Goal: Task Accomplishment & Management: Manage account settings

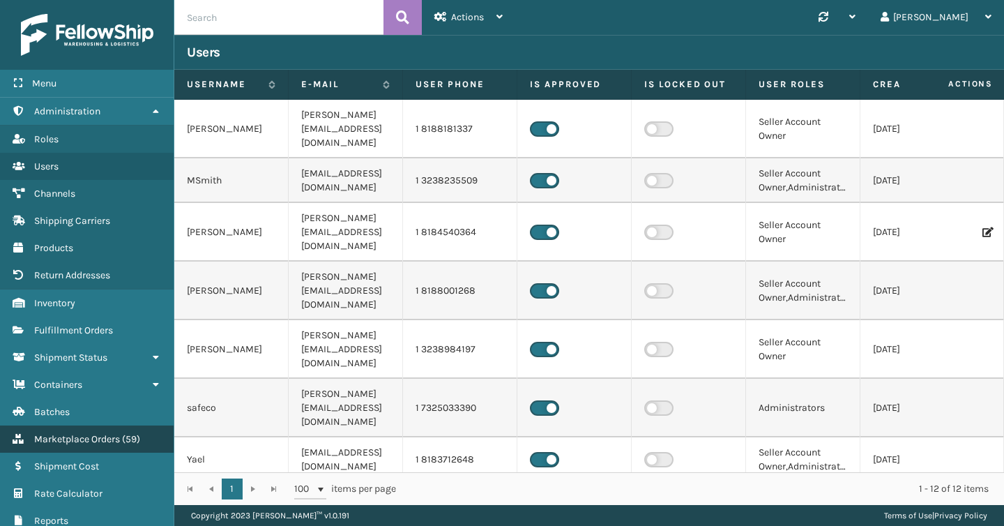
click at [75, 437] on span "Marketplace Orders" at bounding box center [77, 439] width 86 height 12
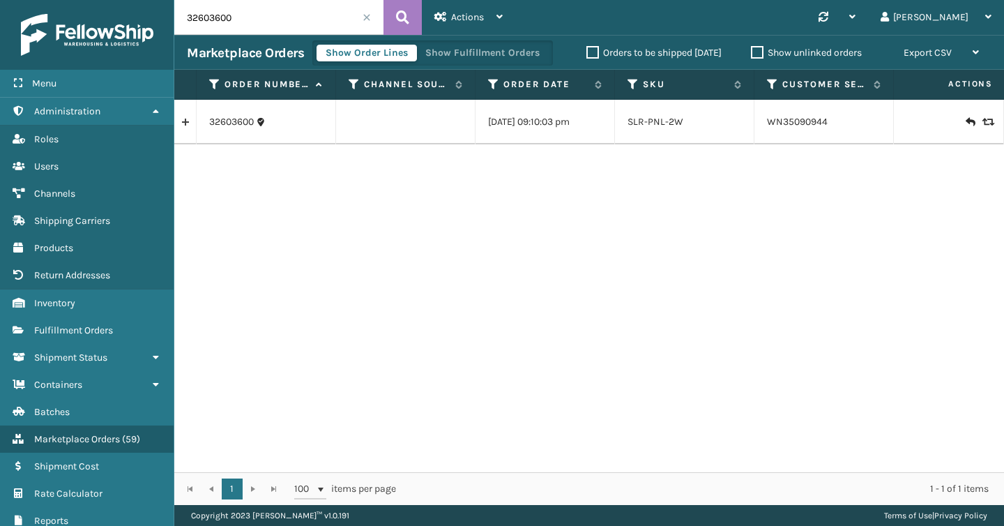
click at [367, 16] on span at bounding box center [367, 17] width 8 height 8
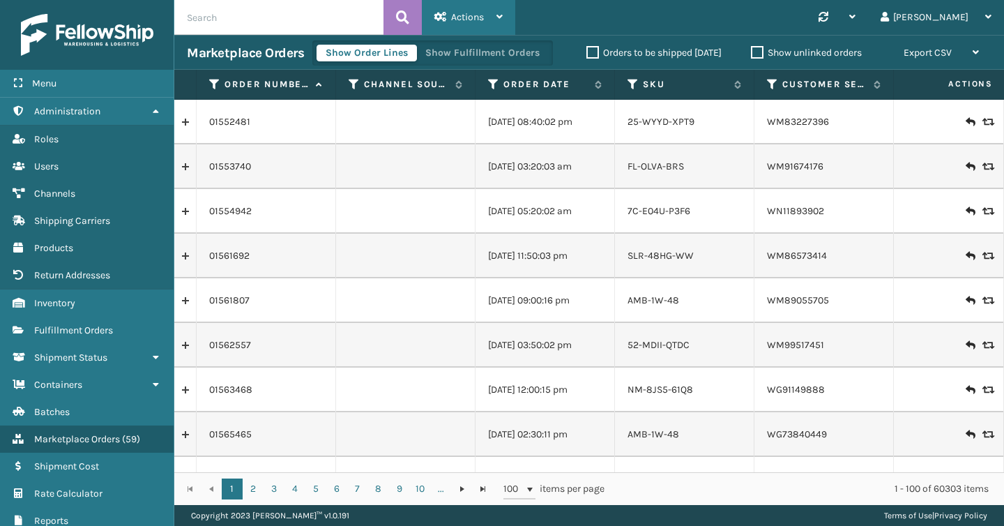
click at [491, 13] on div "Actions" at bounding box center [469, 17] width 68 height 35
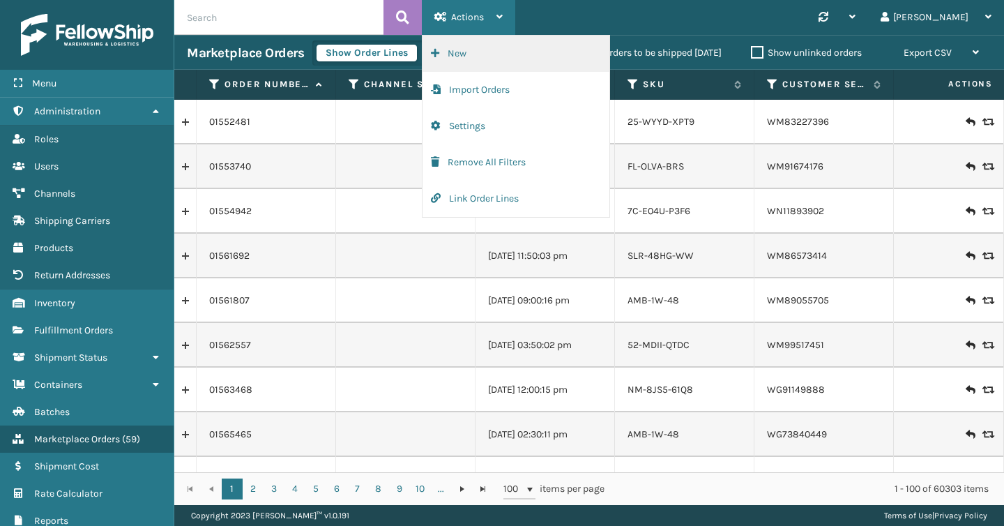
click at [478, 51] on button "New" at bounding box center [516, 54] width 187 height 36
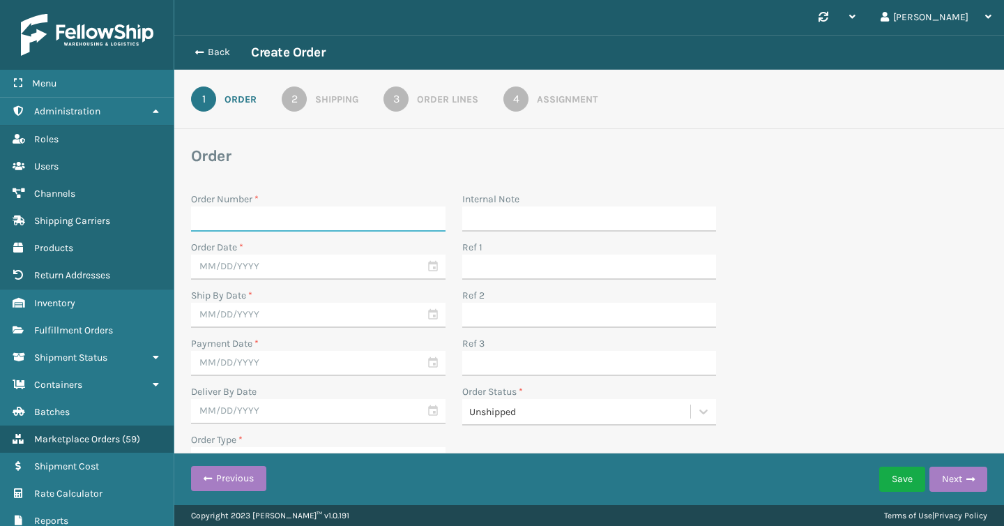
paste input "ATTN: Discovery Q4"
click at [227, 220] on input "ATTN: Discovery Q4" at bounding box center [305, 218] width 229 height 25
type input "ATTNDiscovery Q4"
drag, startPoint x: 285, startPoint y: 221, endPoint x: 176, endPoint y: 209, distance: 109.5
click at [176, 209] on div "Order Order Number * ATTNDiscovery Q4 Order Date * Ship By Date * Payment Date …" at bounding box center [589, 310] width 830 height 328
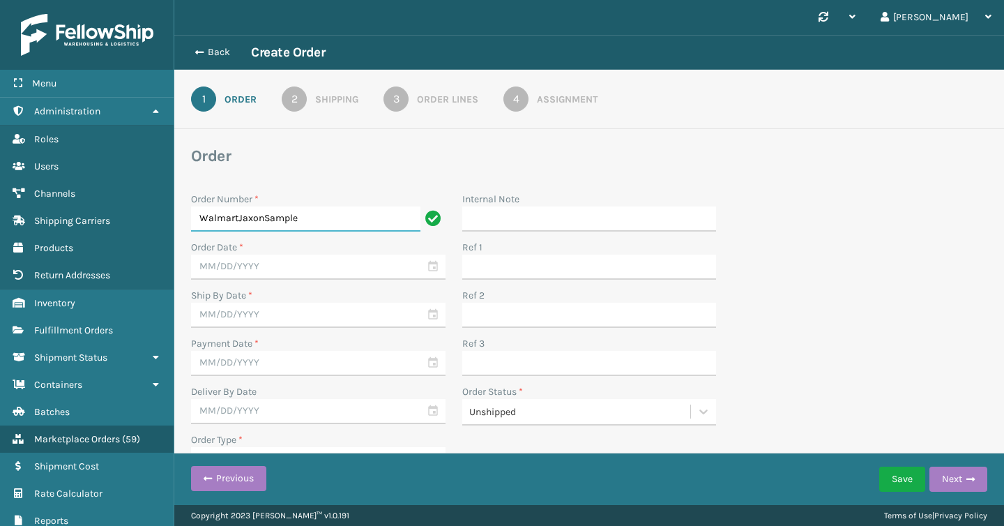
type input "WalmartJaxonSample"
click at [237, 261] on input "text" at bounding box center [318, 267] width 255 height 25
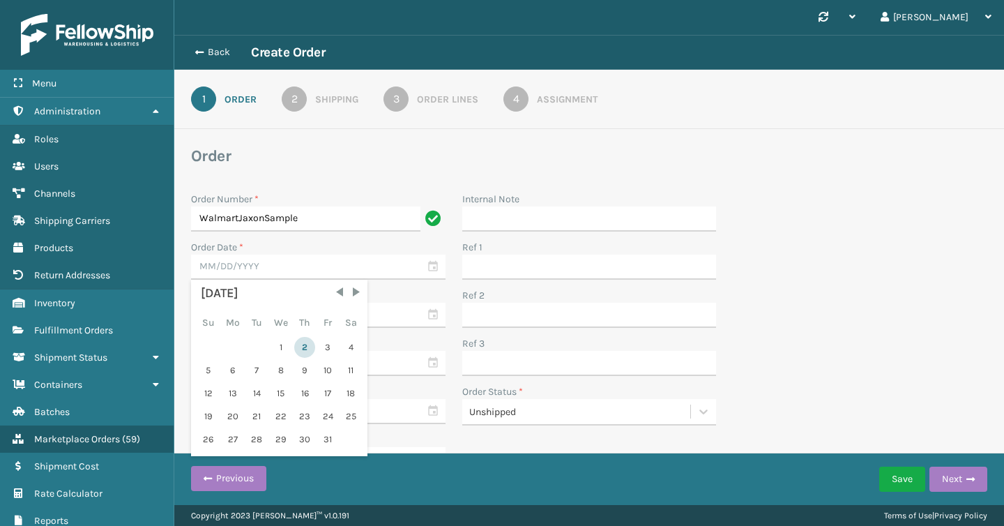
click at [308, 351] on div "2" at bounding box center [304, 347] width 21 height 21
type input "[DATE]"
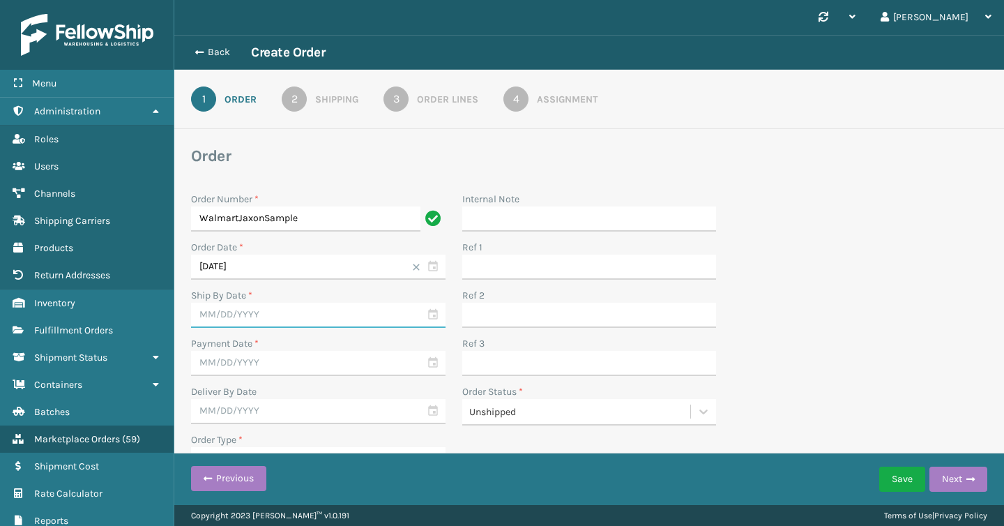
click at [308, 319] on input "text" at bounding box center [318, 315] width 255 height 25
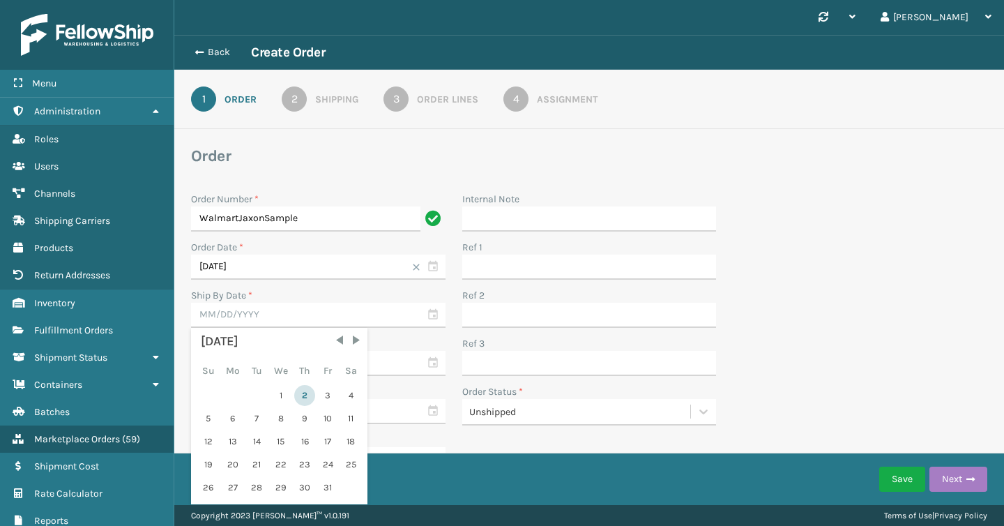
click at [297, 396] on div "2" at bounding box center [304, 395] width 21 height 21
type input "[DATE]"
click at [298, 366] on input "text" at bounding box center [318, 363] width 255 height 25
click at [301, 436] on div "2" at bounding box center [304, 443] width 21 height 21
type input "[DATE]"
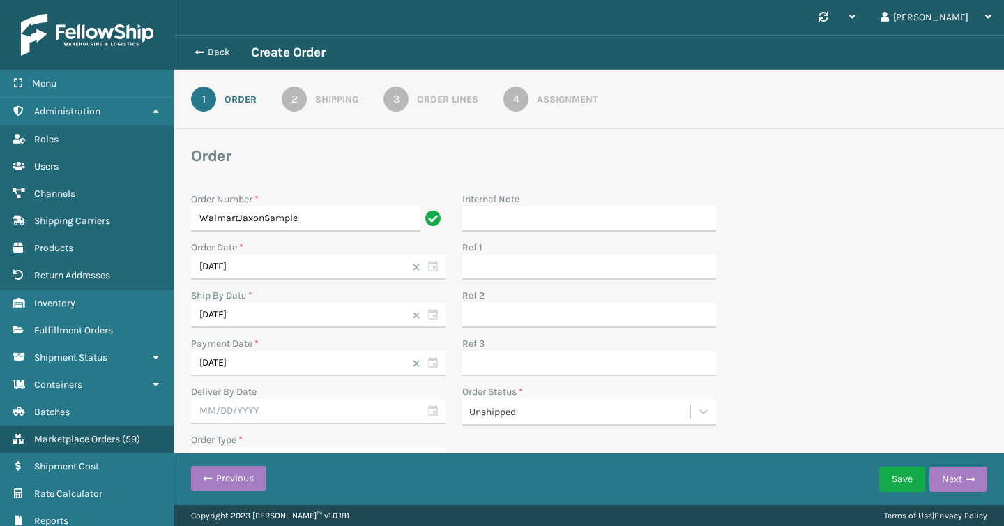
scroll to position [20, 0]
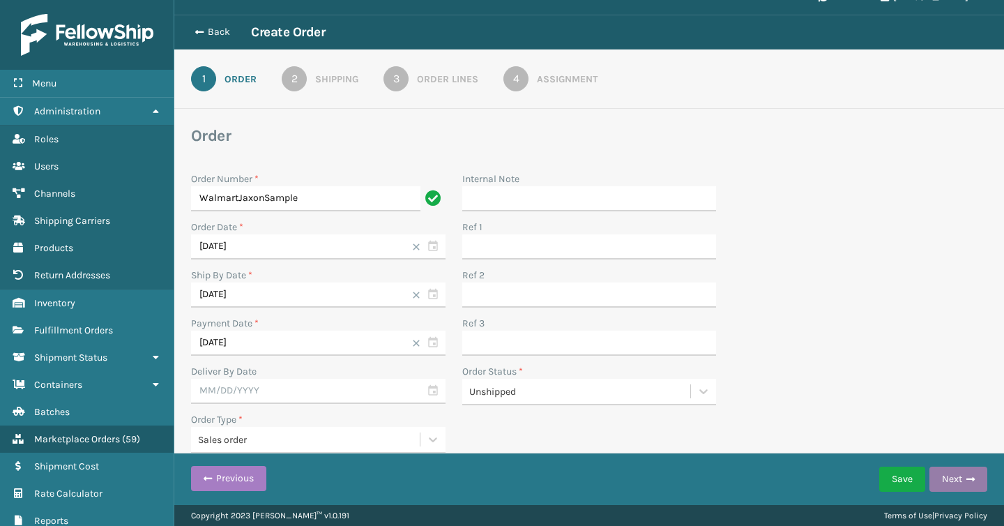
click at [962, 482] on button "Next" at bounding box center [959, 479] width 58 height 25
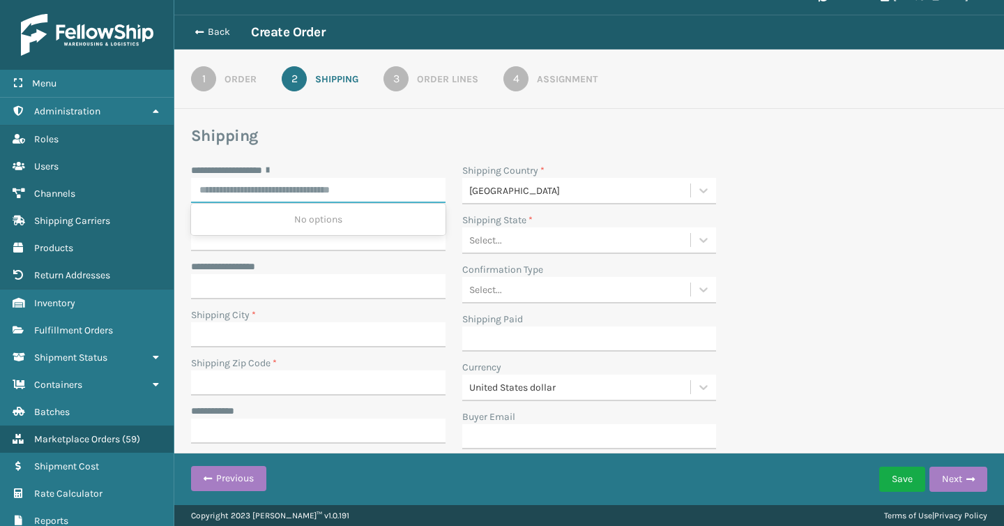
click at [336, 190] on input "**********" at bounding box center [318, 190] width 255 height 25
paste input "**********"
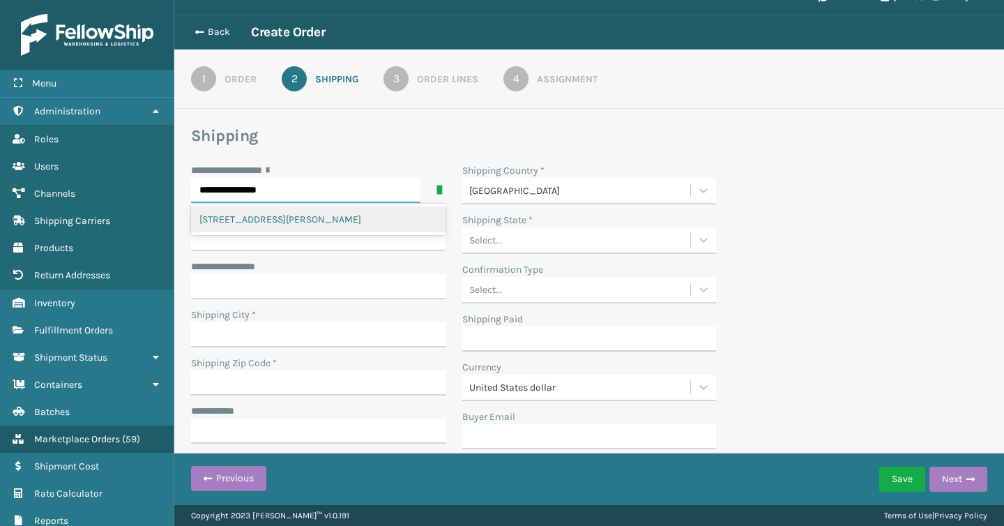
click at [331, 224] on div "[STREET_ADDRESS][PERSON_NAME]" at bounding box center [318, 219] width 255 height 26
type input "**********"
type input "[GEOGRAPHIC_DATA]"
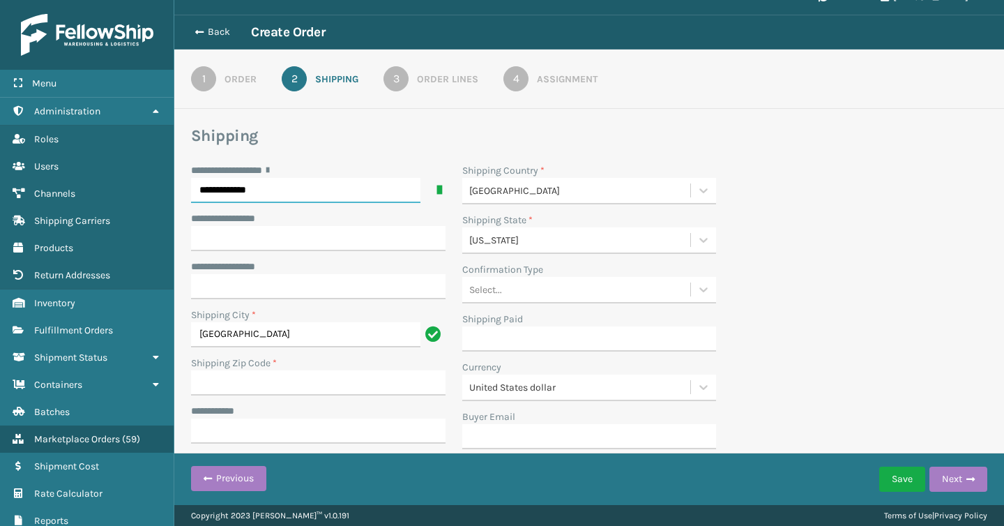
type input "90066-7005"
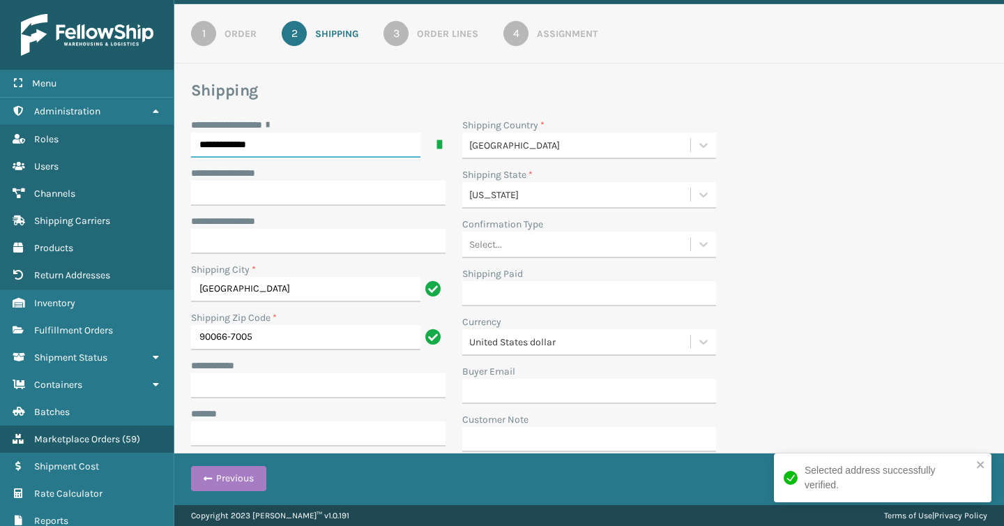
scroll to position [65, 0]
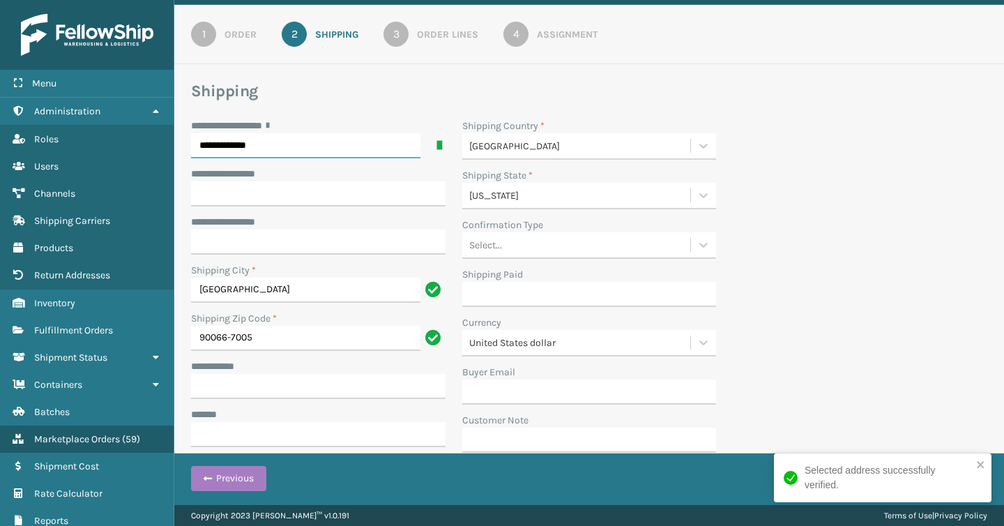
type input "**********"
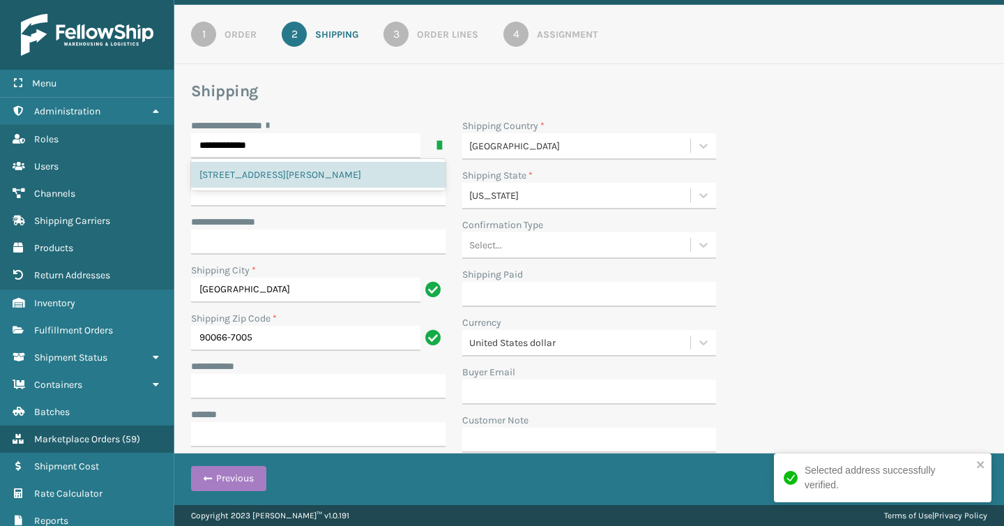
click at [365, 84] on h3 "Shipping" at bounding box center [589, 91] width 797 height 21
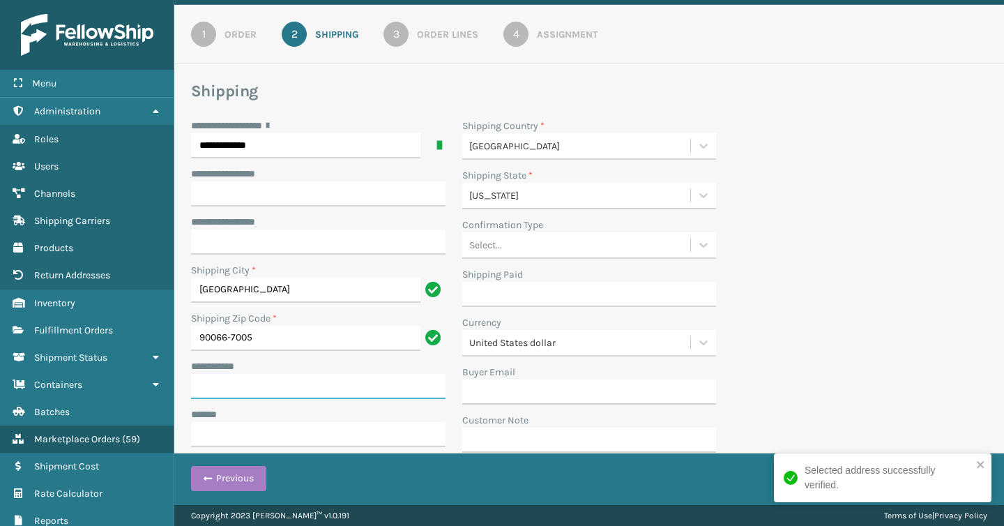
click at [336, 389] on input "**********" at bounding box center [318, 386] width 255 height 25
paste input "**********"
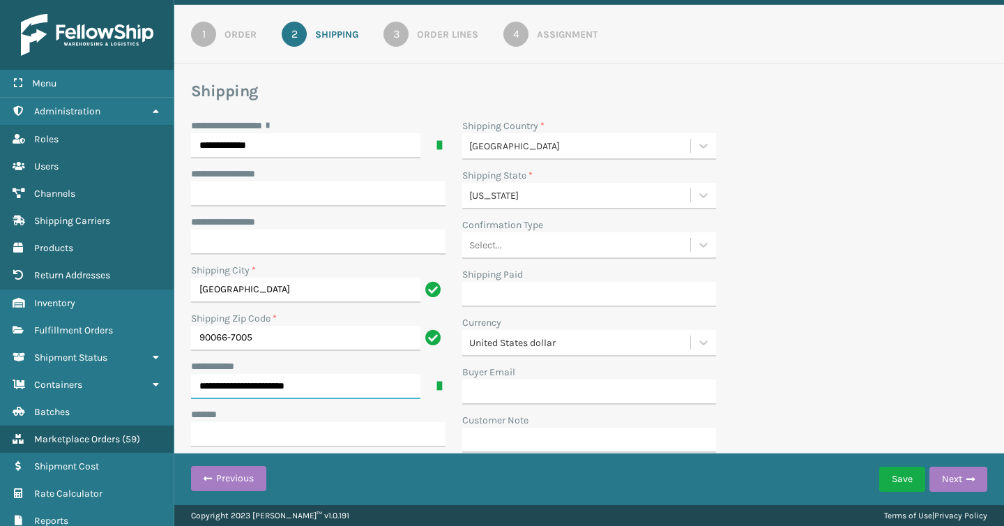
type input "**********"
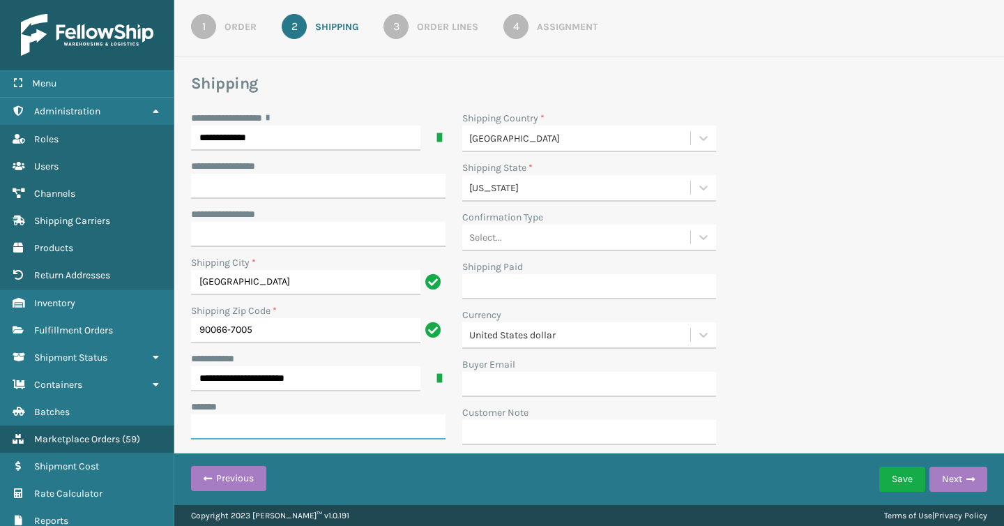
click at [232, 434] on input "***** *" at bounding box center [318, 426] width 255 height 25
type input "*"
type input "**********"
click at [801, 252] on div "**********" at bounding box center [589, 282] width 813 height 343
click at [956, 479] on button "Next" at bounding box center [959, 479] width 58 height 25
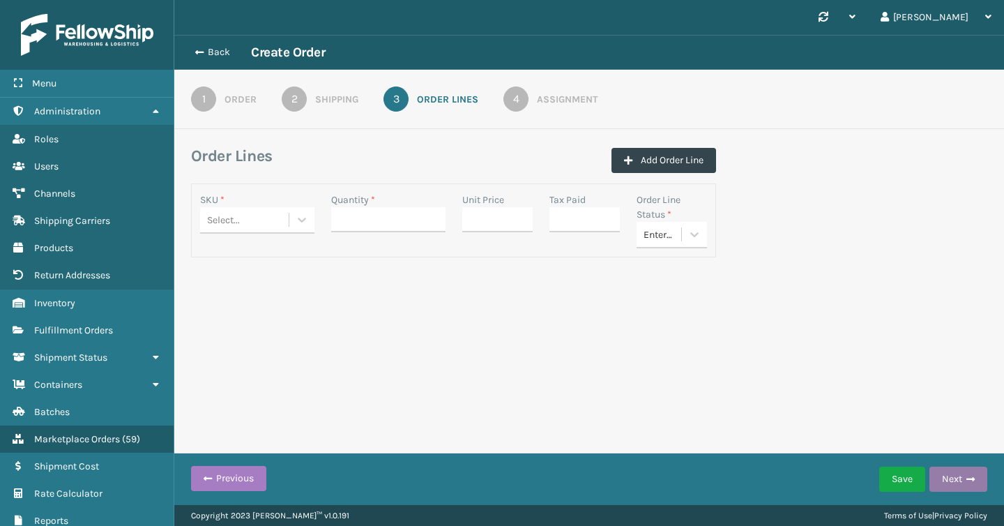
scroll to position [0, 0]
click at [234, 218] on div "Select..." at bounding box center [223, 220] width 33 height 15
paste input "FL-JXNPL-BRS"
type input "FL-JXNPL-BRS"
click at [248, 260] on div "FL-JXNPL-BRS" at bounding box center [257, 255] width 114 height 26
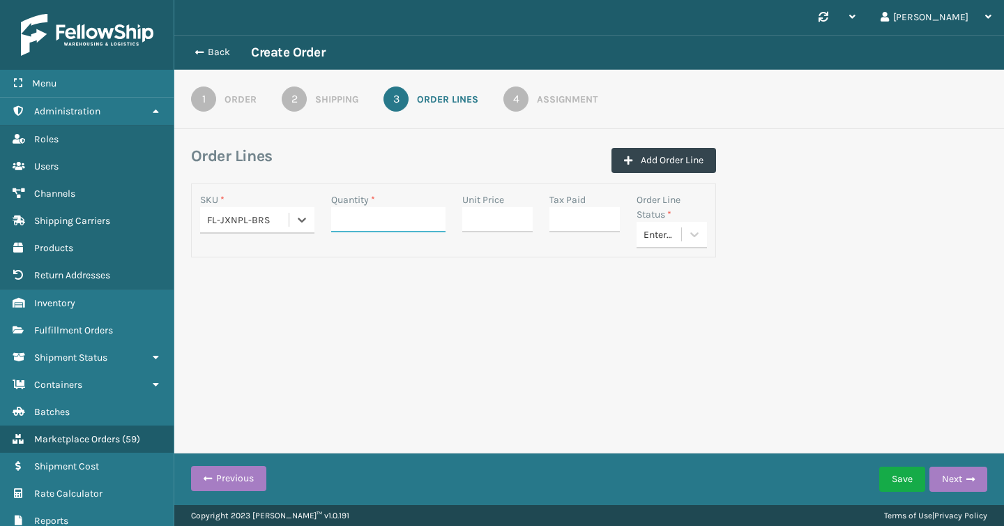
click at [382, 220] on input "Quantity *" at bounding box center [388, 219] width 114 height 25
type input "1"
click at [578, 350] on div "Synchronise all channels [PERSON_NAME] Log Out Back Create Order 1 Order 2 Ship…" at bounding box center [589, 252] width 830 height 505
click at [968, 487] on button "Next" at bounding box center [959, 479] width 58 height 25
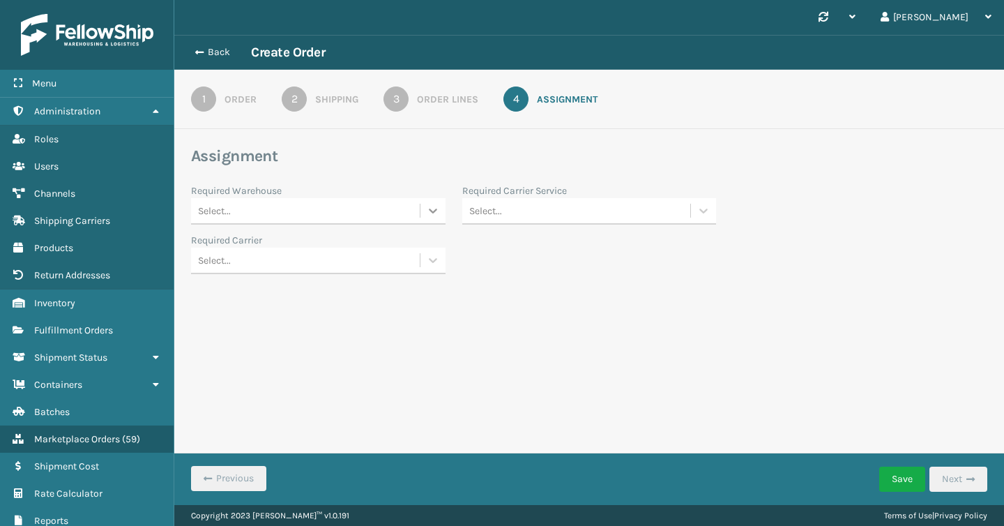
click at [430, 206] on icon at bounding box center [433, 211] width 14 height 14
click at [549, 299] on div "Back Create Order 1 Order 2 Shipping 3 Order Lines 4 Assignment Assignment Requ…" at bounding box center [589, 180] width 830 height 291
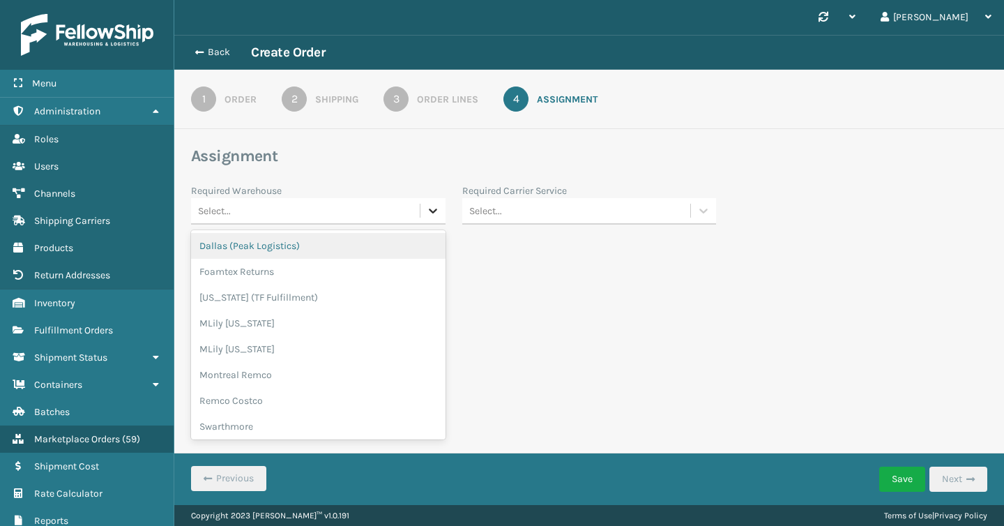
click at [442, 212] on div at bounding box center [433, 210] width 25 height 25
click at [435, 210] on icon at bounding box center [433, 211] width 8 height 5
click at [435, 216] on icon at bounding box center [433, 211] width 14 height 14
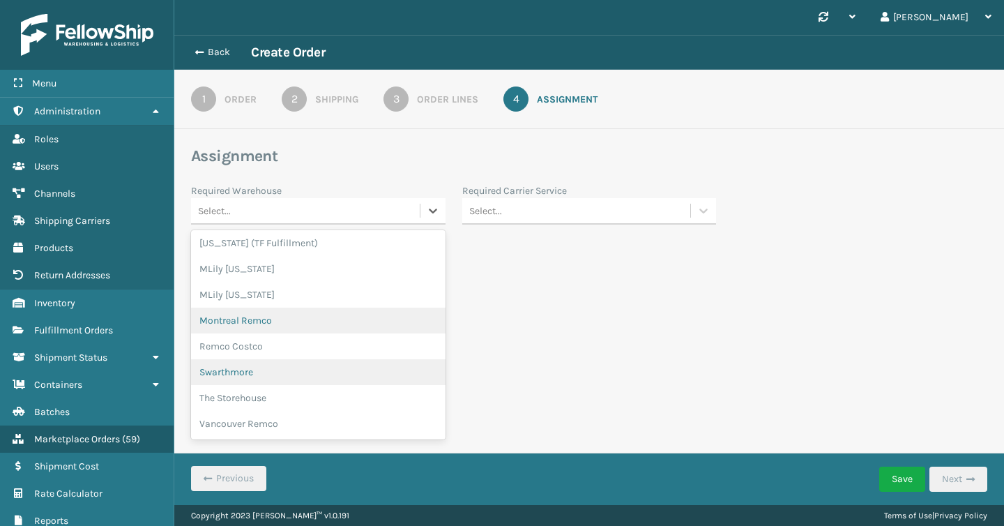
scroll to position [0, 0]
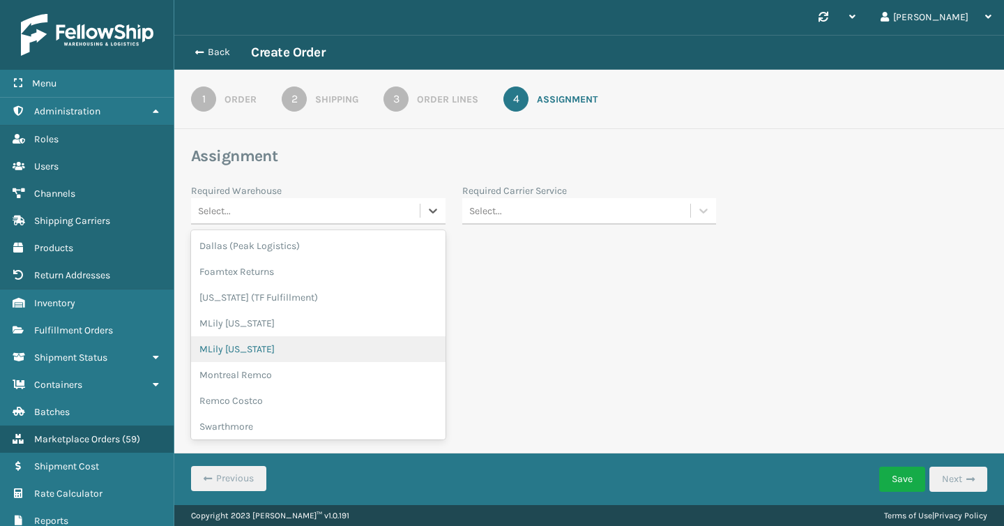
click at [512, 333] on div "Synchronise all channels [PERSON_NAME] Log Out Back Create Order 1 Order 2 Ship…" at bounding box center [589, 252] width 830 height 505
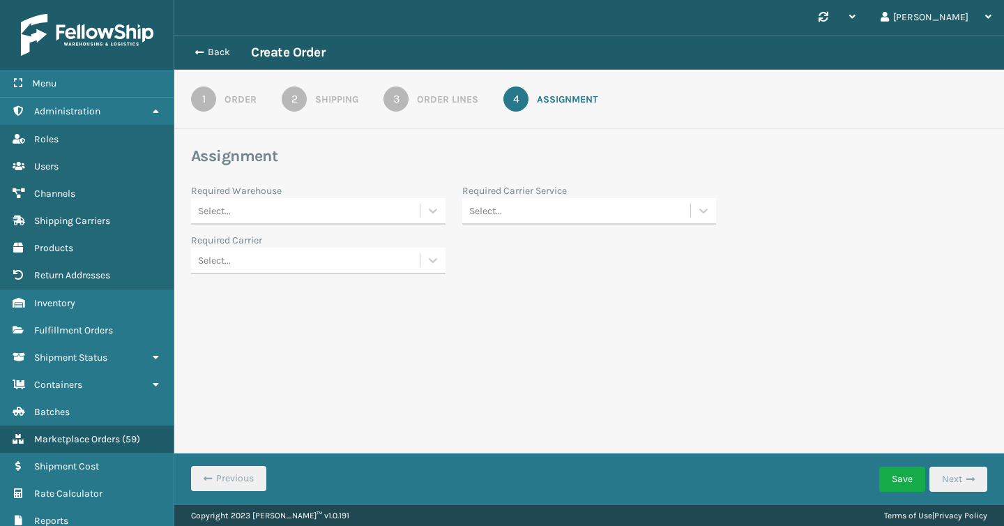
click at [206, 94] on div "1" at bounding box center [203, 98] width 25 height 25
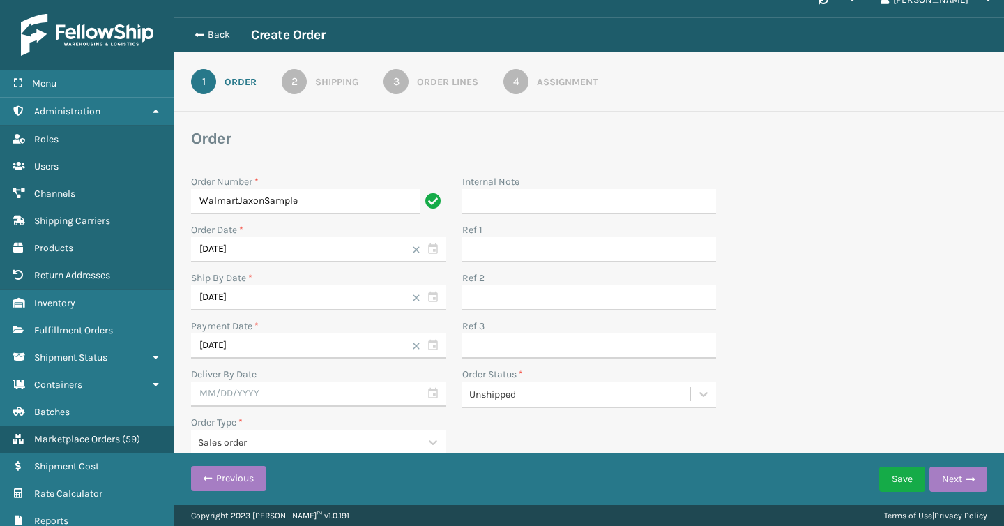
scroll to position [20, 0]
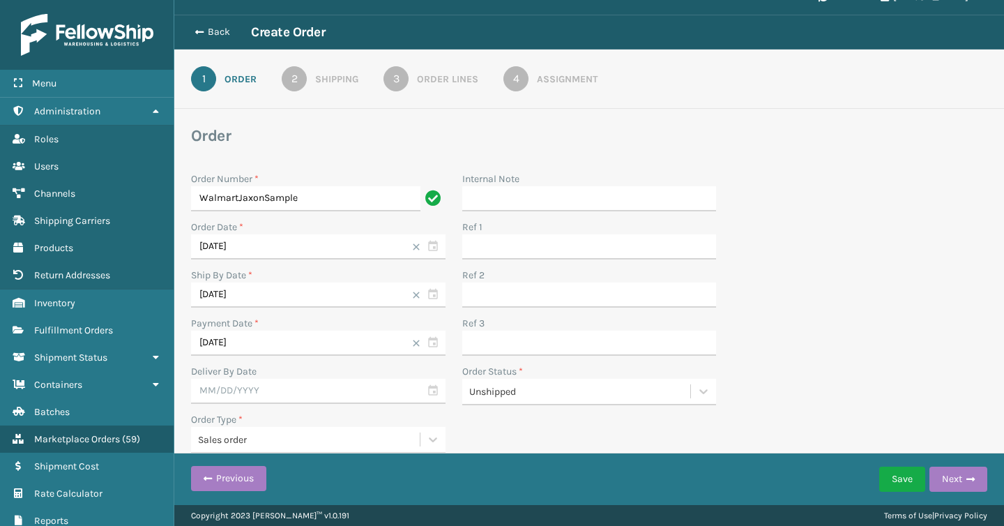
click at [297, 72] on div "2" at bounding box center [294, 78] width 25 height 25
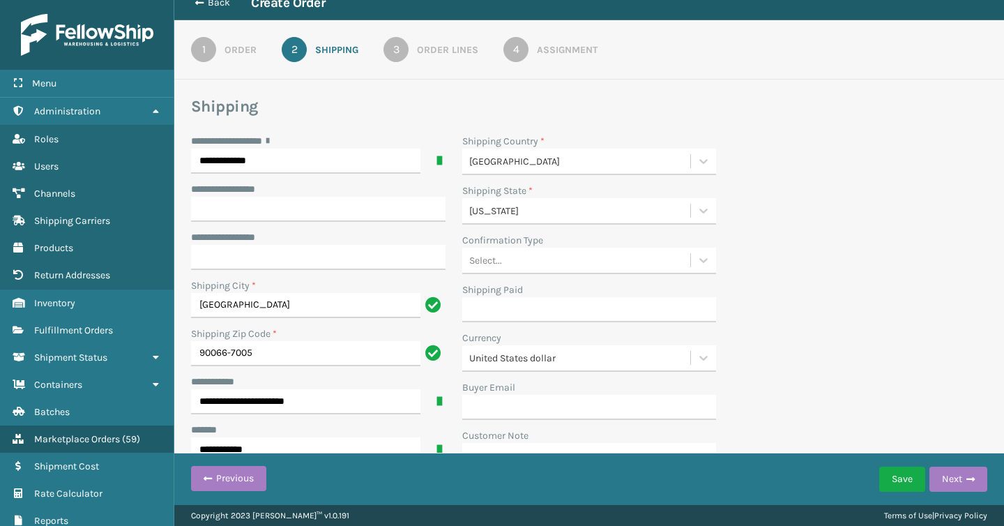
scroll to position [73, 0]
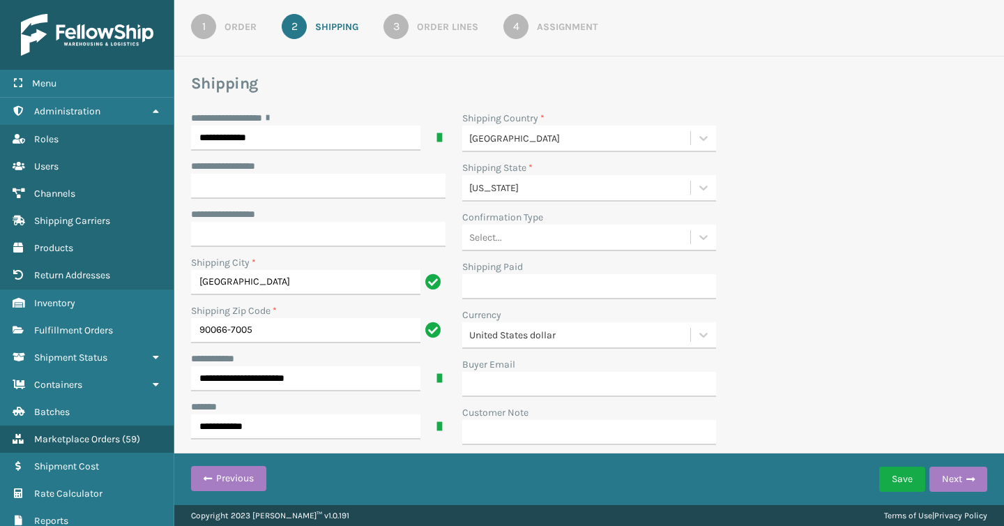
click at [430, 29] on div "Order Lines" at bounding box center [447, 27] width 61 height 15
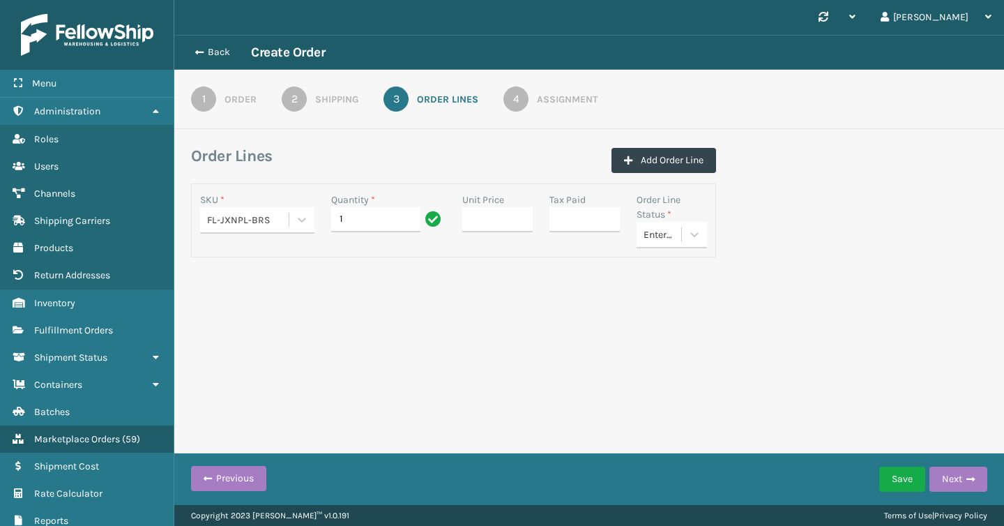
scroll to position [0, 0]
click at [530, 93] on link "4 Assignment" at bounding box center [551, 98] width 144 height 25
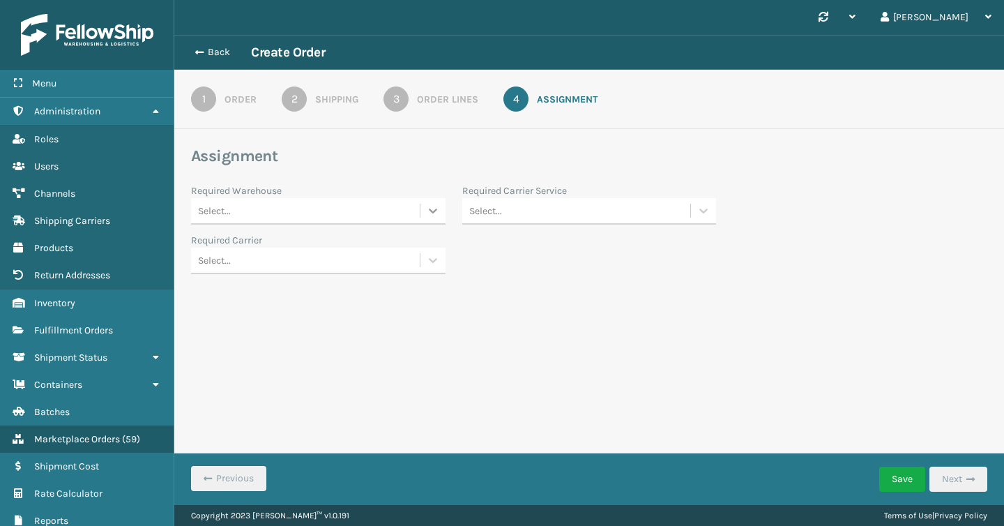
click at [424, 209] on div at bounding box center [433, 210] width 25 height 25
click at [626, 369] on div "Synchronise all channels [PERSON_NAME] Log Out Back Create Order 1 Order 2 Ship…" at bounding box center [589, 252] width 830 height 505
click at [911, 483] on button "Save" at bounding box center [903, 479] width 46 height 25
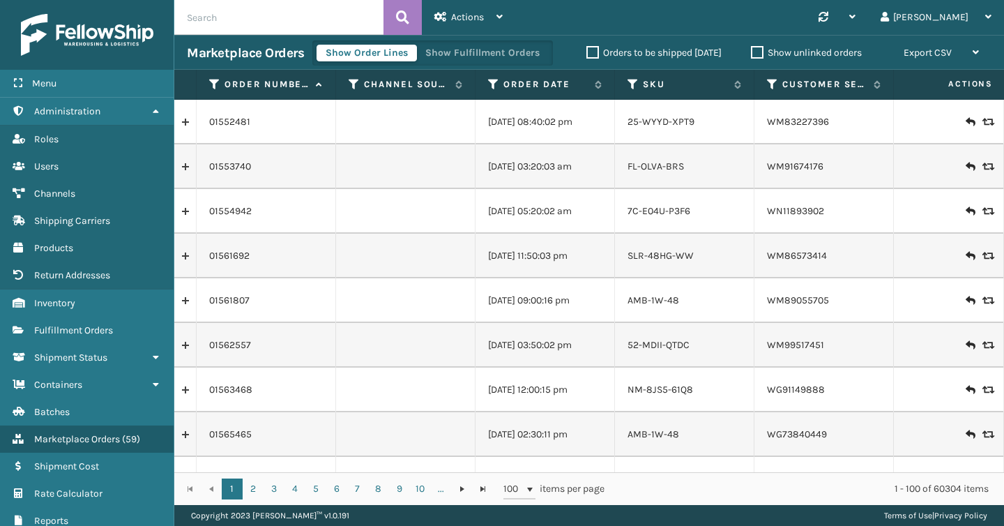
click at [269, 16] on input "text" at bounding box center [278, 17] width 209 height 35
paste input "SH-1003-6625-0136-2810"
type input "SH-1003-6625-0136-2810"
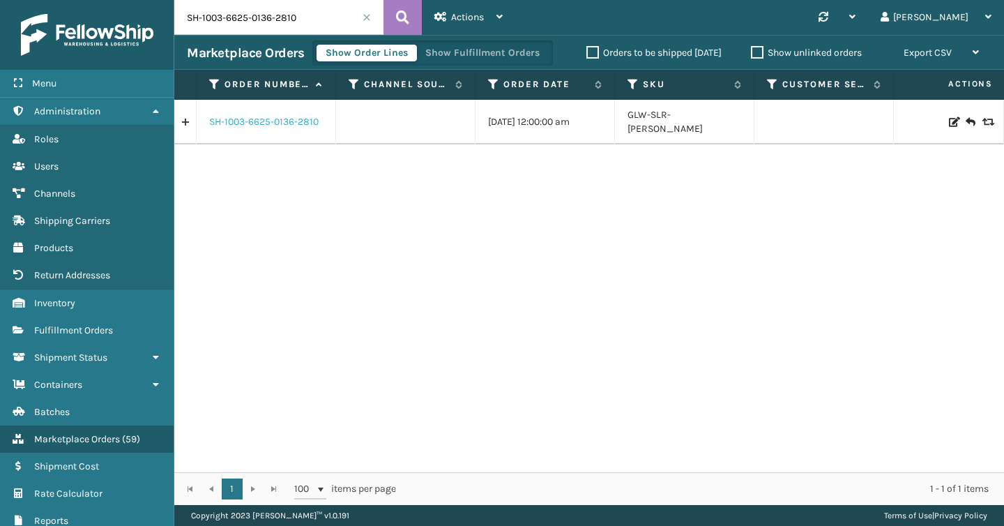
click at [264, 115] on link "SH-1003-6625-0136-2810" at bounding box center [264, 122] width 110 height 14
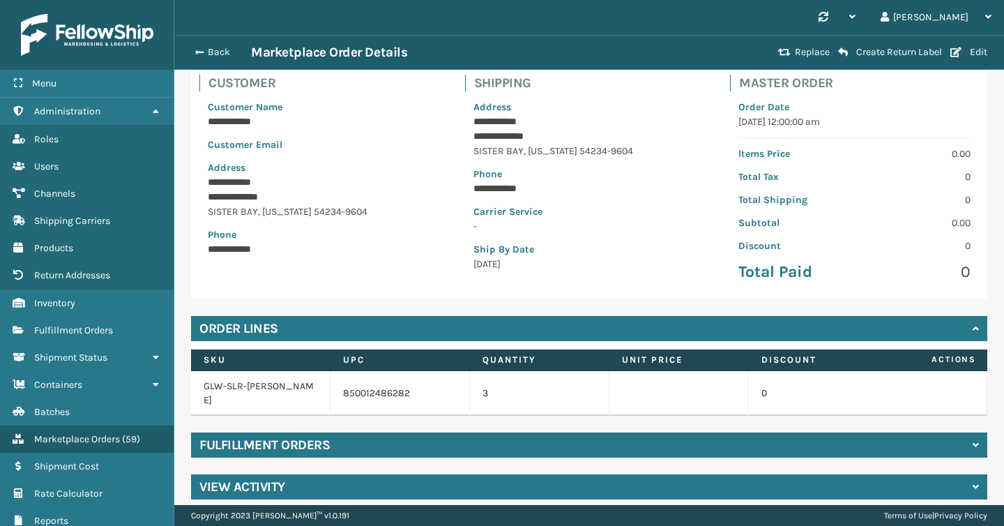
scroll to position [105, 0]
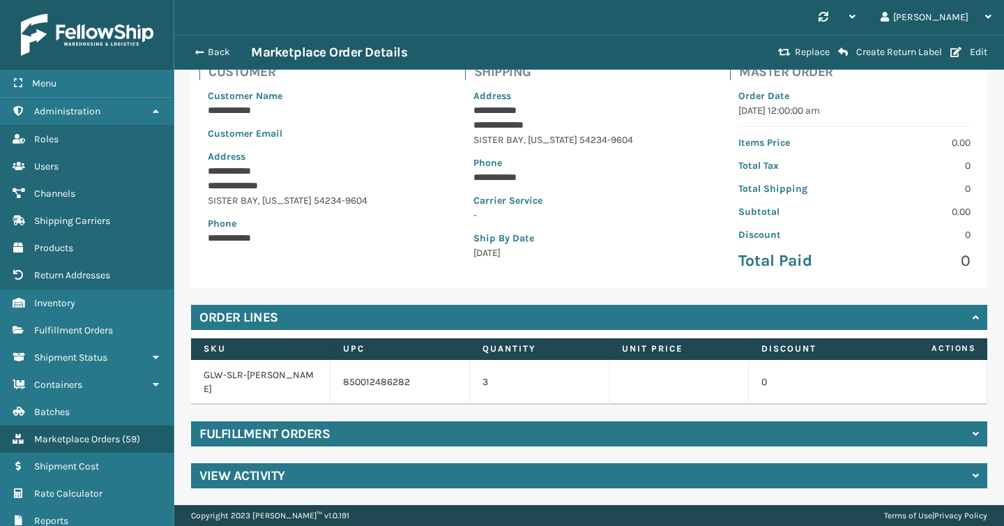
click at [374, 437] on div "Fulfillment Orders" at bounding box center [589, 433] width 797 height 25
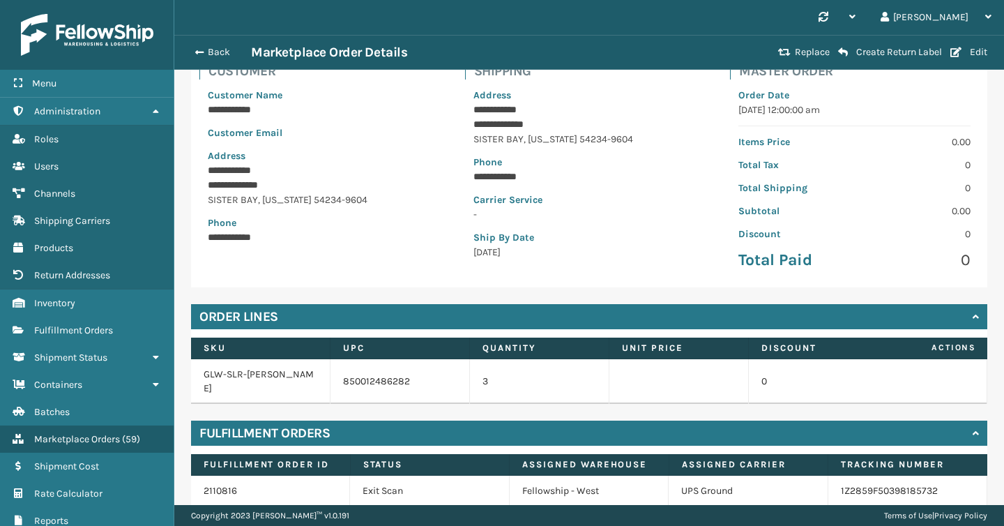
scroll to position [166, 0]
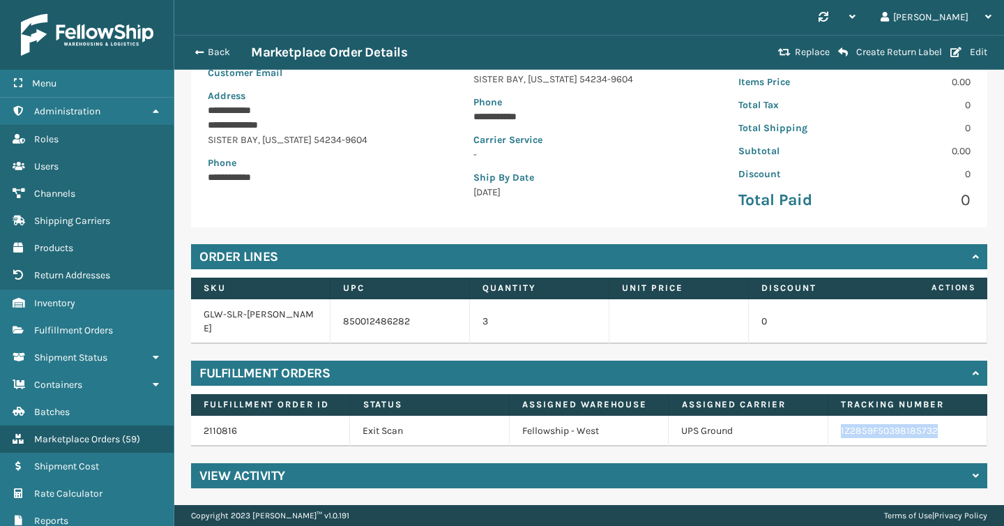
copy link "1Z2859F50398185732"
click at [54, 250] on span "Products" at bounding box center [53, 248] width 39 height 12
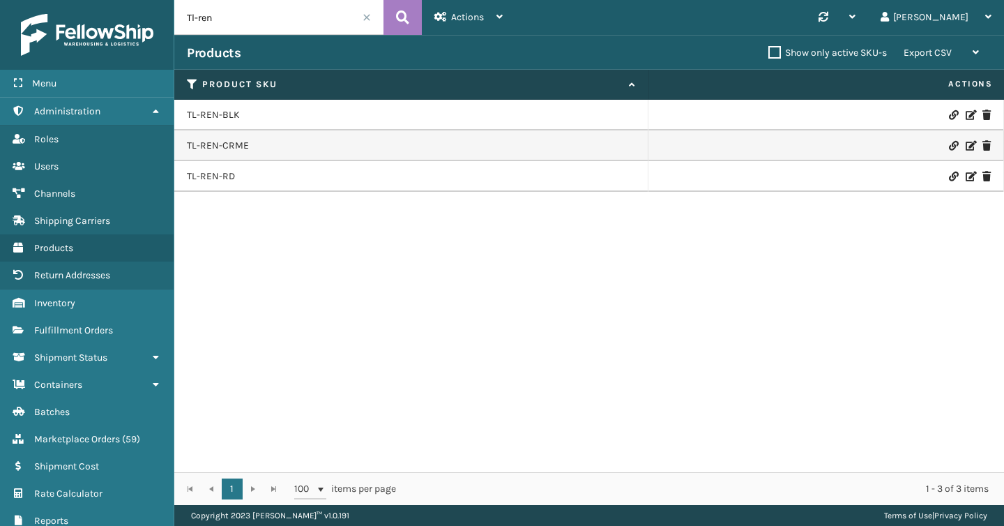
click at [289, 27] on input "Tl-ren" at bounding box center [278, 17] width 209 height 35
paste input "[PERSON_NAME]"
type input "[PERSON_NAME]"
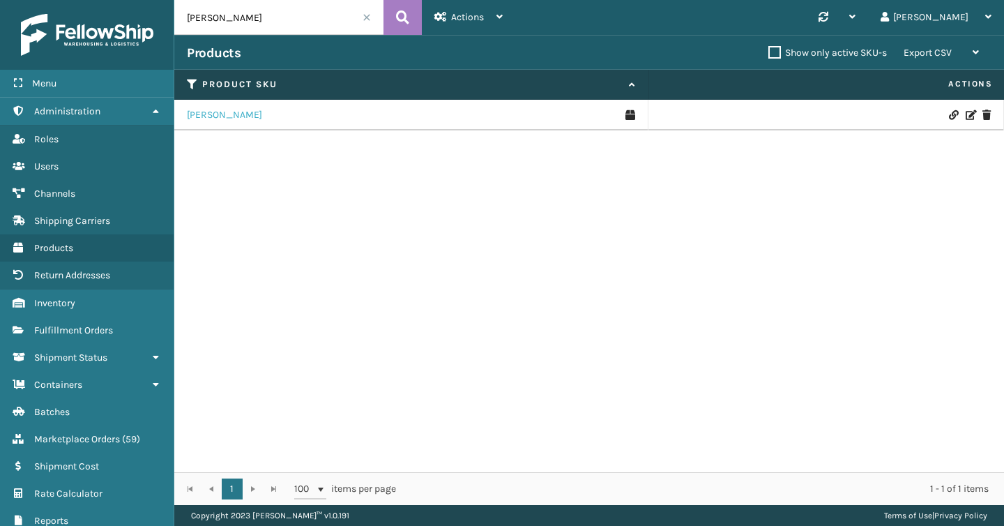
click at [193, 108] on link "[PERSON_NAME]" at bounding box center [224, 115] width 75 height 14
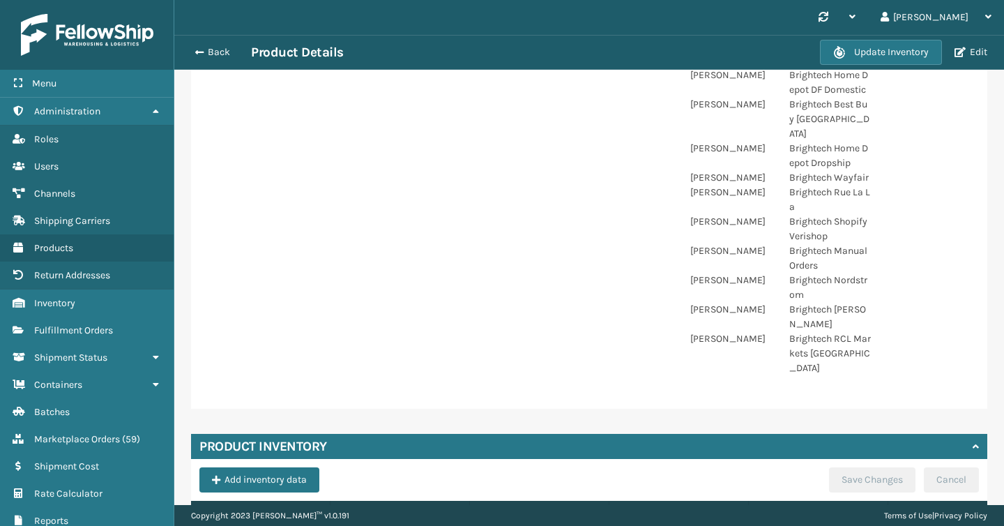
scroll to position [590, 0]
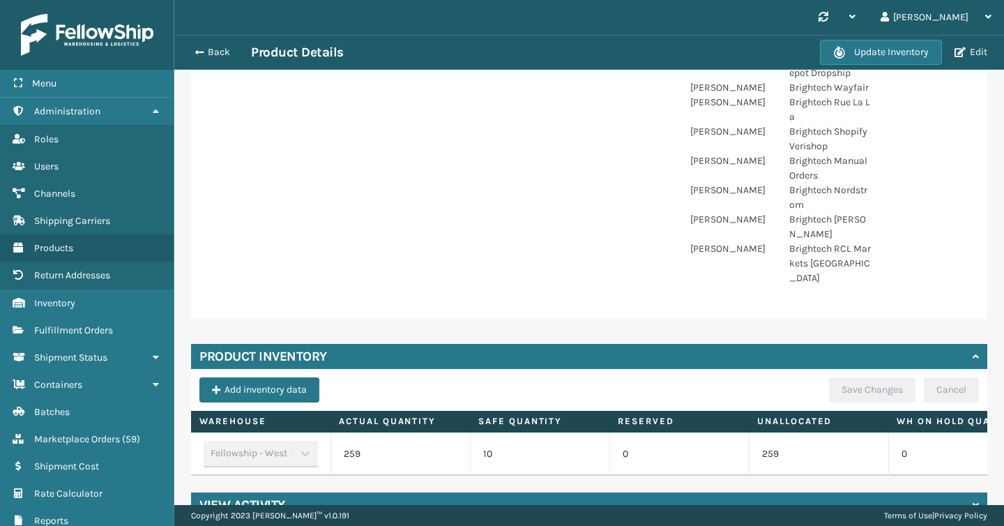
click at [209, 59] on div "Back Product Details" at bounding box center [503, 52] width 633 height 17
click at [91, 239] on link "Products" at bounding box center [87, 247] width 174 height 27
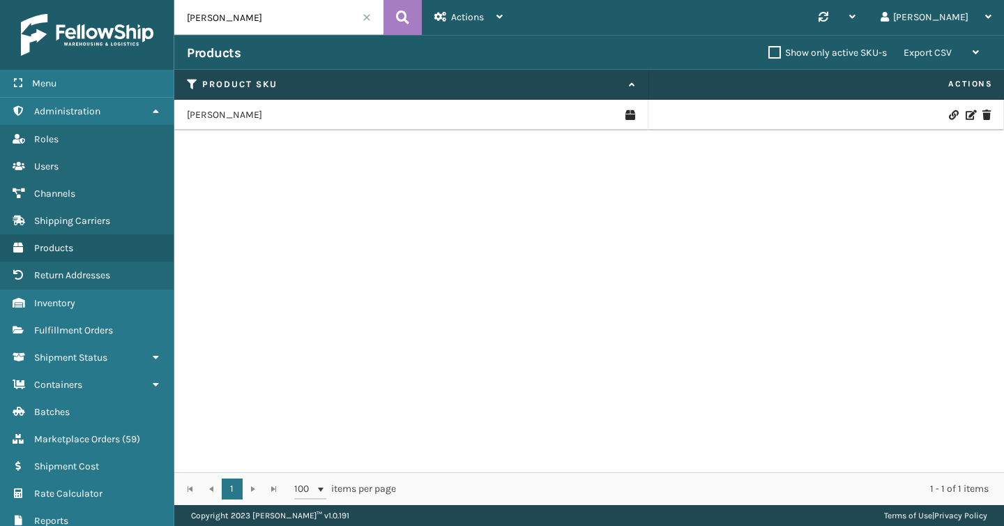
click at [271, 13] on input "[PERSON_NAME]" at bounding box center [278, 17] width 209 height 35
paste input "REN-BLK"
type input "TL-REN-BLK"
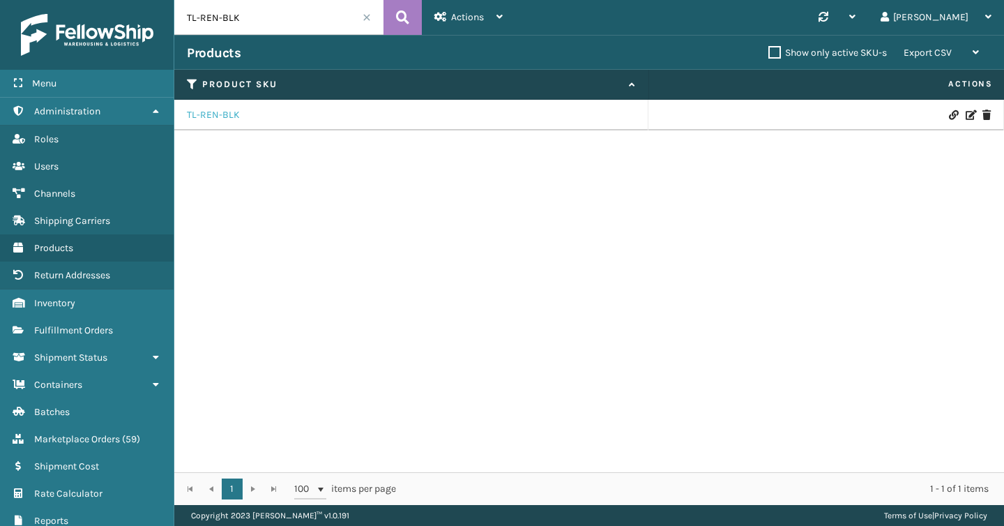
click at [224, 111] on link "TL-REN-BLK" at bounding box center [213, 115] width 53 height 14
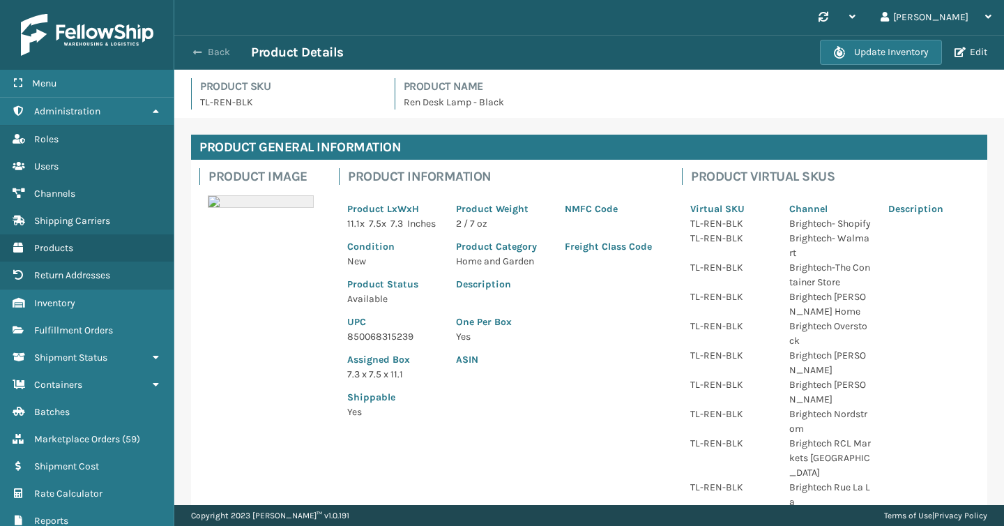
click at [209, 51] on button "Back" at bounding box center [219, 52] width 64 height 13
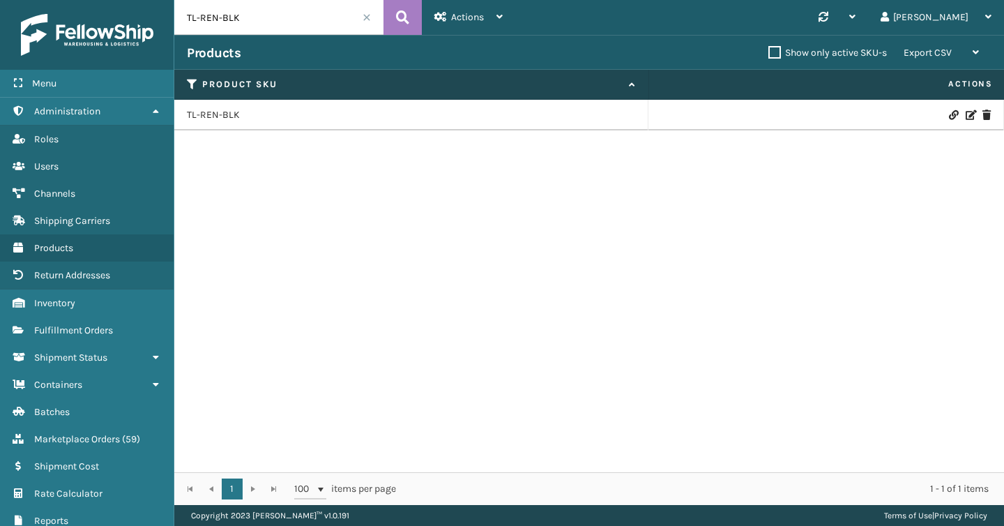
click at [230, 123] on td "TL-REN-BLK" at bounding box center [411, 115] width 474 height 31
click at [230, 120] on link "TL-REN-BLK" at bounding box center [213, 115] width 53 height 14
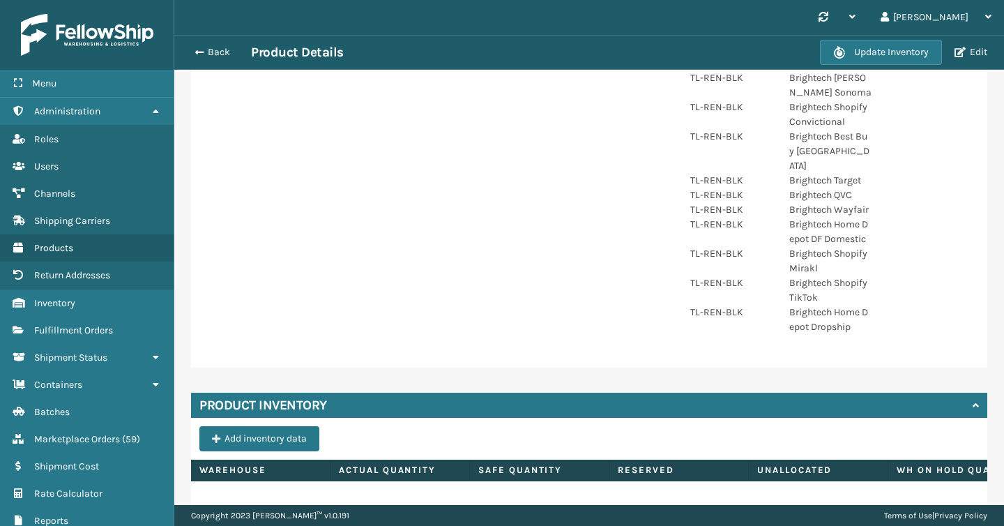
scroll to position [525, 0]
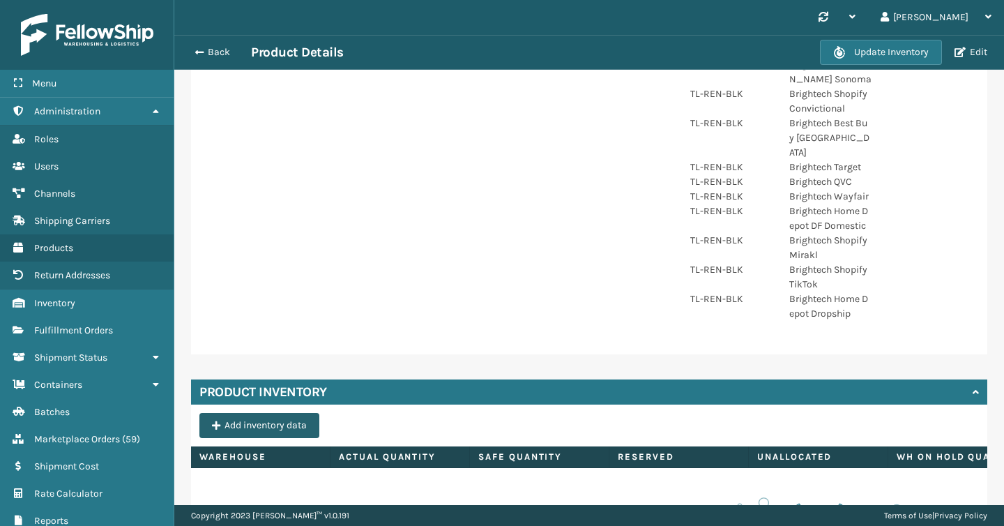
click at [269, 413] on button "Add inventory data" at bounding box center [260, 425] width 120 height 25
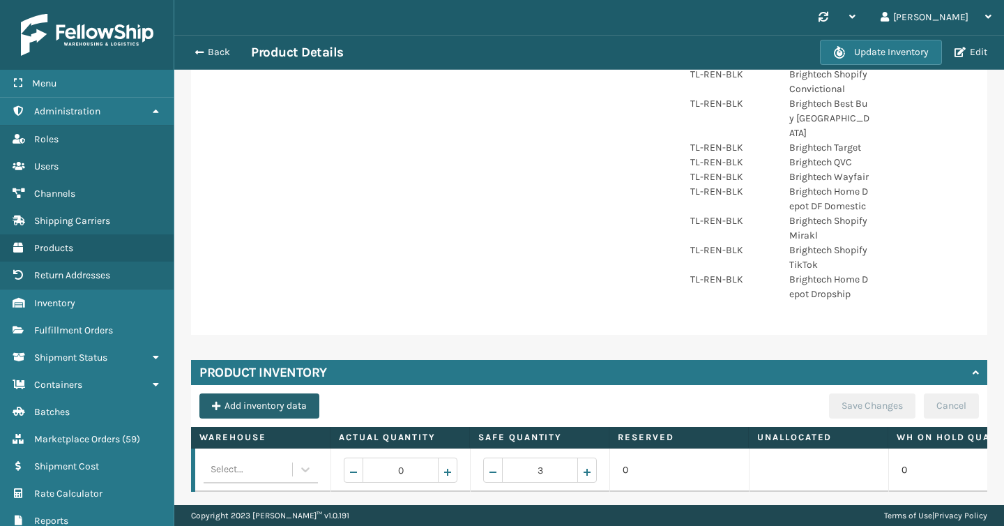
scroll to position [561, 0]
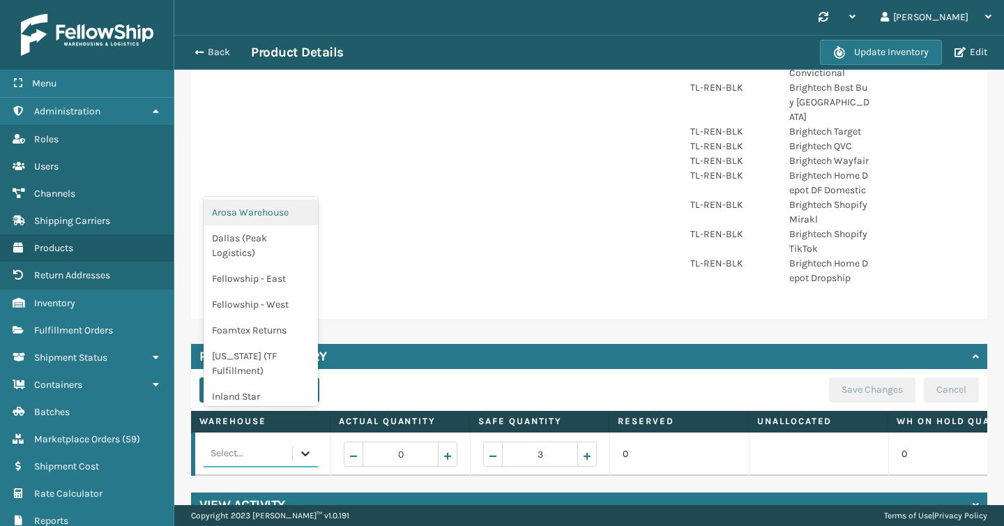
click at [303, 446] on icon at bounding box center [306, 453] width 14 height 14
click at [259, 299] on div "Fellowship - West" at bounding box center [261, 305] width 114 height 26
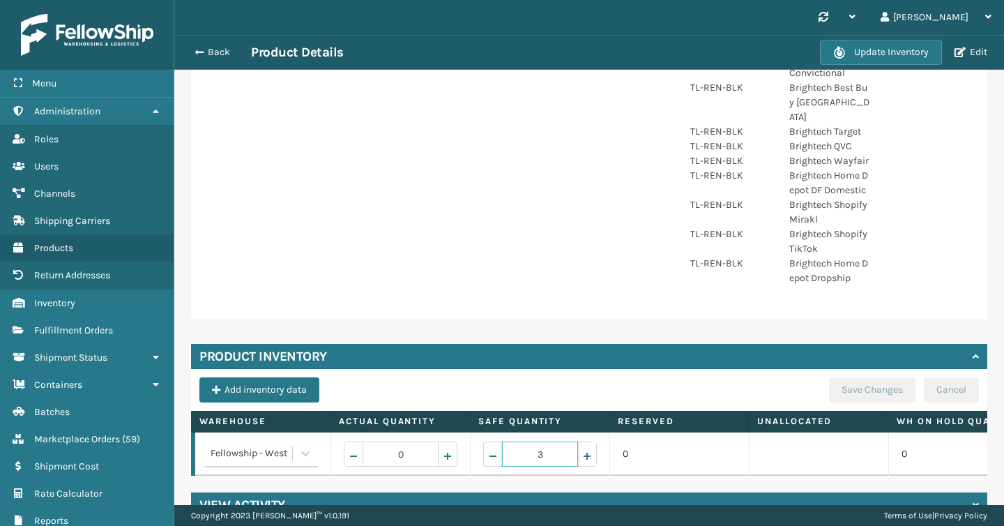
click at [590, 442] on span "Increase value" at bounding box center [569, 454] width 57 height 24
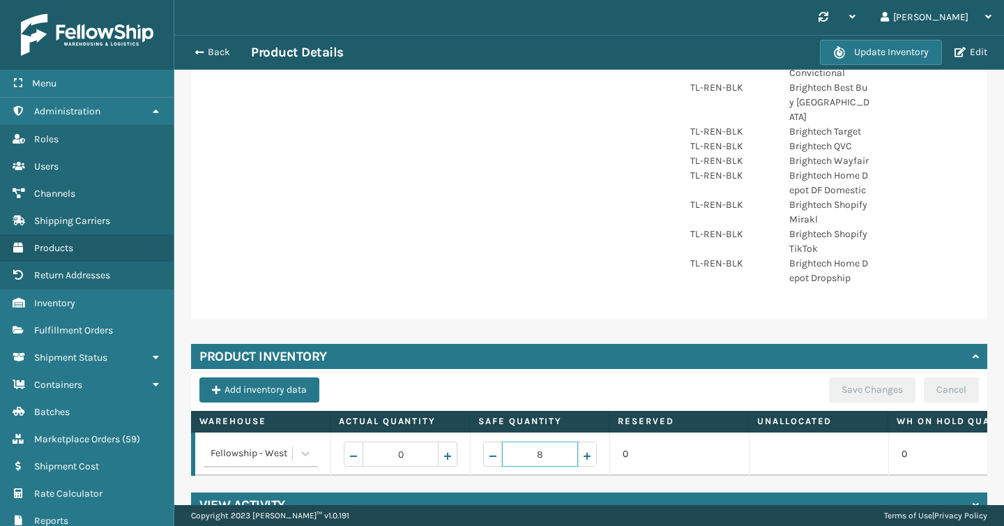
click at [590, 442] on span "Increase value" at bounding box center [569, 454] width 57 height 24
type input "10"
click at [444, 451] on span "Increase value" at bounding box center [447, 456] width 11 height 11
click at [349, 451] on span "Decrease value" at bounding box center [353, 456] width 11 height 11
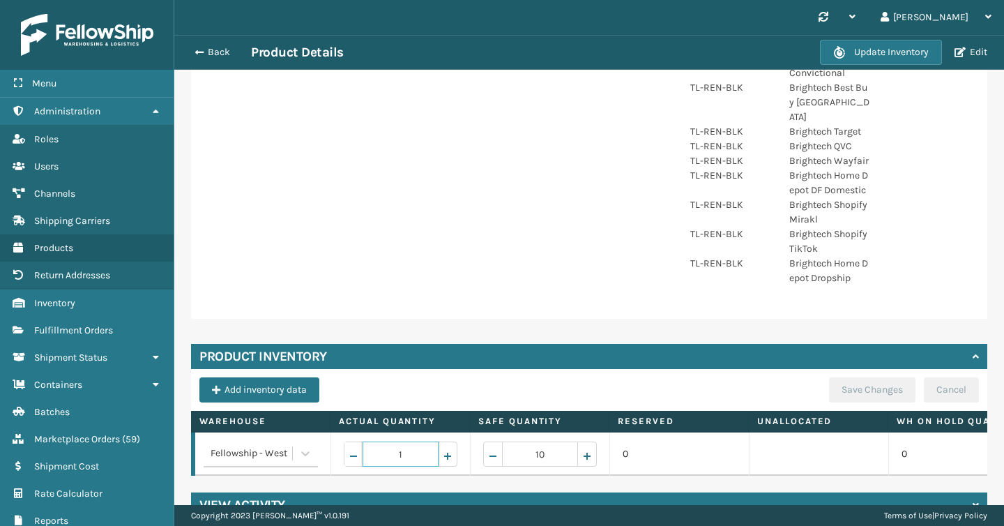
type input "0"
click at [525, 377] on div "Add inventory data Save Changes Cancel" at bounding box center [590, 393] width 780 height 33
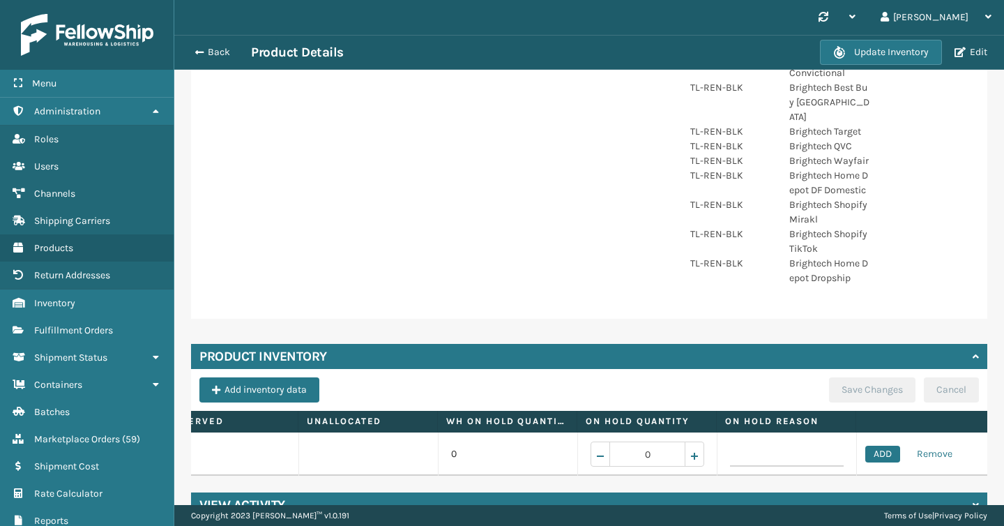
scroll to position [0, 458]
click at [866, 446] on button "ADD" at bounding box center [874, 454] width 35 height 17
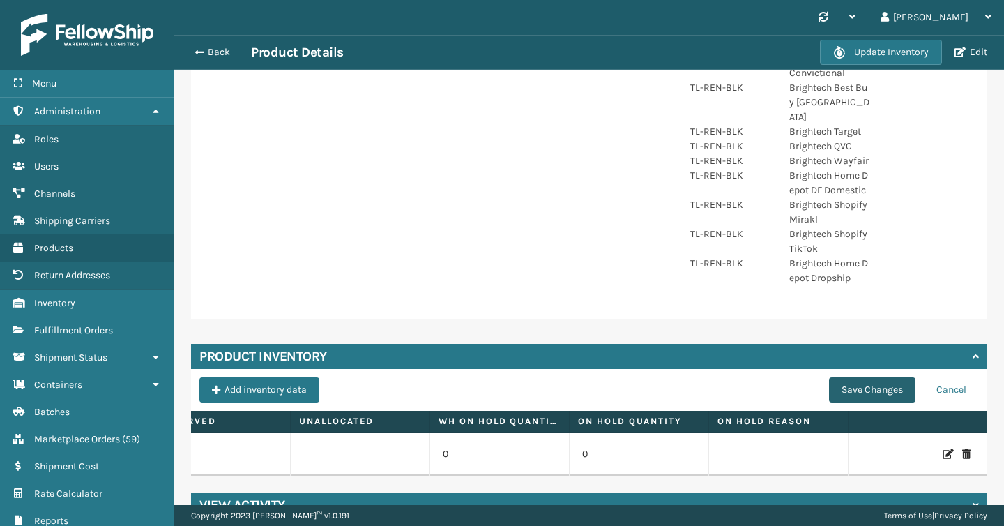
click at [871, 377] on button "Save Changes" at bounding box center [872, 389] width 86 height 25
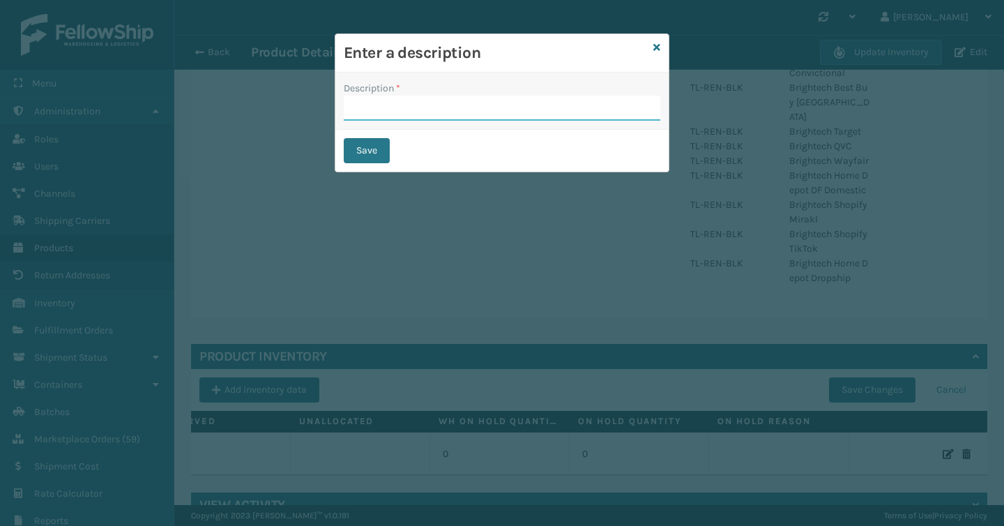
click at [437, 102] on input "Description *" at bounding box center [502, 108] width 317 height 25
click at [370, 144] on button "Save" at bounding box center [367, 150] width 46 height 25
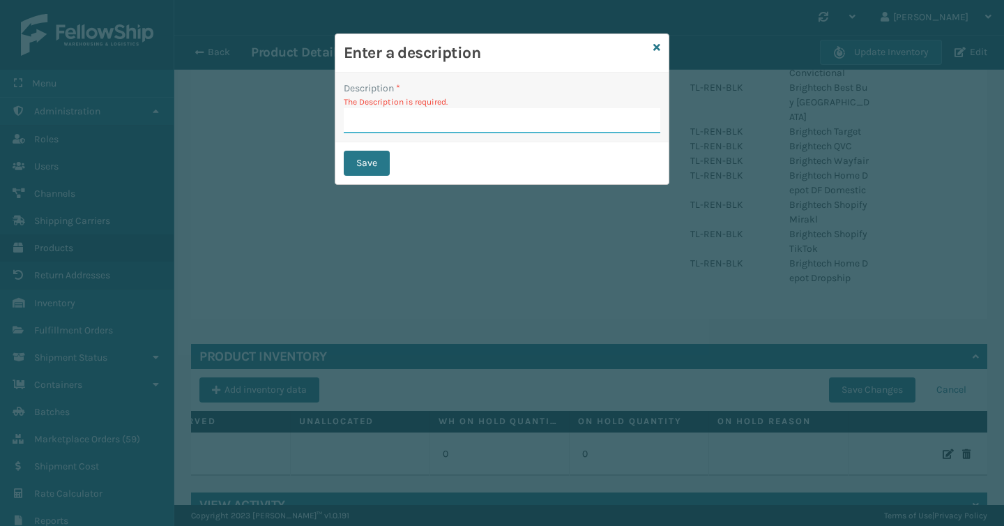
click at [422, 112] on input "Description *" at bounding box center [502, 120] width 317 height 25
type input "add stock"
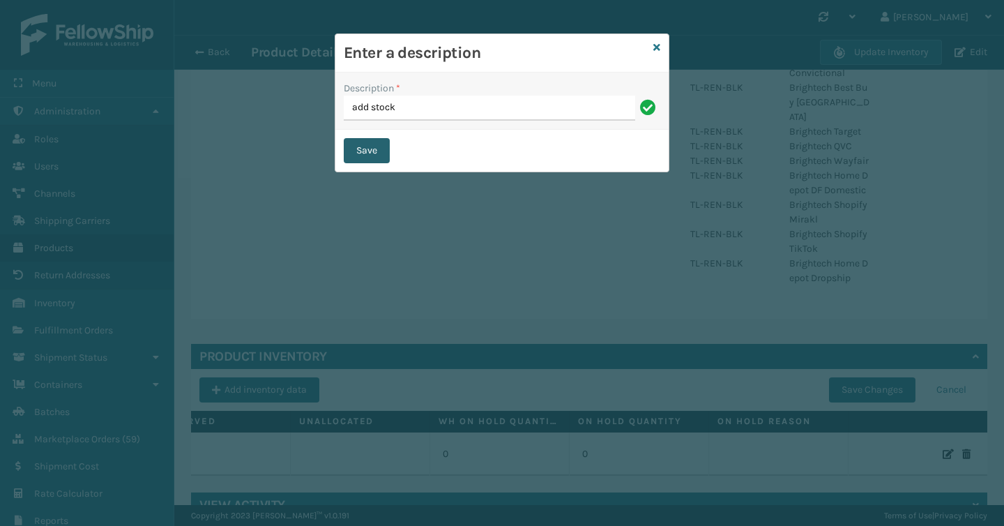
click at [368, 150] on button "Save" at bounding box center [367, 150] width 46 height 25
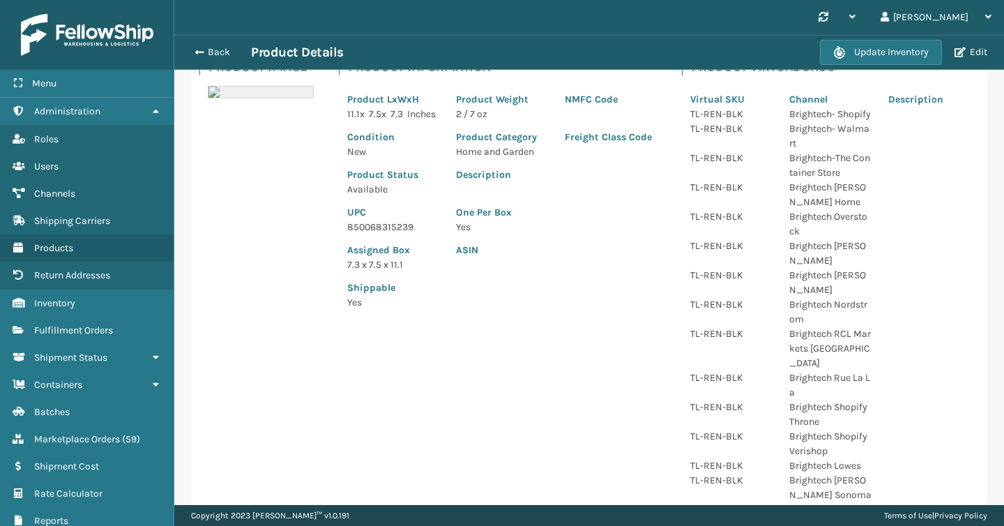
scroll to position [0, 0]
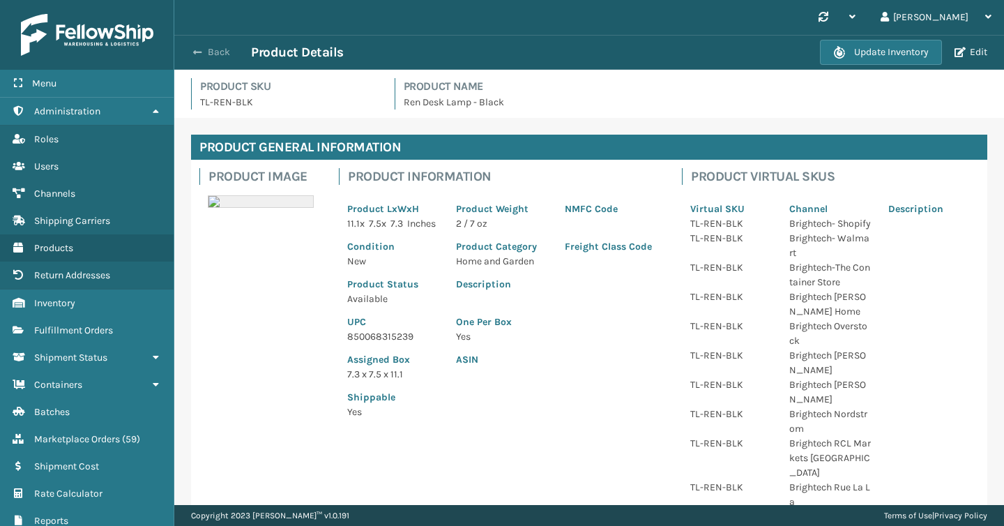
click at [207, 50] on button "Back" at bounding box center [219, 52] width 64 height 13
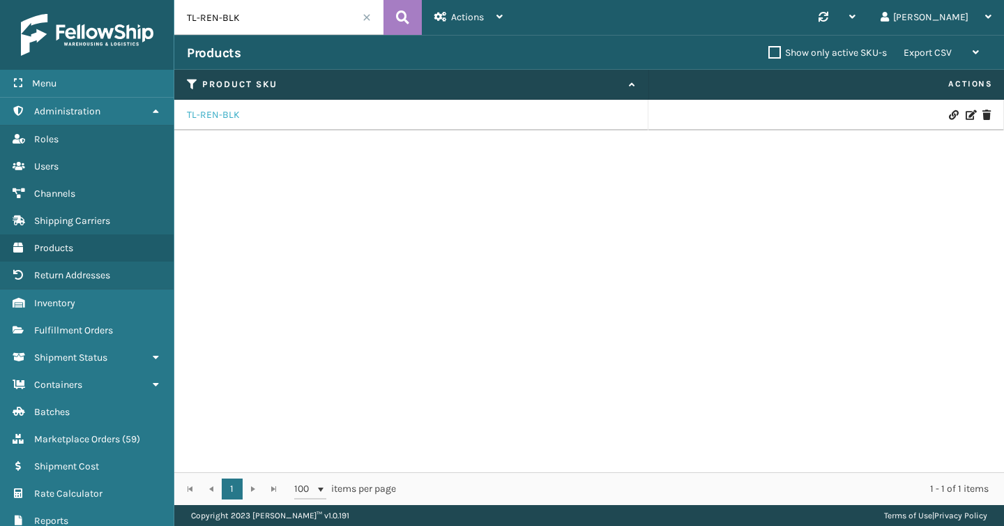
click at [227, 115] on link "TL-REN-BLK" at bounding box center [213, 115] width 53 height 14
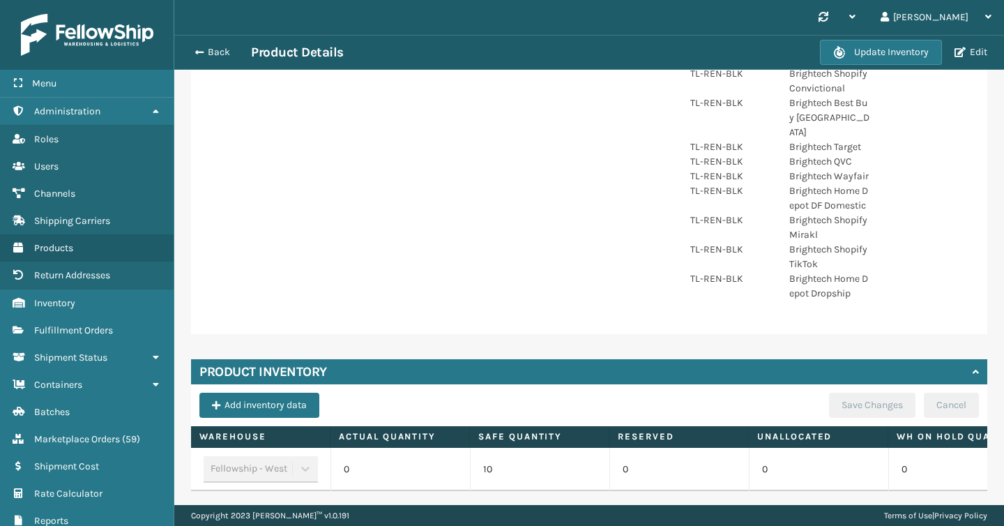
scroll to position [560, 0]
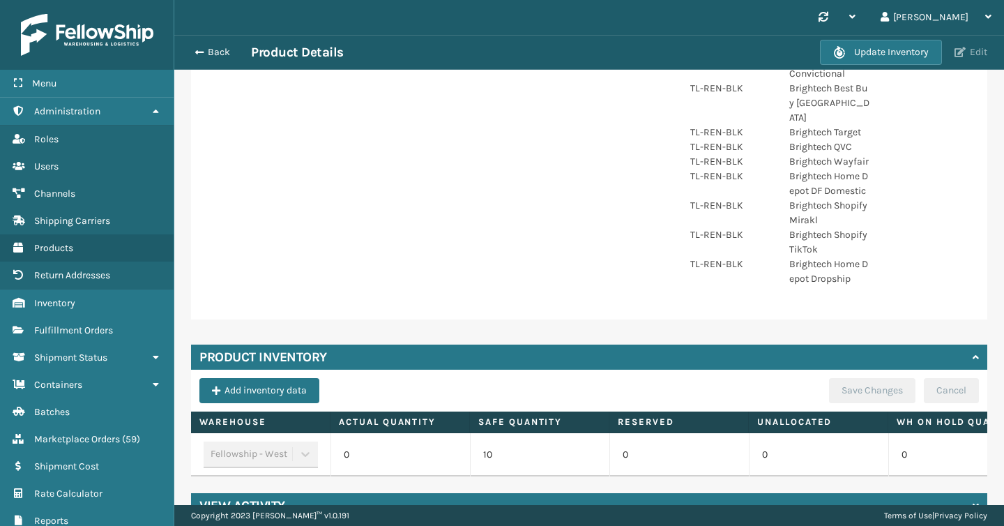
click at [963, 53] on span "button" at bounding box center [960, 52] width 11 height 10
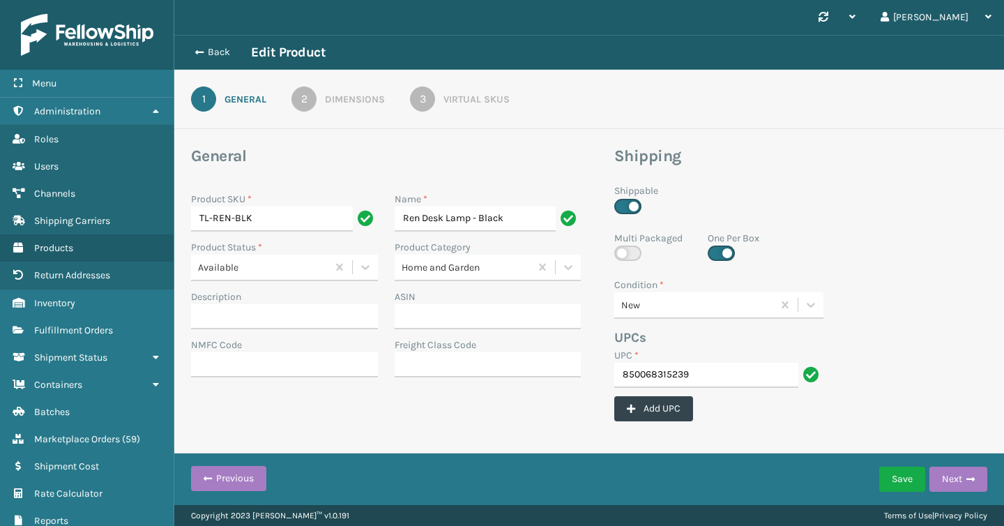
click at [456, 97] on div "Virtual SKUs" at bounding box center [477, 99] width 66 height 15
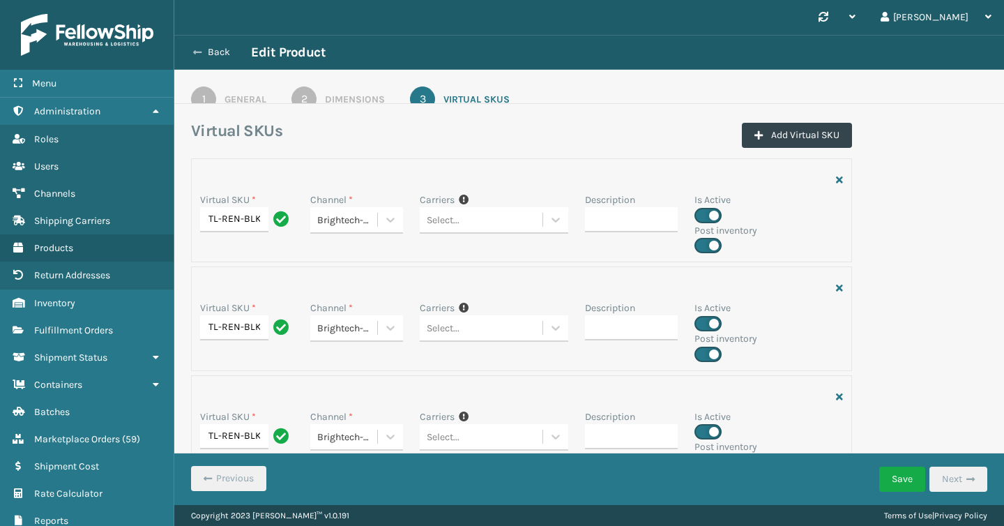
click at [226, 50] on button "Back" at bounding box center [219, 52] width 64 height 13
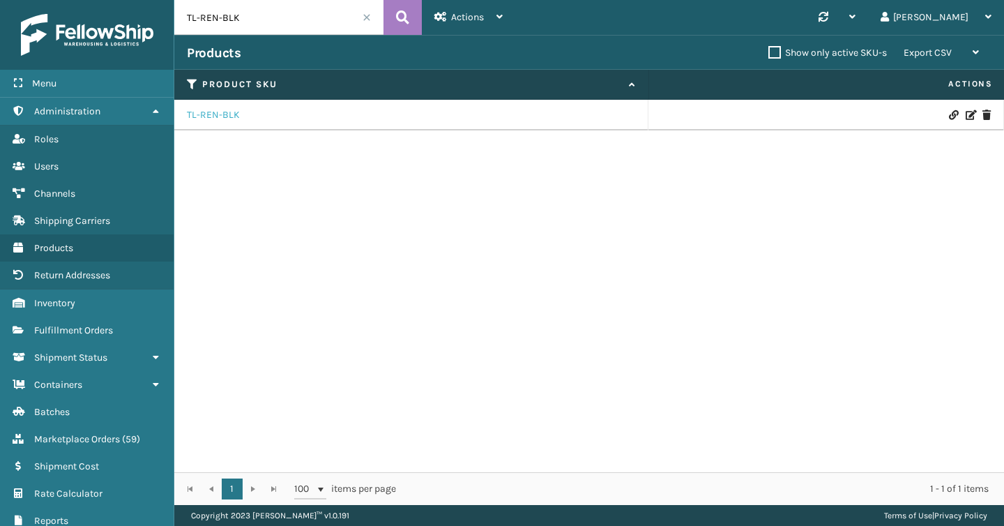
click at [225, 120] on link "TL-REN-BLK" at bounding box center [213, 115] width 53 height 14
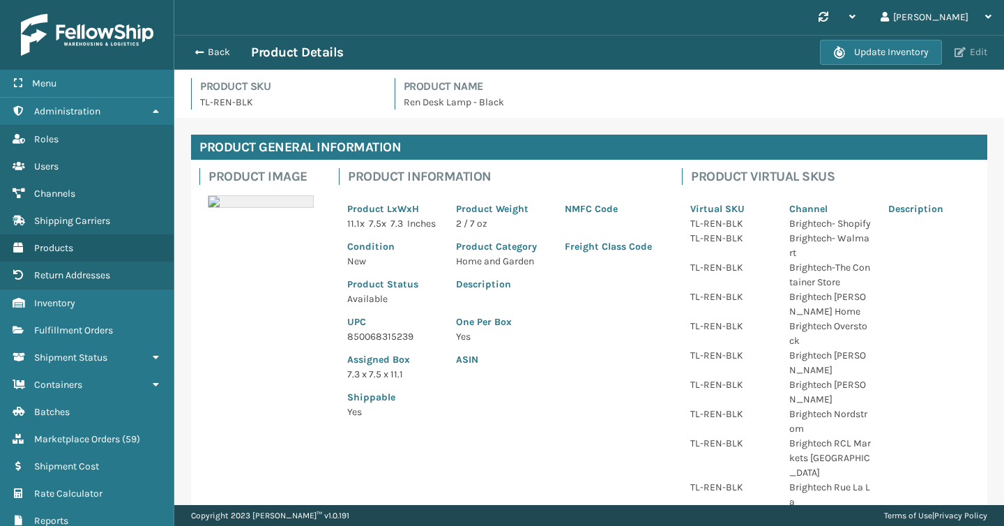
click at [973, 55] on button "Edit" at bounding box center [971, 52] width 41 height 13
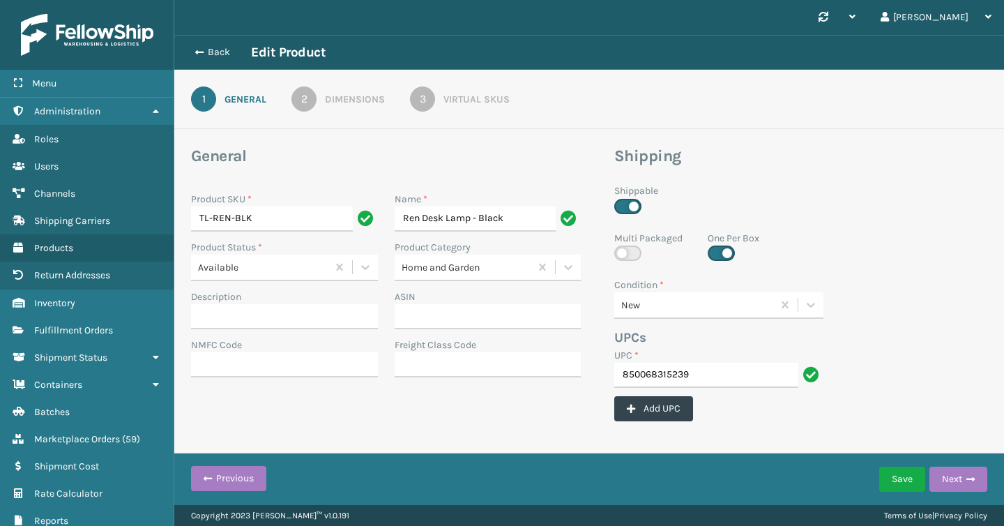
click at [479, 98] on div "Virtual SKUs" at bounding box center [477, 99] width 66 height 15
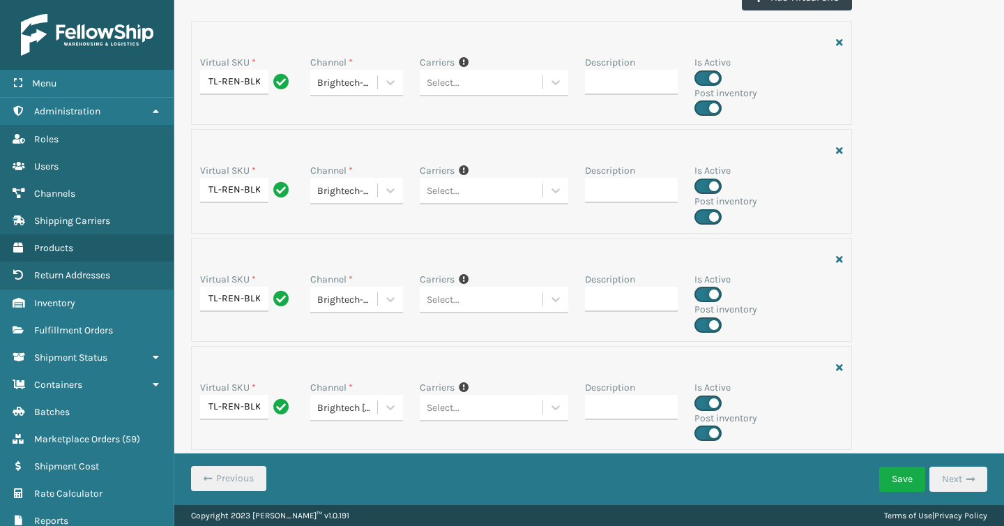
scroll to position [138, 0]
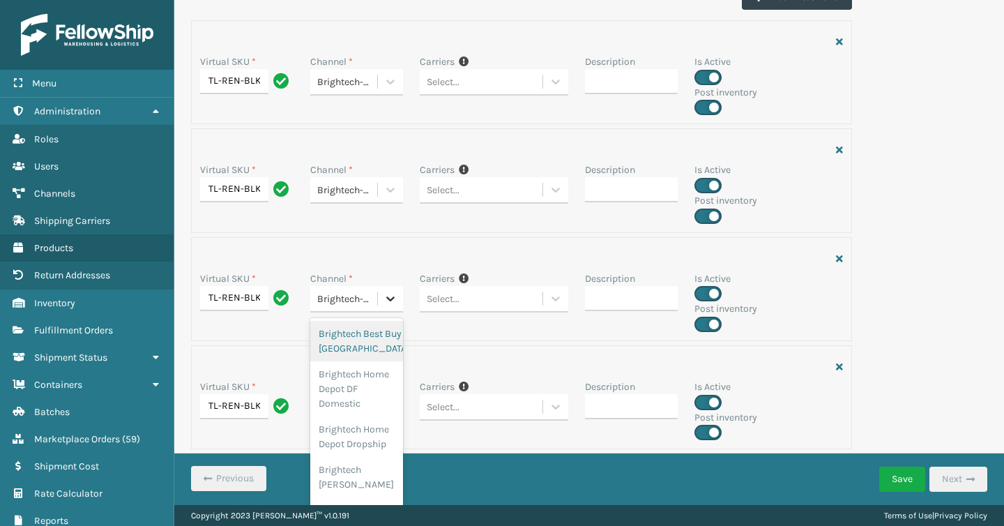
click at [385, 300] on icon at bounding box center [391, 299] width 14 height 14
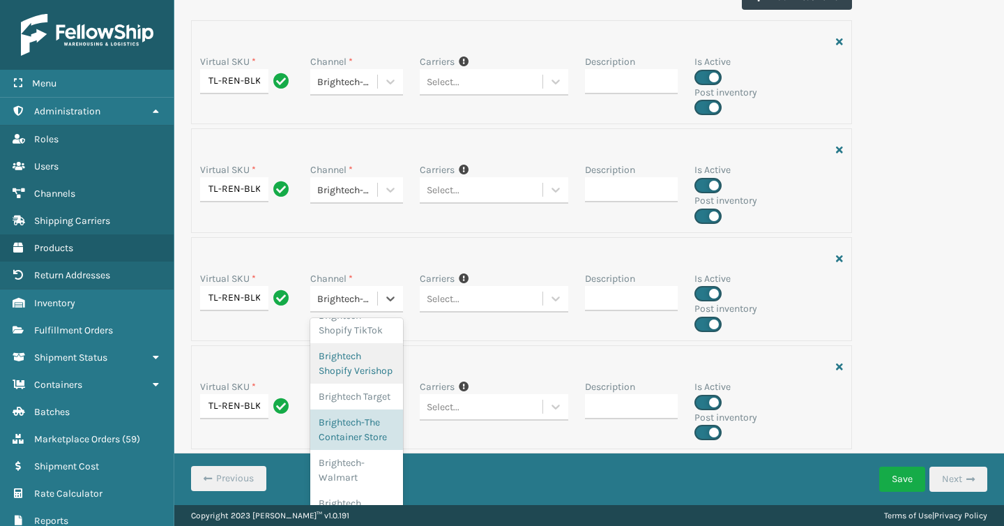
scroll to position [735, 0]
click at [490, 347] on div "Virtual SKU * TL-REN-BLK Channel * Brightech [PERSON_NAME] Home Carriers If you…" at bounding box center [521, 397] width 661 height 104
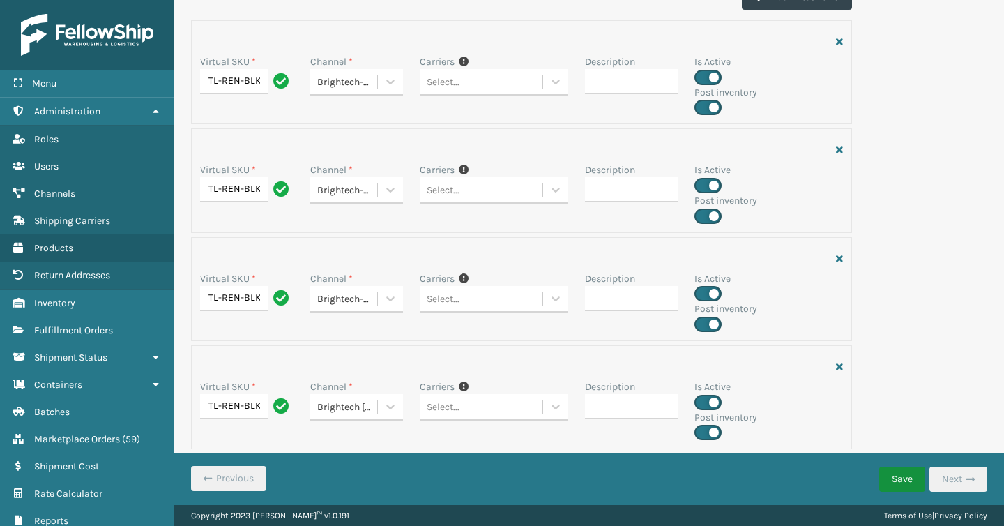
click at [915, 487] on button "Save" at bounding box center [903, 479] width 46 height 25
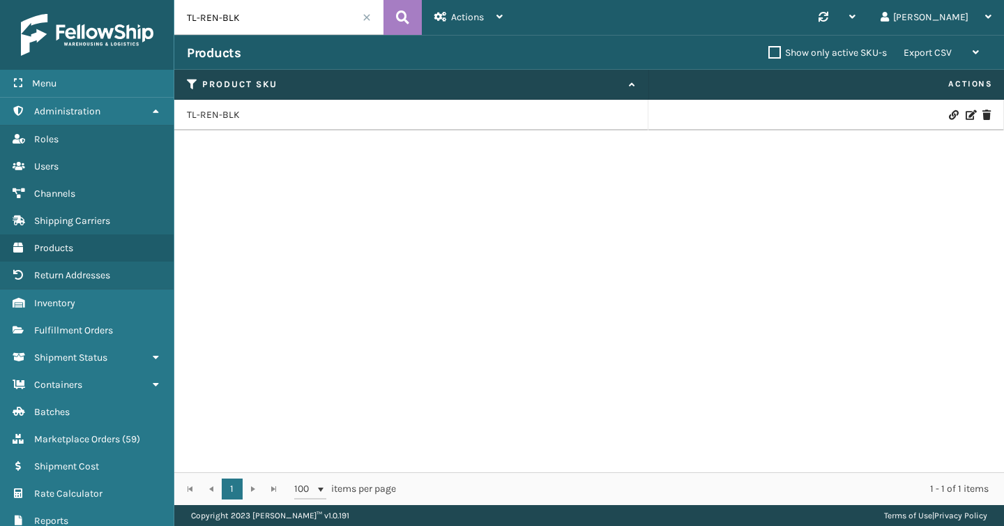
click at [274, 18] on input "TL-REN-BLK" at bounding box center [278, 17] width 209 height 35
paste input "CRME"
type input "TL-REN-CRME"
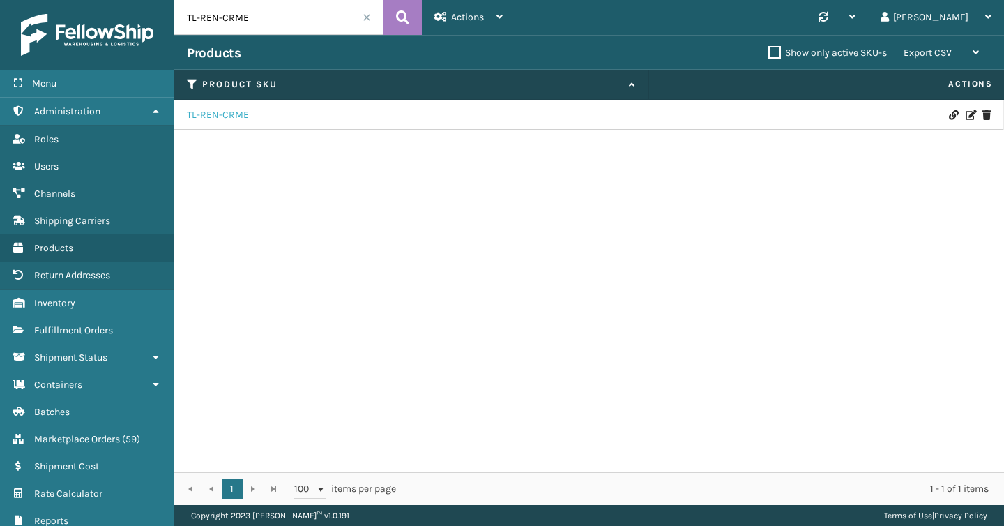
click at [231, 120] on link "TL-REN-CRME" at bounding box center [218, 115] width 62 height 14
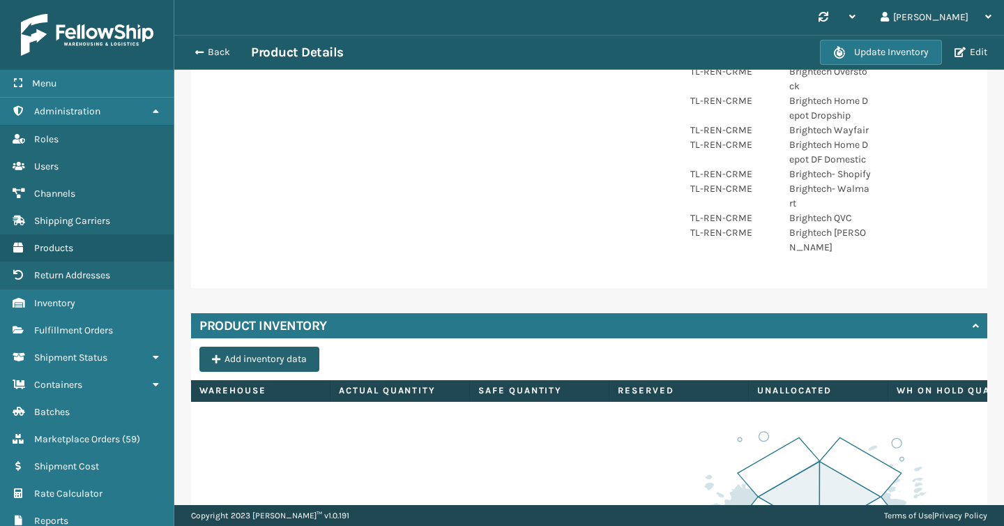
click at [304, 347] on button "Add inventory data" at bounding box center [260, 359] width 120 height 25
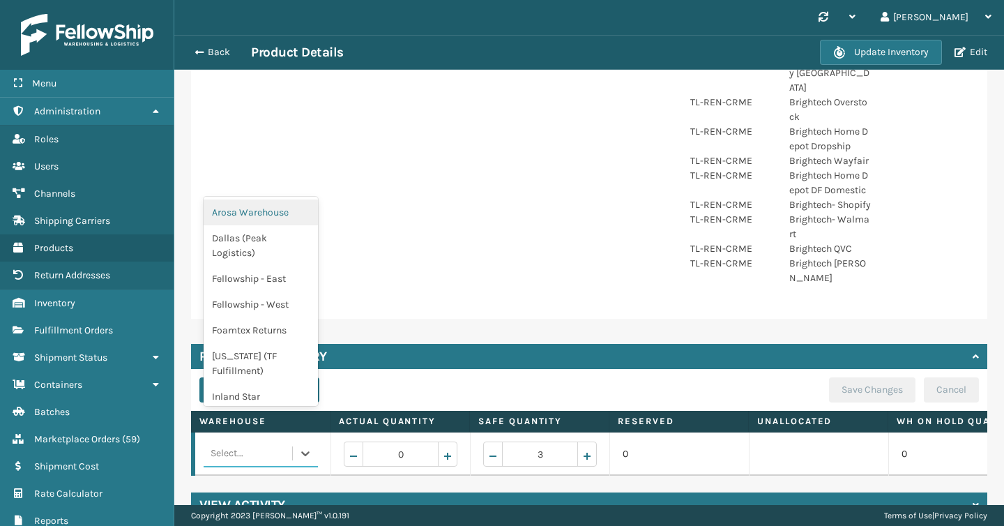
click at [270, 442] on div "Select..." at bounding box center [248, 453] width 89 height 22
click at [269, 293] on div "Fellowship - West" at bounding box center [261, 305] width 114 height 26
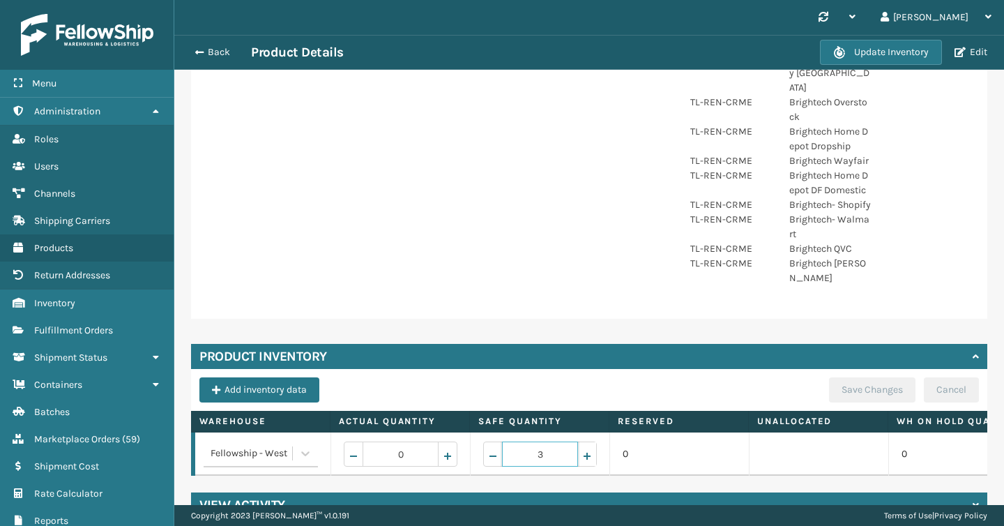
click at [588, 451] on span "Increase value" at bounding box center [587, 456] width 11 height 11
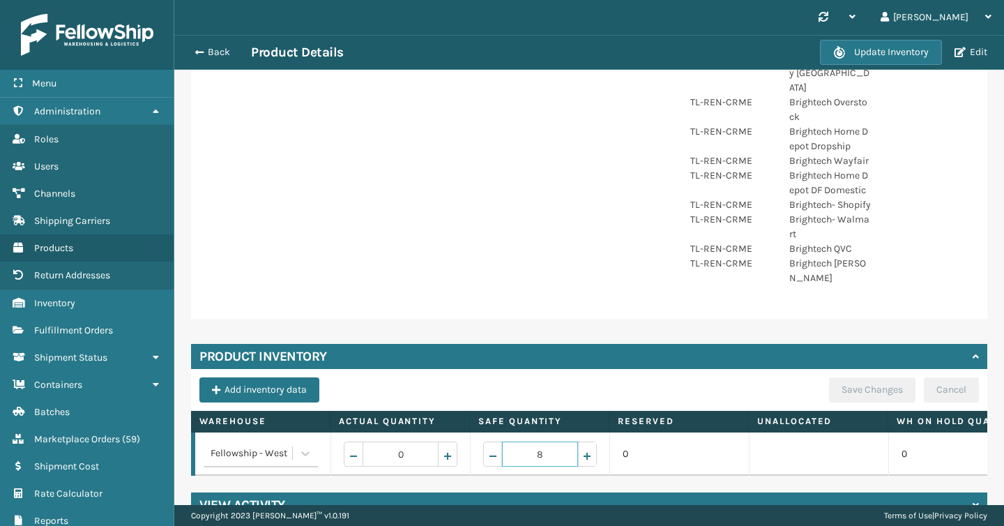
click at [588, 451] on span "Increase value" at bounding box center [587, 456] width 11 height 11
type input "10"
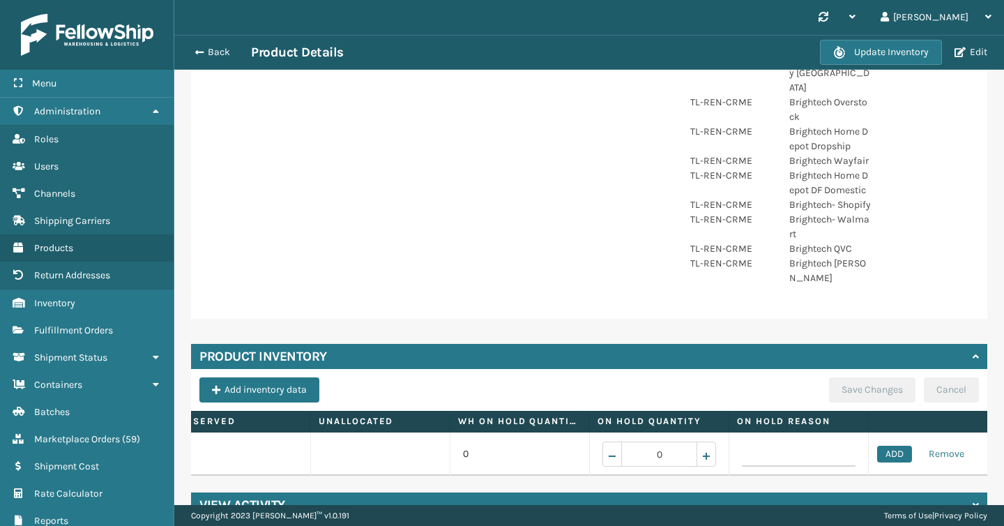
scroll to position [0, 458]
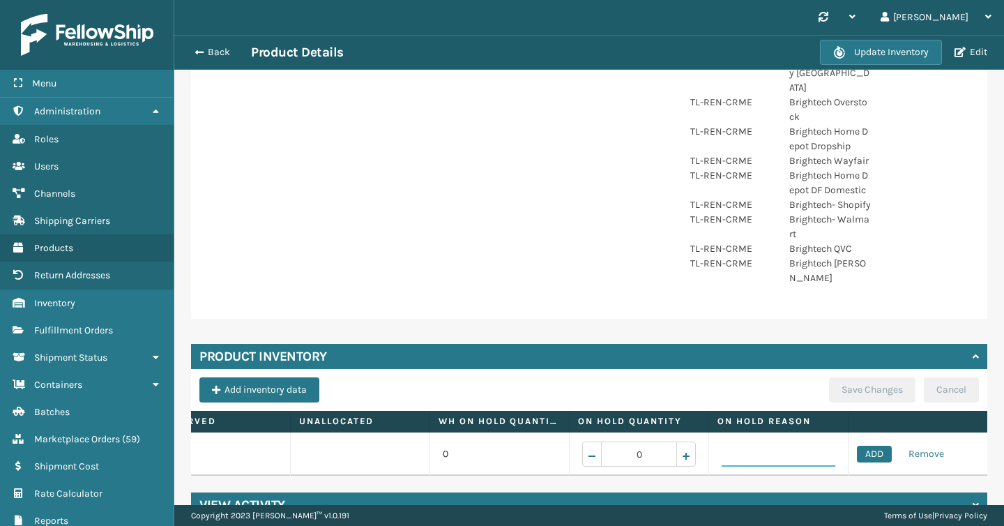
click at [786, 442] on input at bounding box center [779, 454] width 114 height 25
click at [866, 446] on button "ADD" at bounding box center [874, 454] width 35 height 17
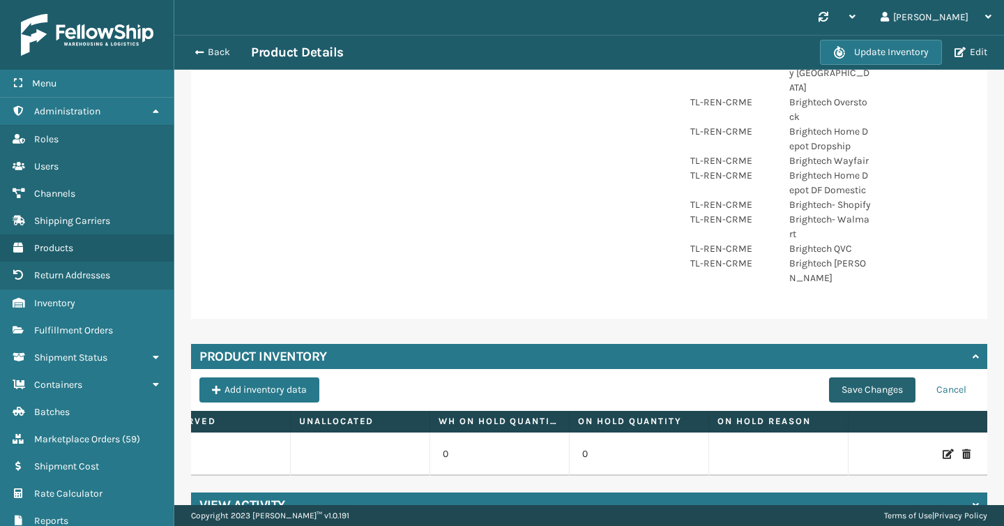
click at [864, 377] on button "Save Changes" at bounding box center [872, 389] width 86 height 25
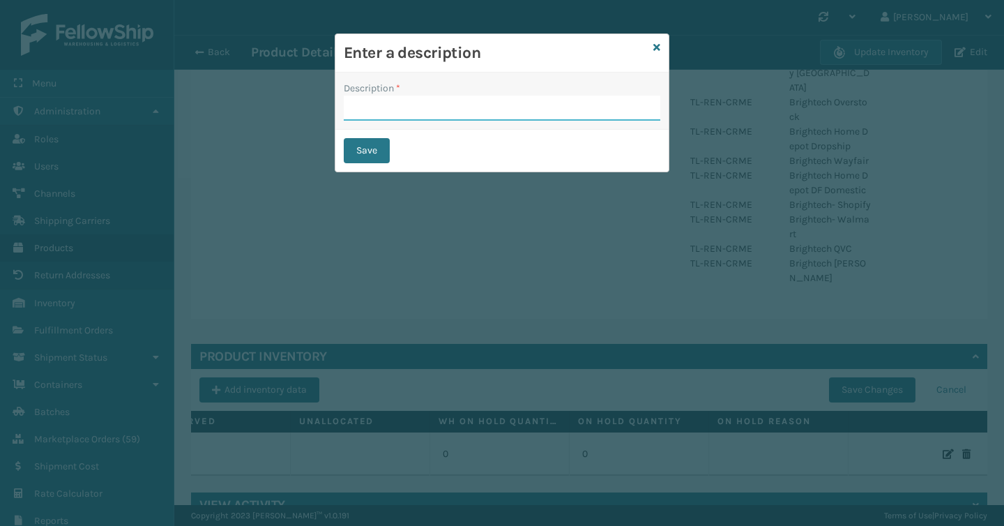
click at [421, 102] on input "Description *" at bounding box center [502, 108] width 317 height 25
type input "add stock"
click at [368, 142] on button "Save" at bounding box center [367, 150] width 46 height 25
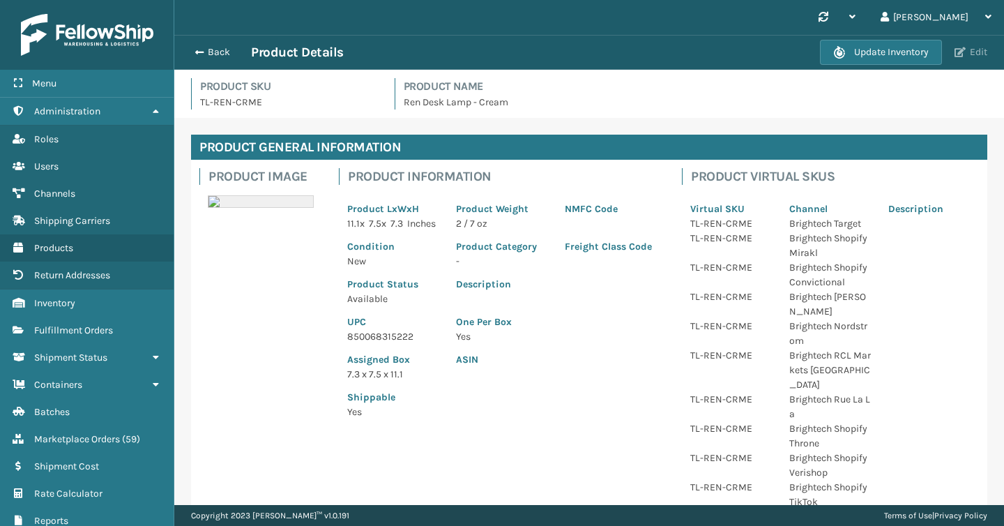
click at [961, 54] on span "button" at bounding box center [960, 52] width 11 height 10
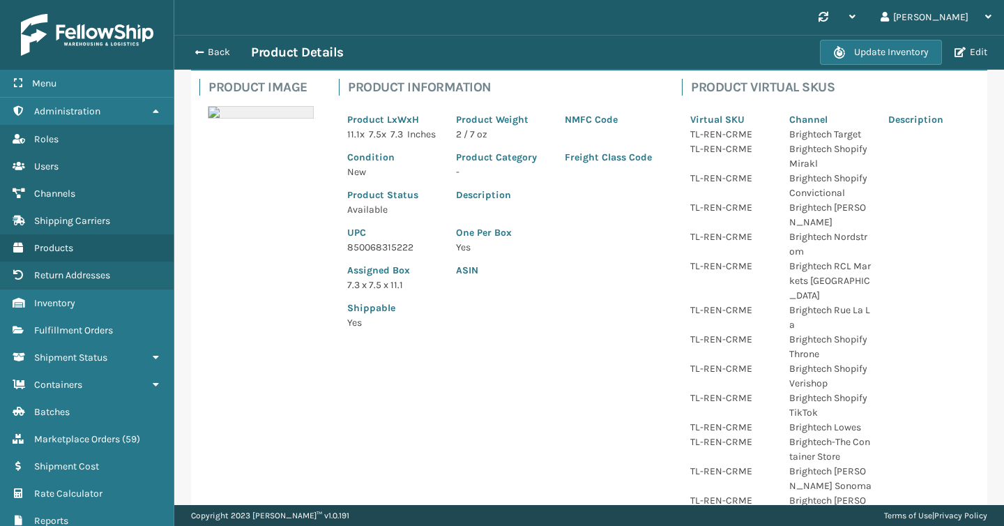
scroll to position [82, 0]
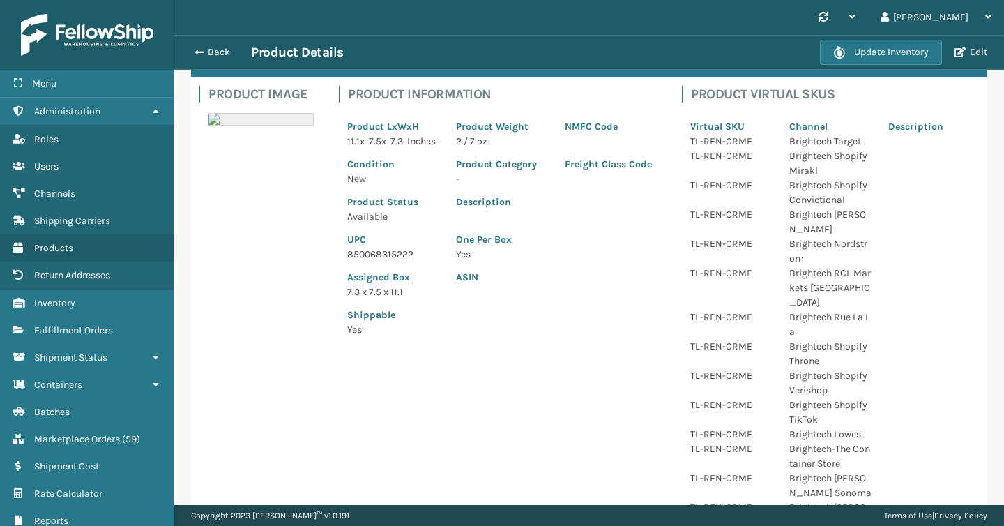
click at [983, 43] on div "Update Inventory Edit" at bounding box center [906, 52] width 172 height 25
click at [978, 53] on button "Edit" at bounding box center [971, 52] width 41 height 13
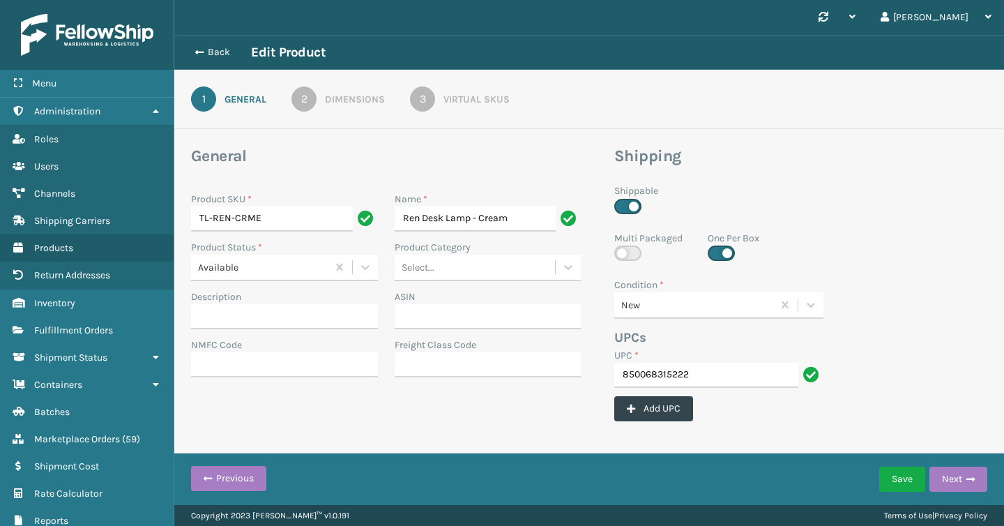
click at [458, 103] on div "Virtual SKUs" at bounding box center [477, 99] width 66 height 15
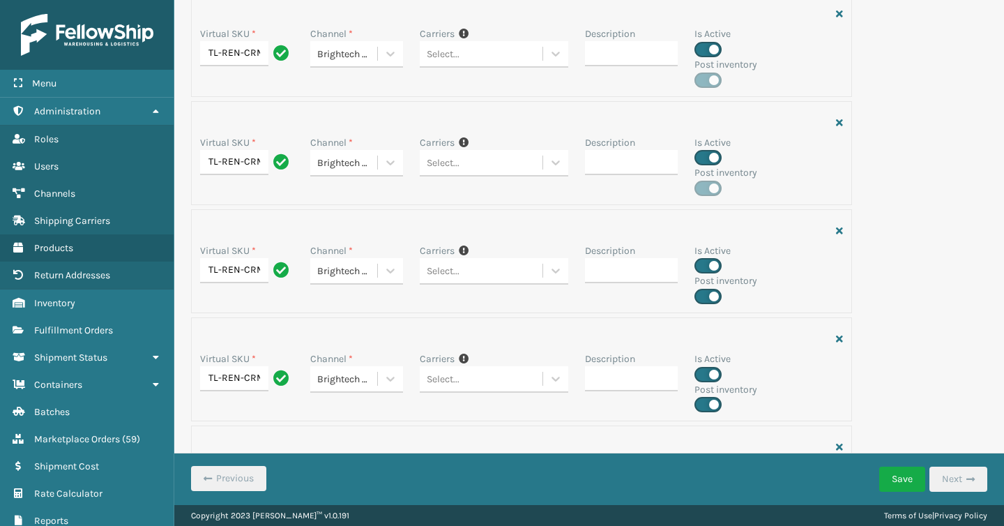
scroll to position [937, 0]
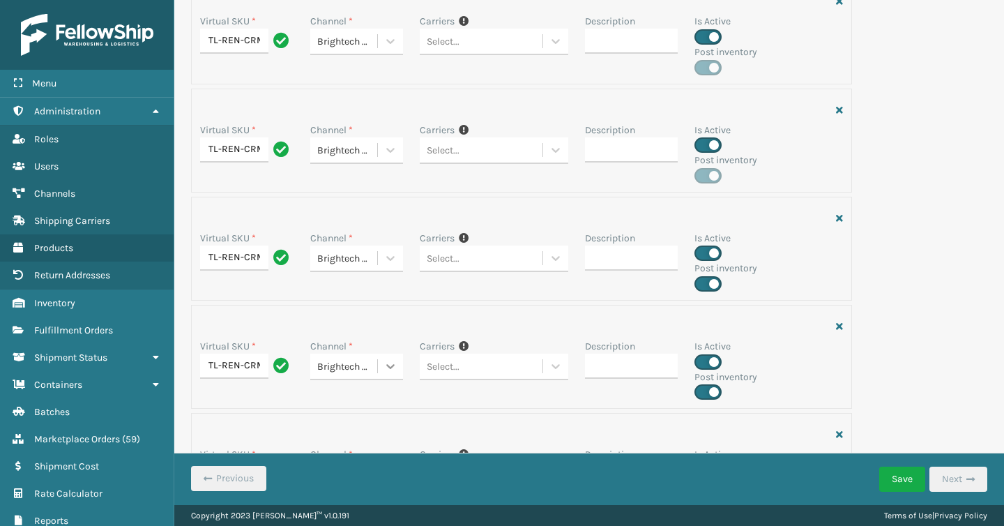
click at [389, 369] on icon at bounding box center [391, 366] width 14 height 14
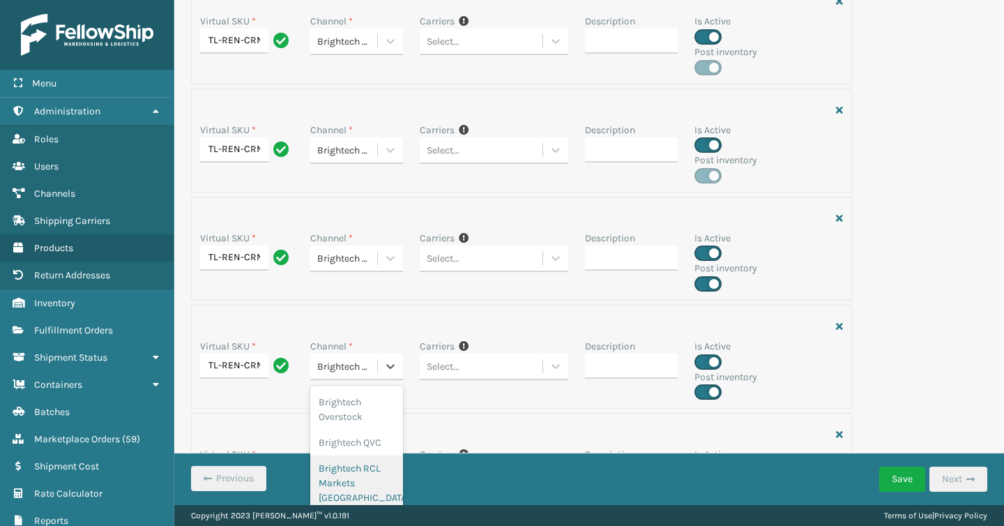
scroll to position [368, 0]
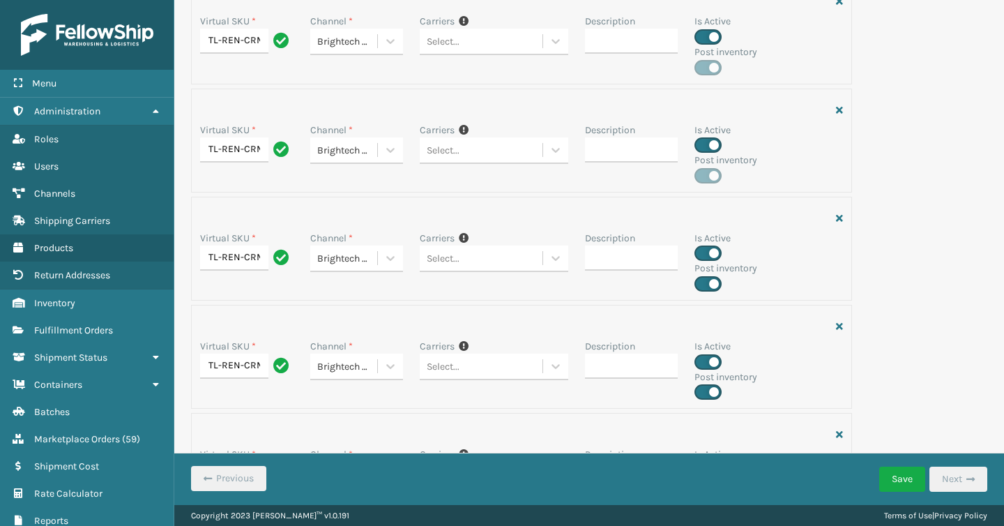
click at [462, 404] on div "Virtual SKU * TL-REN-CRME Channel * Brightech Lowes Carriers If you can't find …" at bounding box center [521, 357] width 661 height 104
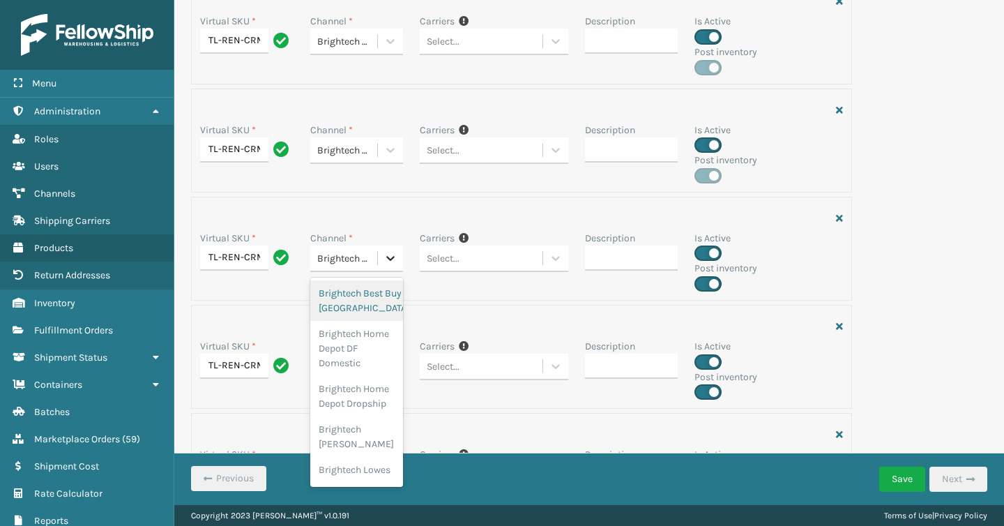
click at [398, 258] on div at bounding box center [390, 258] width 25 height 25
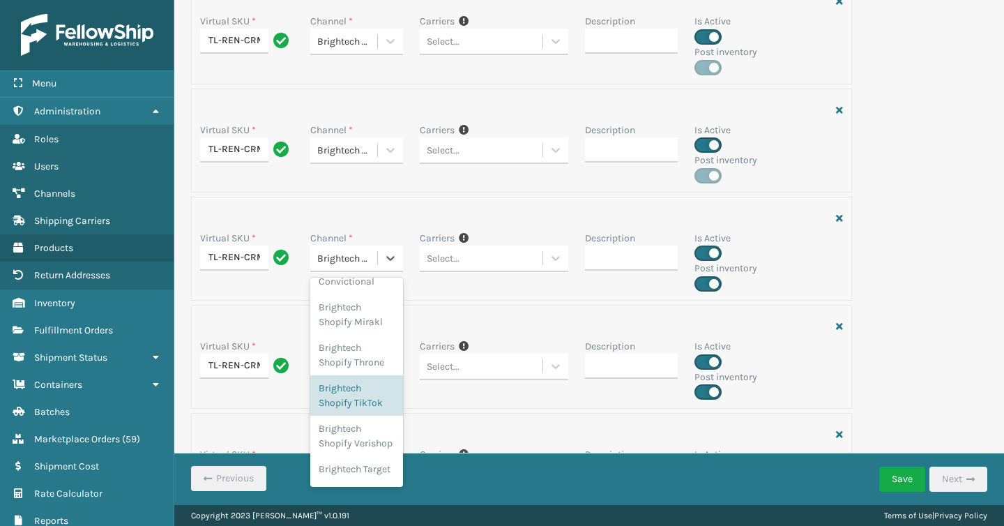
scroll to position [618, 0]
click at [460, 330] on div at bounding box center [521, 326] width 643 height 25
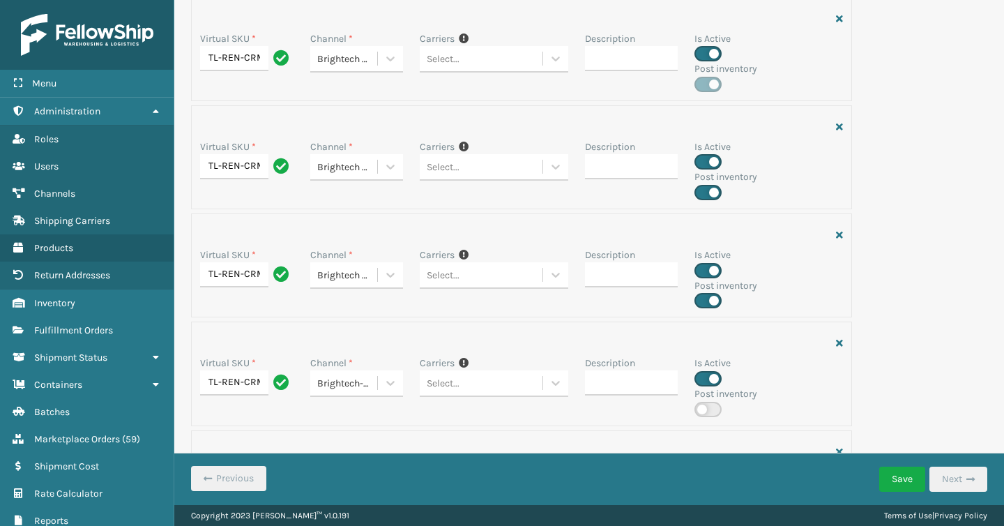
scroll to position [1032, 0]
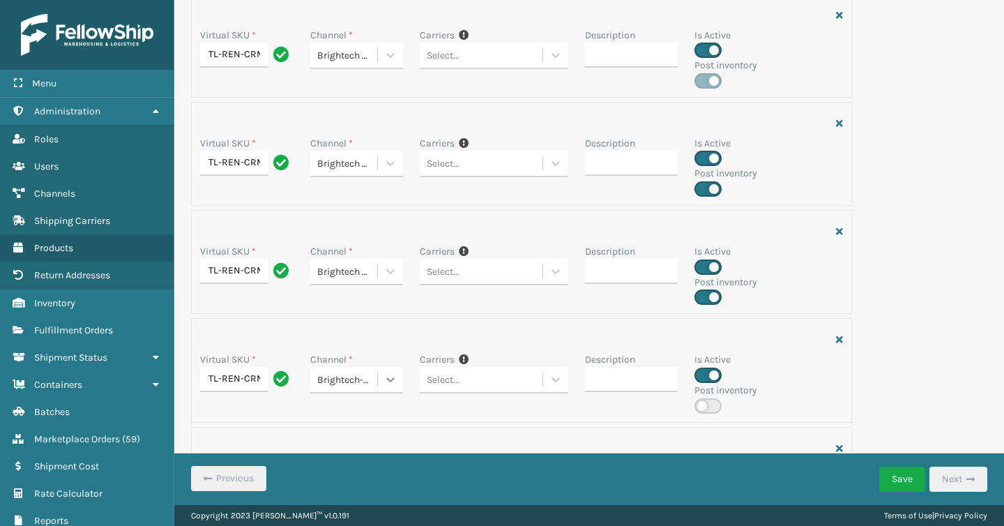
click at [383, 380] on div at bounding box center [390, 379] width 25 height 25
click at [477, 432] on div "Virtual SKU * TL-REN-CRME Channel * Brightech [PERSON_NAME] Sonoma Carriers If …" at bounding box center [521, 479] width 661 height 104
click at [702, 399] on label at bounding box center [708, 405] width 27 height 15
click at [702, 399] on input "checkbox" at bounding box center [699, 402] width 9 height 9
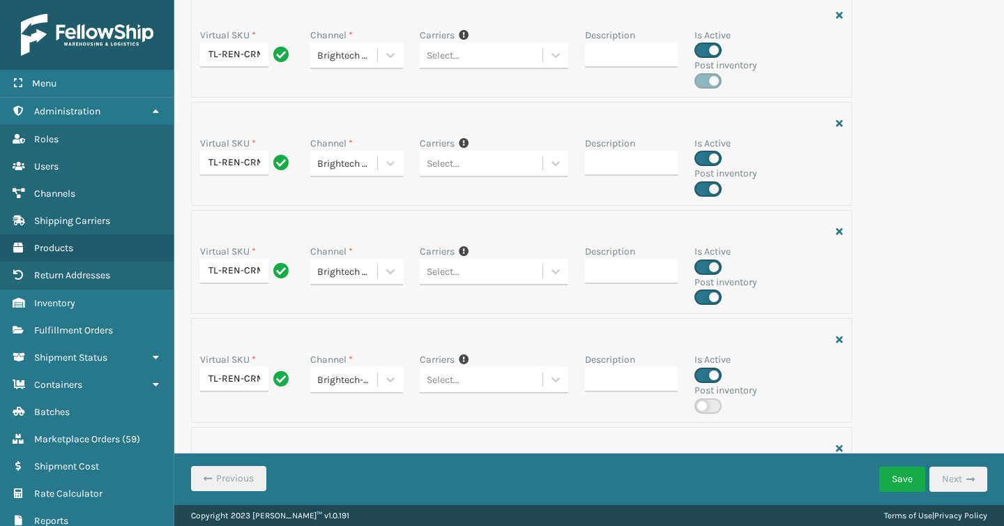
checkbox input "true"
click at [898, 483] on button "Save" at bounding box center [903, 479] width 46 height 25
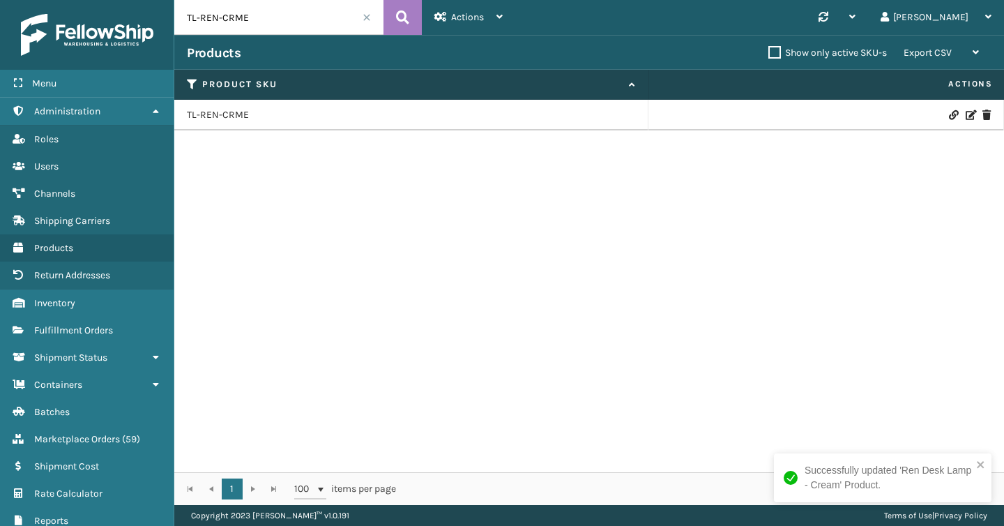
click at [304, 21] on input "TL-REN-CRME" at bounding box center [278, 17] width 209 height 35
paste input "RD"
type input "TL-REN-RD"
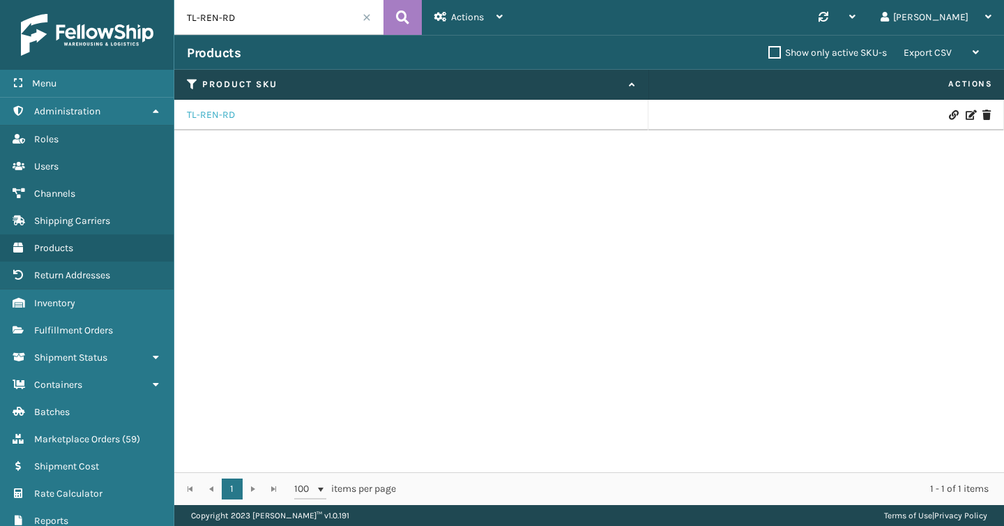
click at [218, 111] on link "TL-REN-RD" at bounding box center [211, 115] width 48 height 14
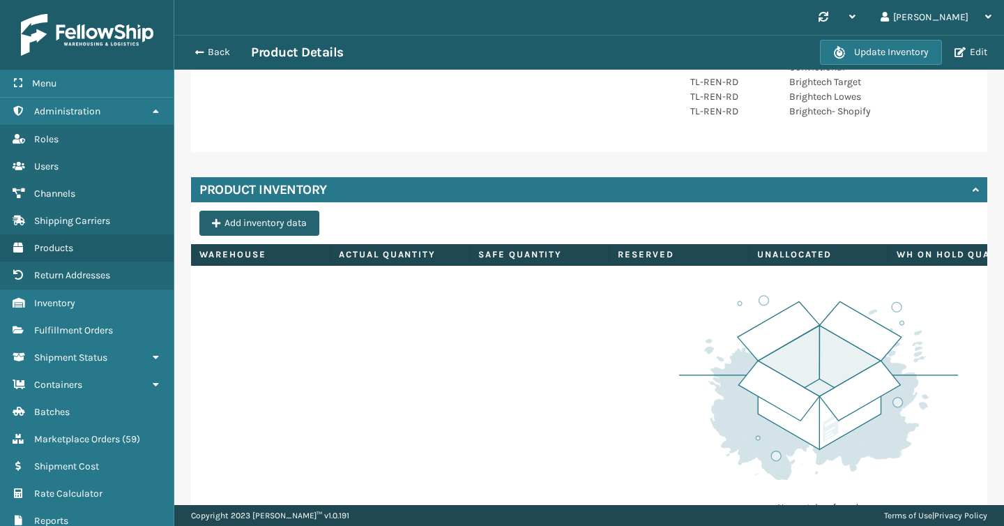
click at [243, 211] on button "Add inventory data" at bounding box center [260, 223] width 120 height 25
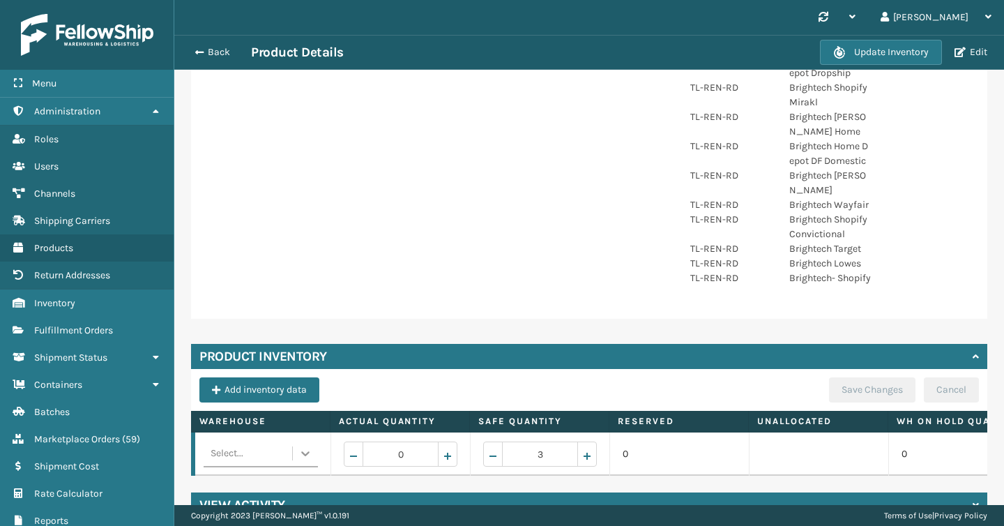
click at [302, 446] on icon at bounding box center [306, 453] width 14 height 14
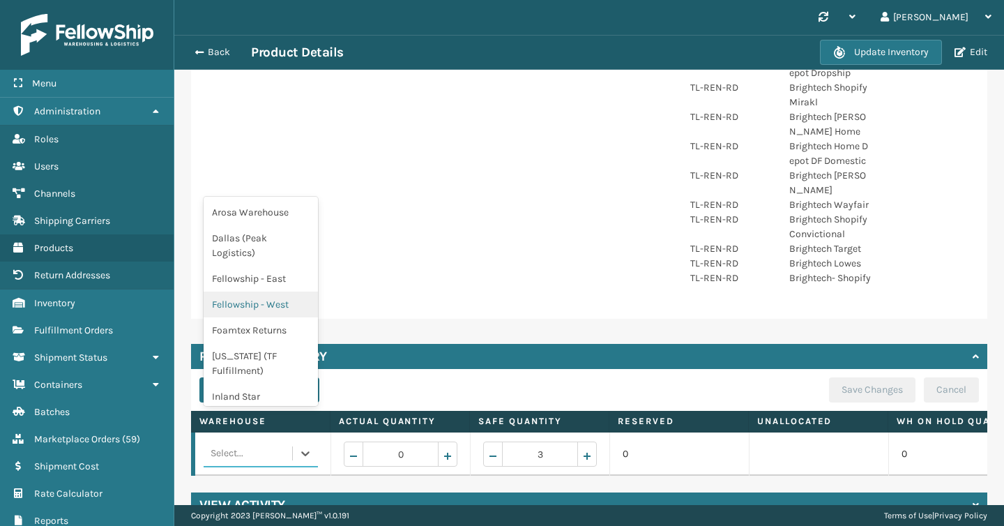
click at [275, 302] on div "Fellowship - West" at bounding box center [261, 305] width 114 height 26
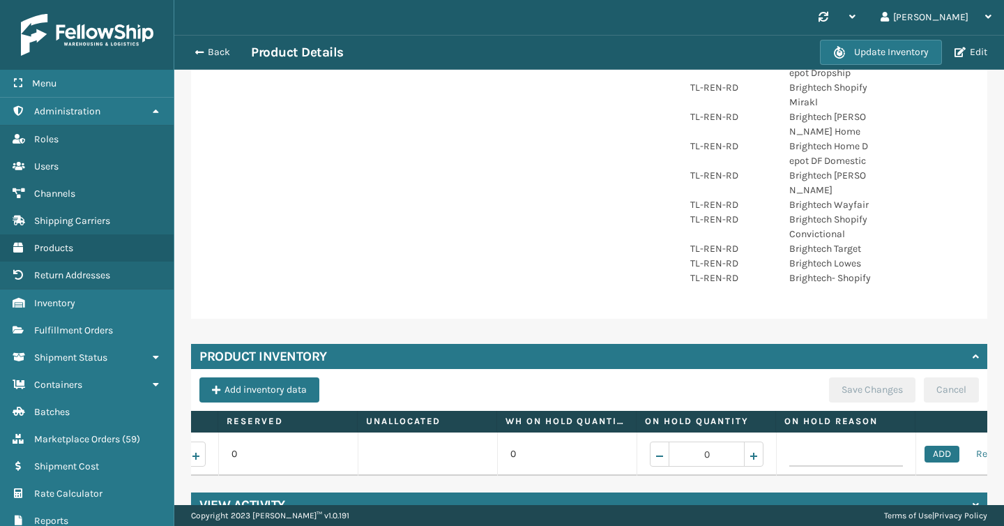
scroll to position [0, 458]
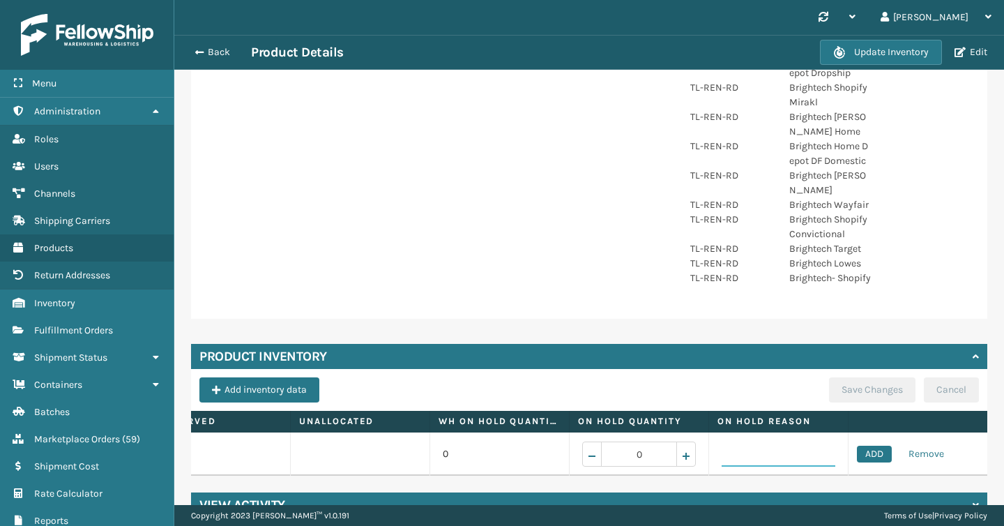
click at [798, 442] on input at bounding box center [779, 454] width 114 height 25
click at [867, 446] on button "ADD" at bounding box center [874, 454] width 35 height 17
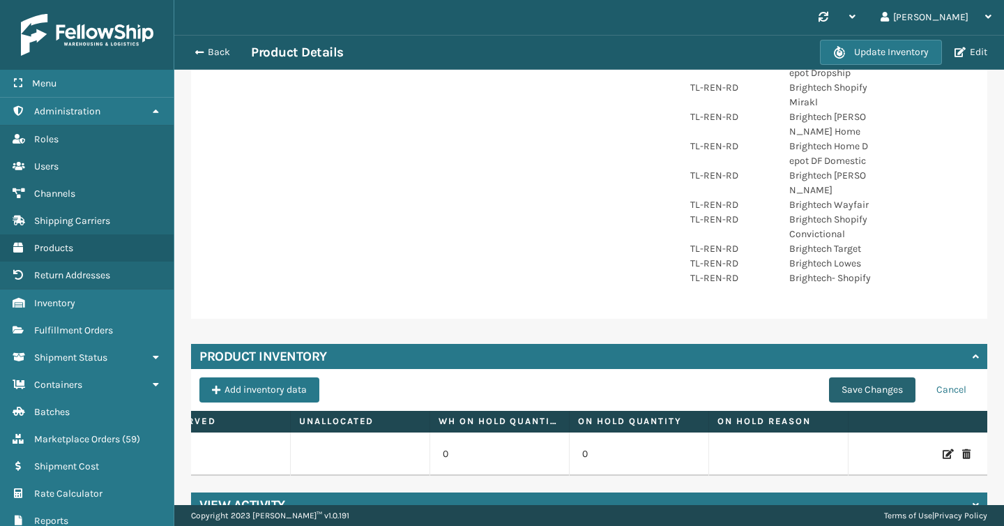
click at [883, 377] on button "Save Changes" at bounding box center [872, 389] width 86 height 25
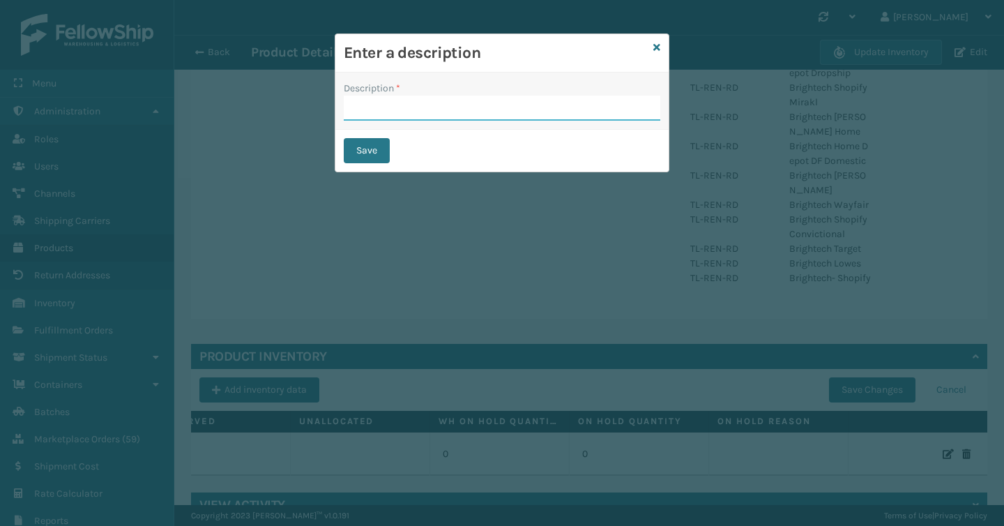
click at [519, 98] on input "Description *" at bounding box center [502, 108] width 317 height 25
type input "add stock"
click at [341, 142] on div "Save" at bounding box center [502, 151] width 333 height 42
click at [349, 144] on button "Save" at bounding box center [367, 150] width 46 height 25
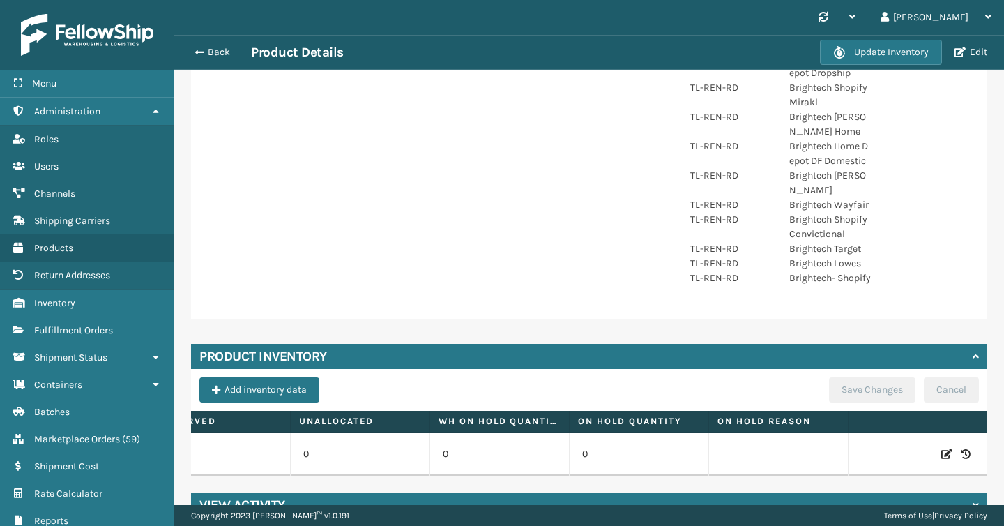
click at [948, 447] on icon at bounding box center [947, 454] width 11 height 14
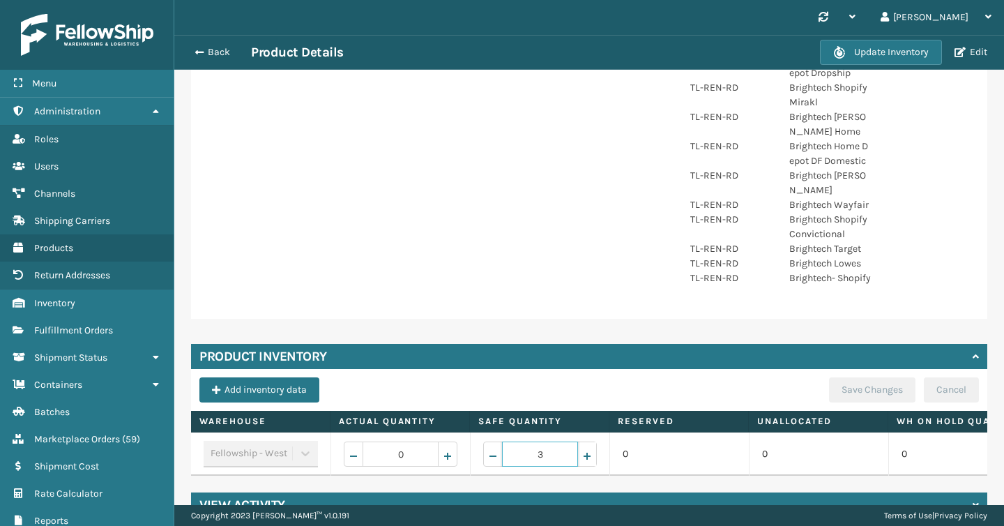
click at [592, 451] on span "Increase value" at bounding box center [587, 456] width 11 height 11
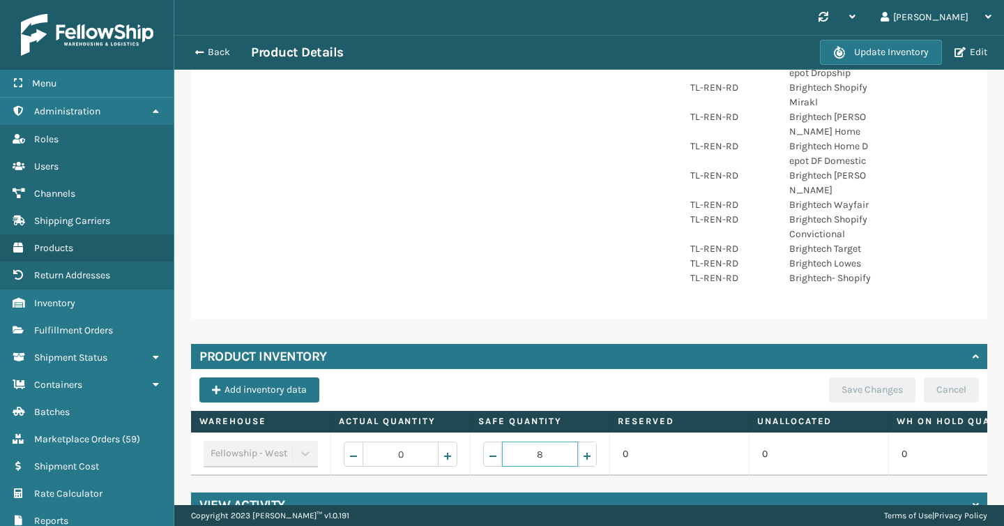
click at [592, 451] on span "Increase value" at bounding box center [587, 456] width 11 height 11
type input "10"
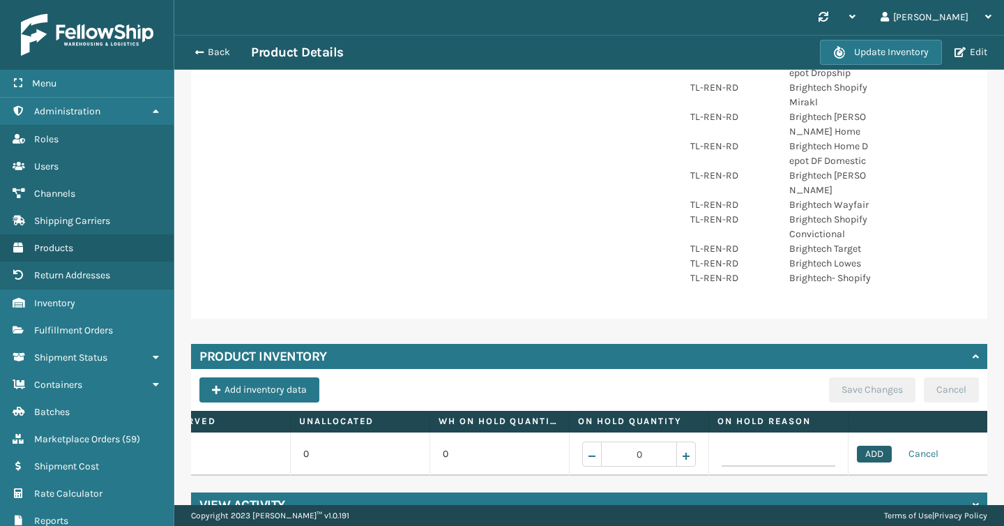
click at [885, 446] on button "ADD" at bounding box center [874, 454] width 35 height 17
click at [885, 377] on button "Save Changes" at bounding box center [872, 389] width 86 height 25
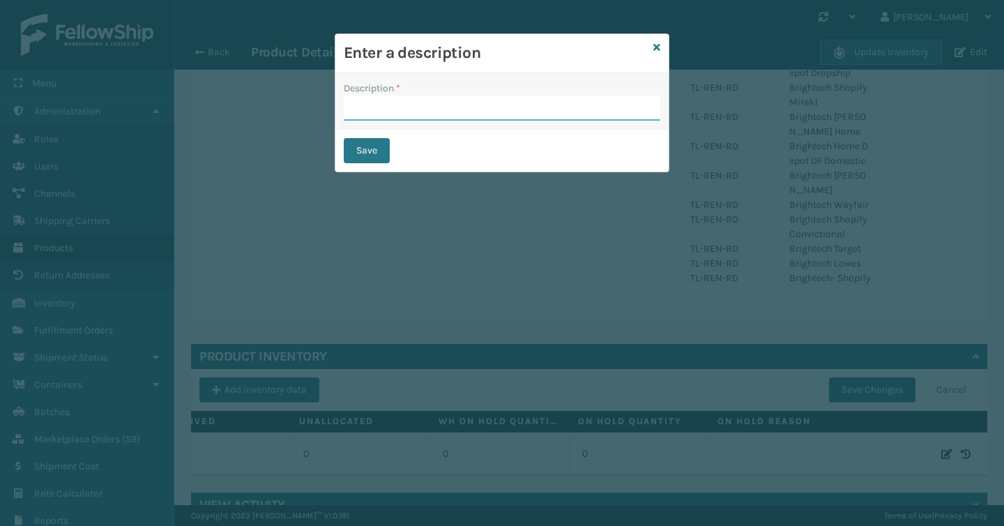
click at [407, 118] on input "Description *" at bounding box center [502, 108] width 317 height 25
type input "add stock"
click at [381, 143] on button "Save" at bounding box center [367, 150] width 46 height 25
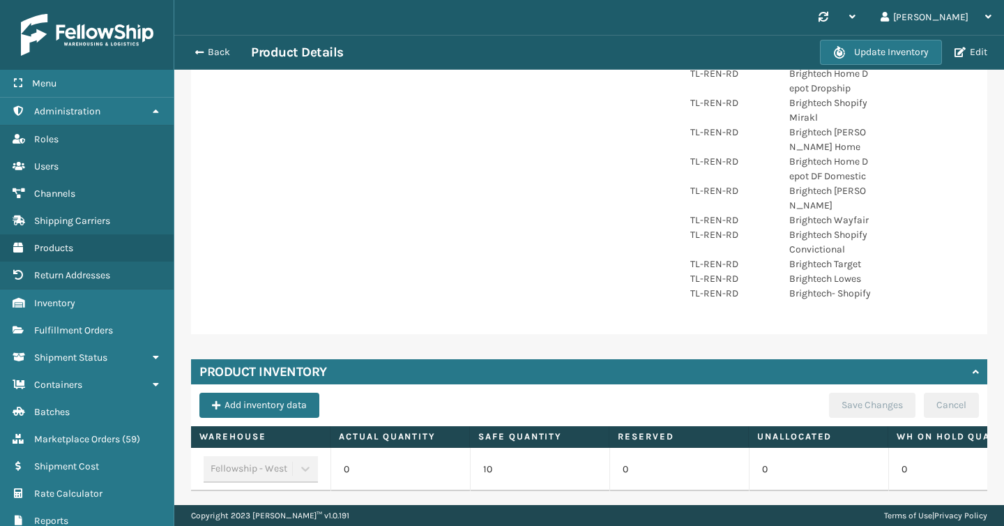
scroll to position [561, 0]
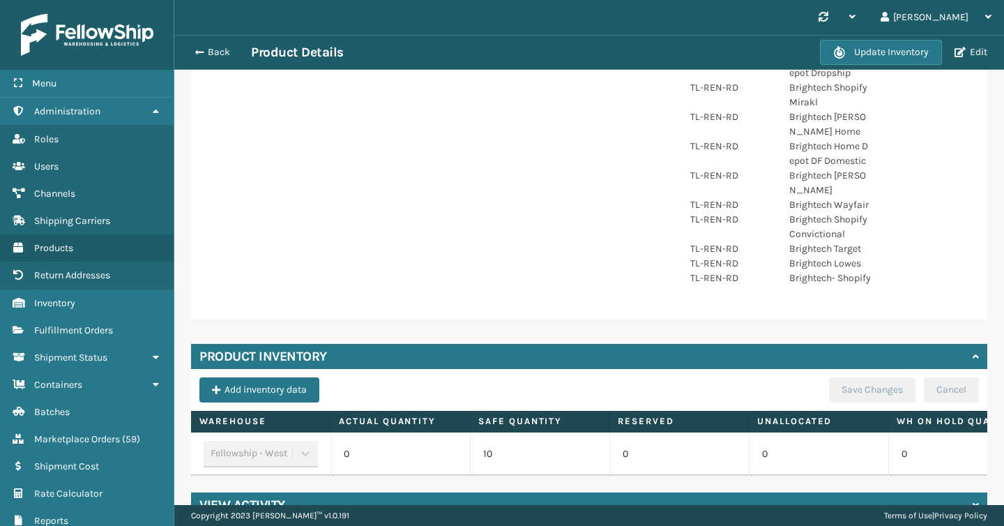
click at [204, 59] on div "Back Product Details" at bounding box center [503, 52] width 633 height 17
click at [209, 48] on button "Back" at bounding box center [219, 52] width 64 height 13
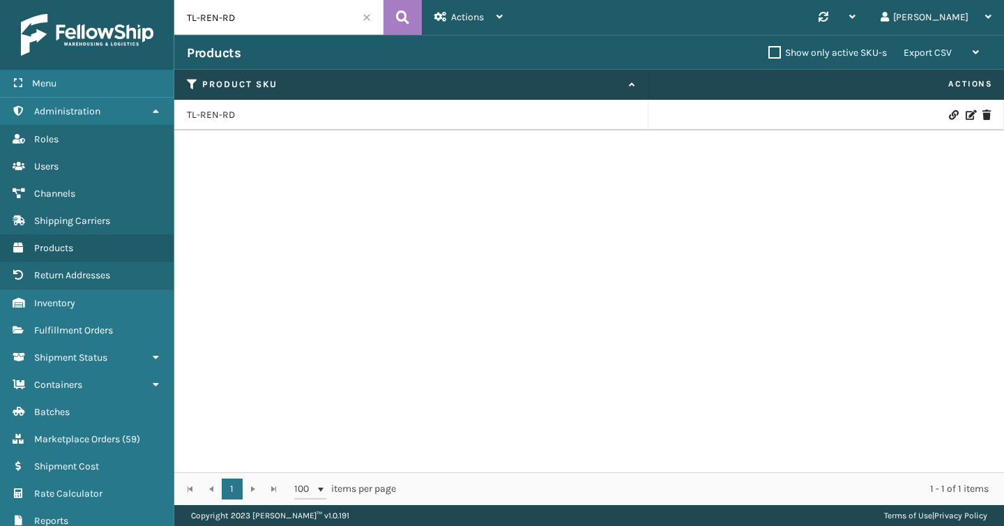
click at [237, 22] on input "TL-REN-RD" at bounding box center [278, 17] width 209 height 35
paste input "AMB-PLS-4"
type input "AMB-PLS-4"
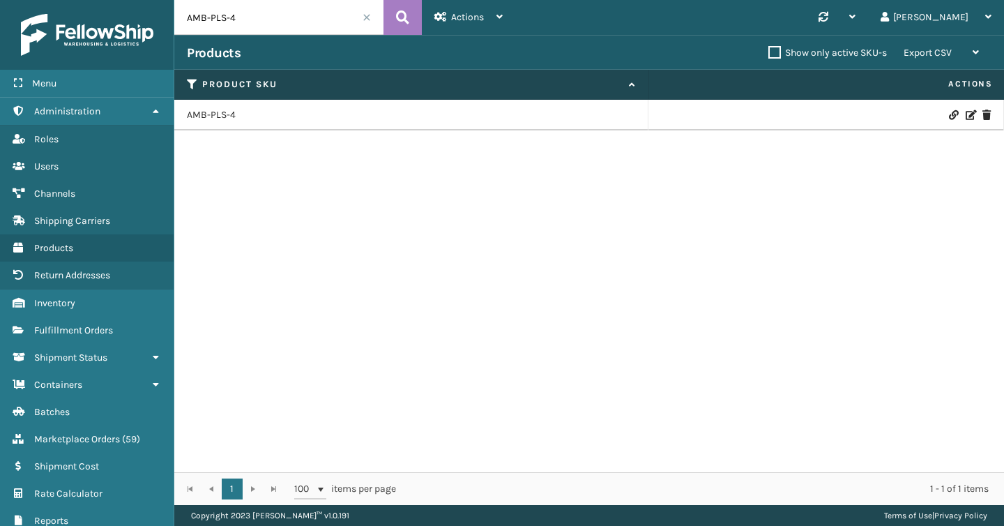
click at [226, 129] on td "AMB-PLS-4" at bounding box center [411, 115] width 474 height 31
click at [226, 112] on link "AMB-PLS-4" at bounding box center [211, 115] width 49 height 14
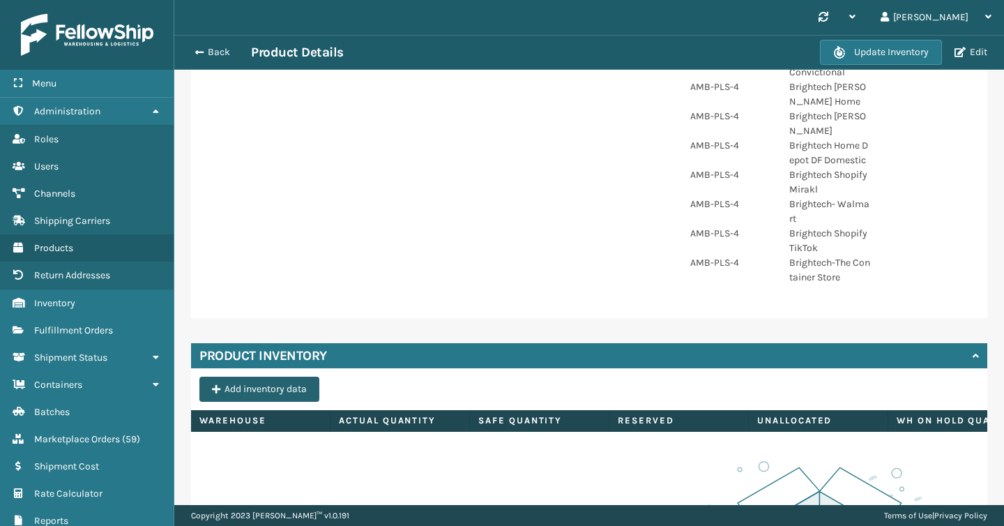
click at [301, 377] on button "Add inventory data" at bounding box center [260, 389] width 120 height 25
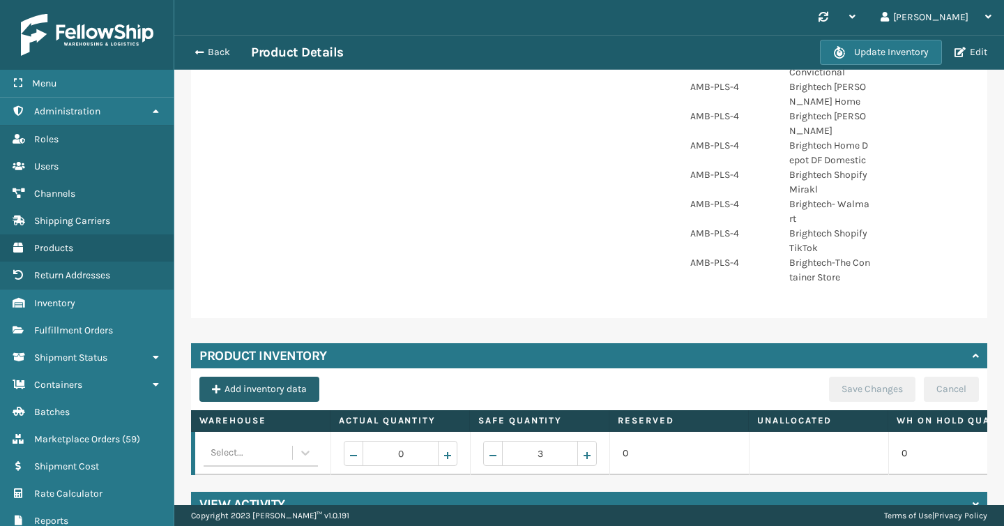
scroll to position [561, 0]
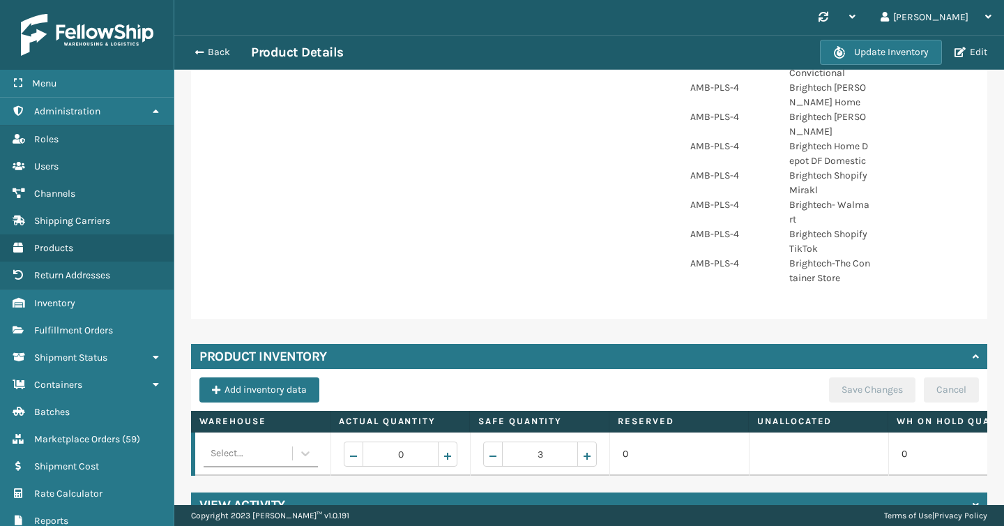
click at [286, 442] on div "Select..." at bounding box center [248, 453] width 89 height 22
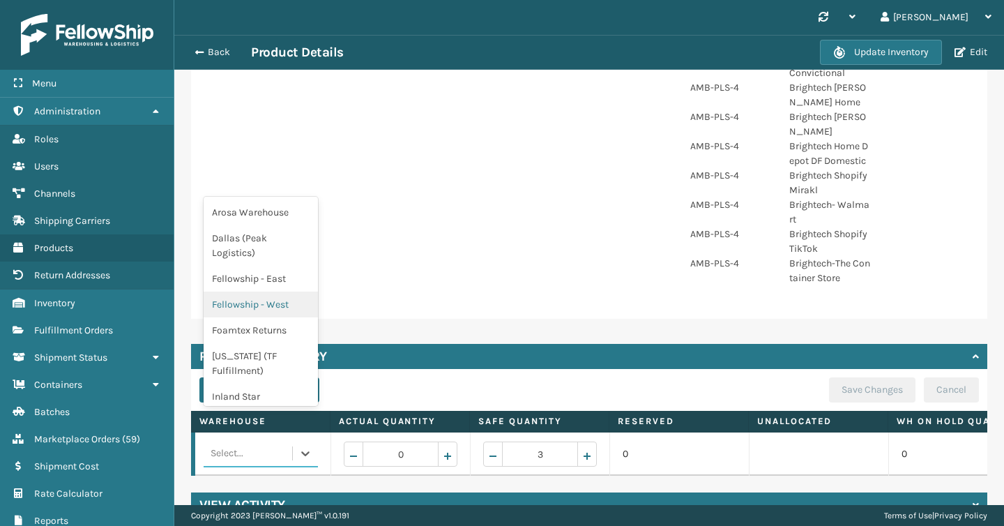
click at [280, 306] on div "Fellowship - West" at bounding box center [261, 305] width 114 height 26
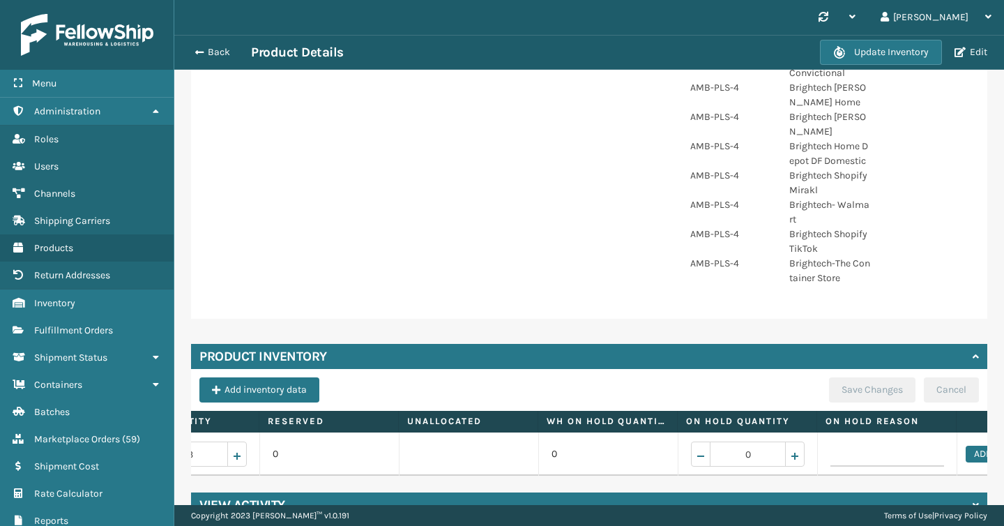
scroll to position [0, 458]
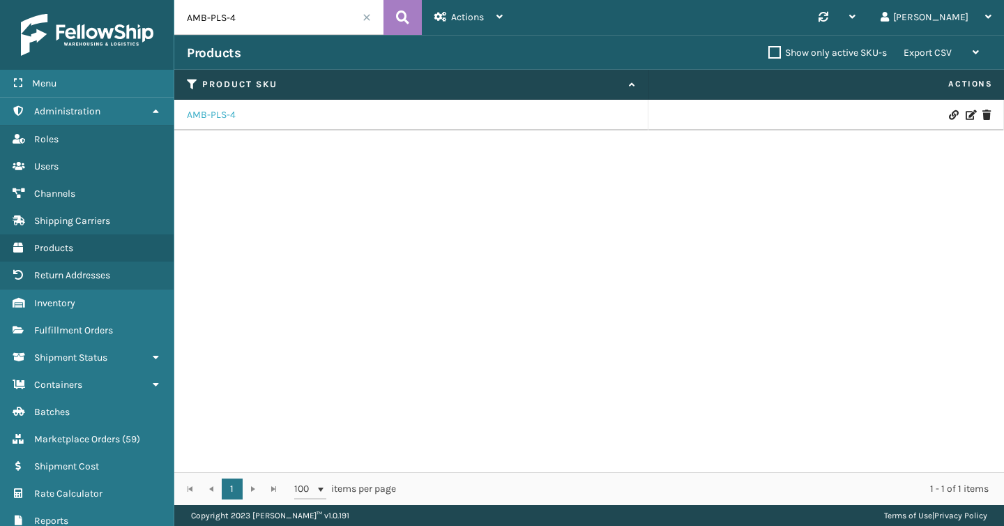
click at [204, 114] on link "AMB-PLS-4" at bounding box center [211, 115] width 49 height 14
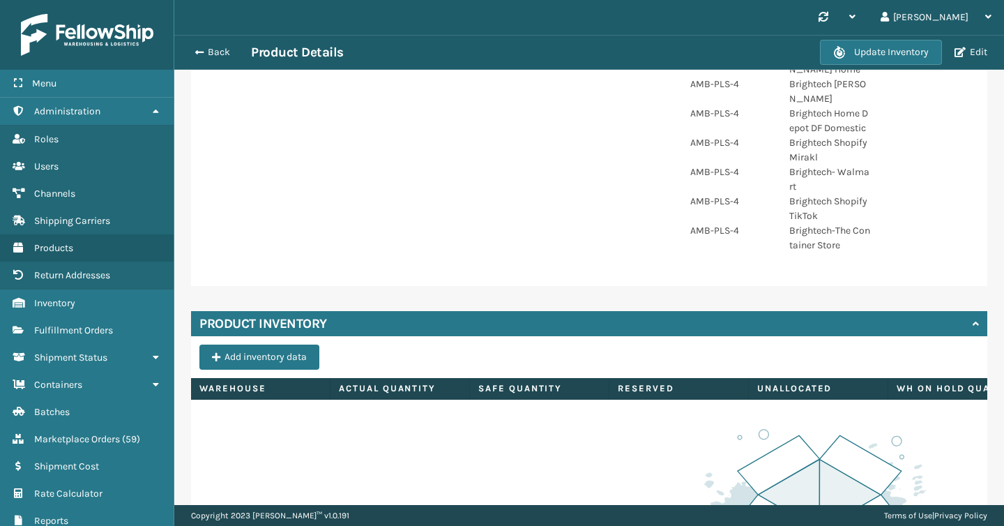
scroll to position [792, 0]
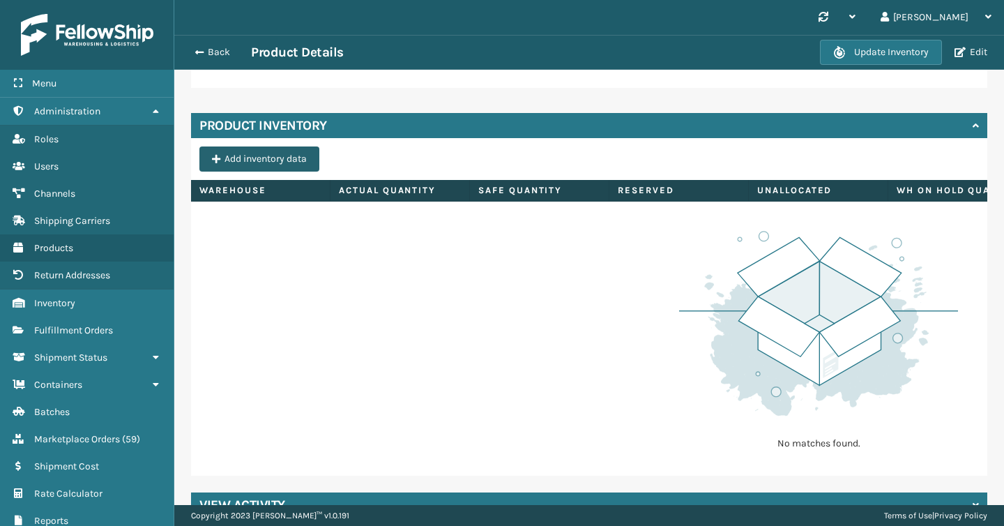
click at [278, 146] on button "Add inventory data" at bounding box center [260, 158] width 120 height 25
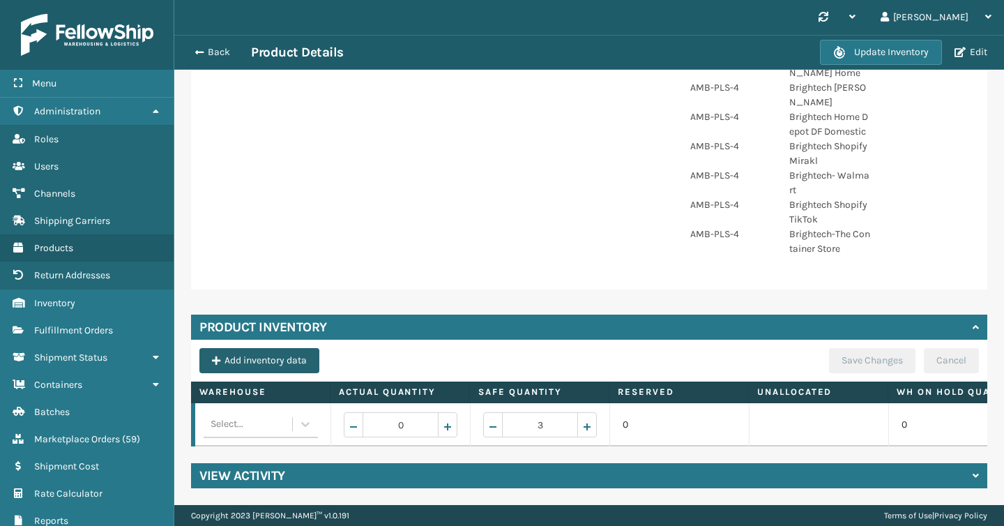
scroll to position [561, 0]
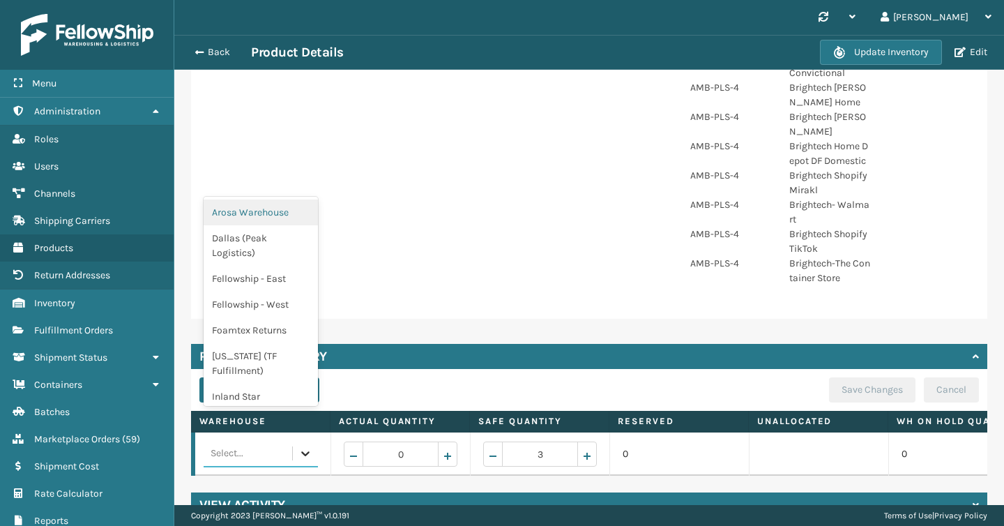
click at [310, 446] on icon at bounding box center [306, 453] width 14 height 14
click at [294, 295] on div "Fellowship - West" at bounding box center [261, 305] width 114 height 26
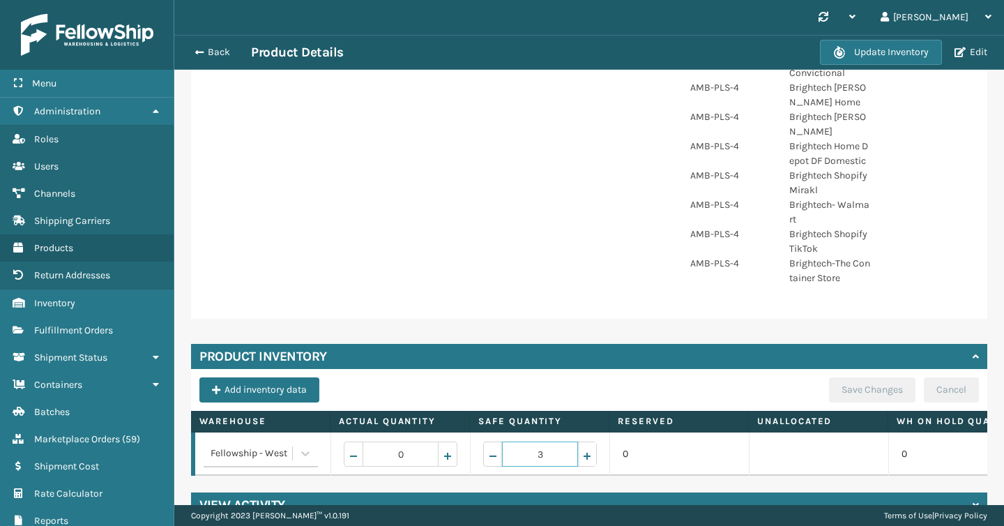
click at [582, 451] on span "Increase value" at bounding box center [587, 456] width 11 height 11
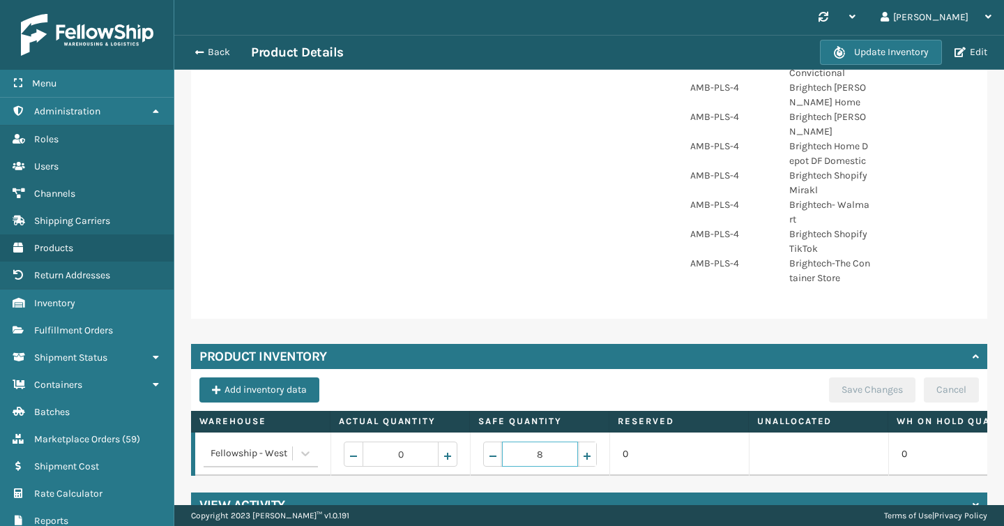
click at [582, 451] on span "Increase value" at bounding box center [587, 456] width 11 height 11
type input "10"
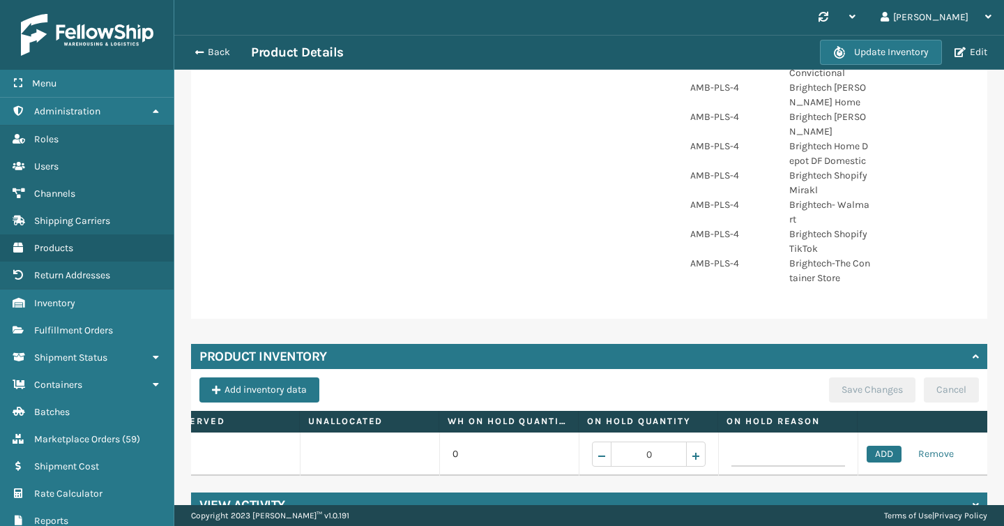
scroll to position [0, 458]
click at [878, 446] on button "ADD" at bounding box center [874, 454] width 35 height 17
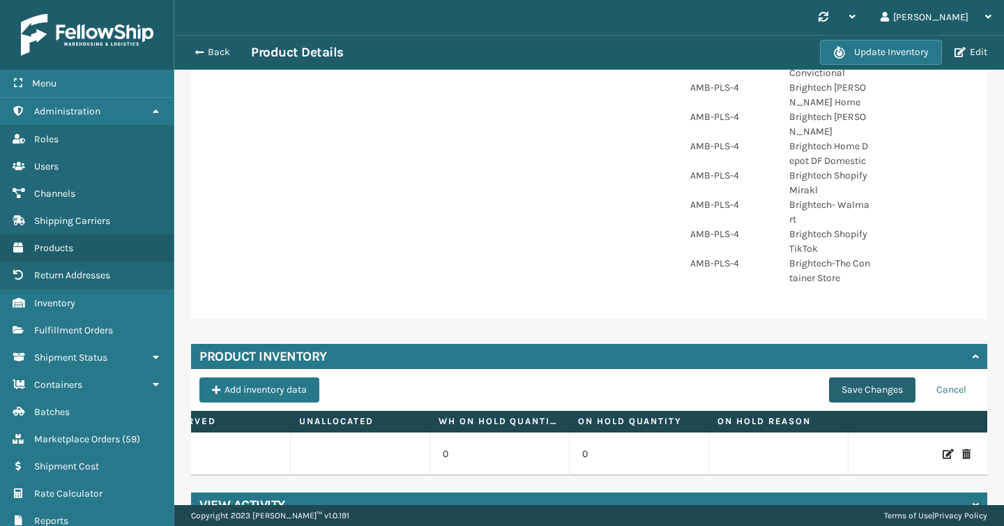
click at [852, 377] on button "Save Changes" at bounding box center [872, 389] width 86 height 25
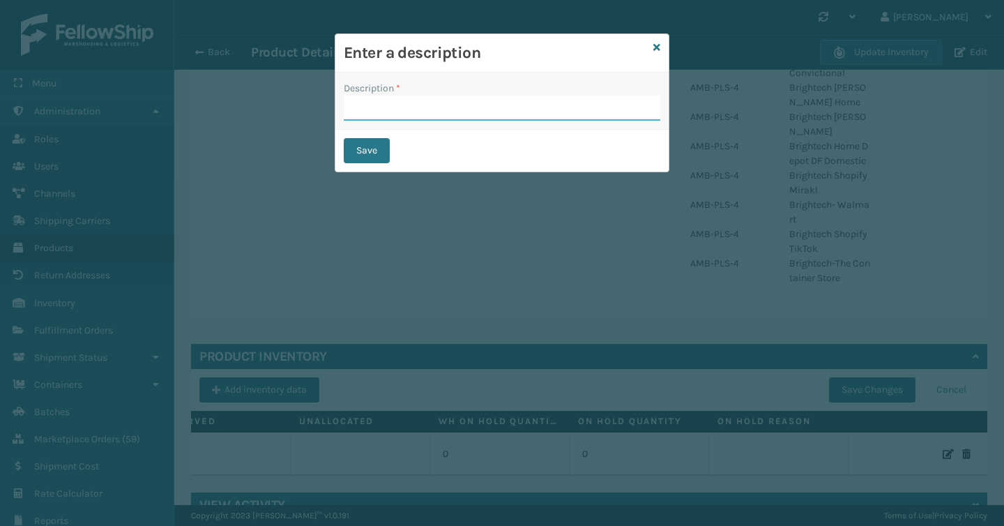
click at [554, 98] on input "Description *" at bounding box center [502, 108] width 317 height 25
type input "add stock"
click at [377, 143] on button "Save" at bounding box center [367, 150] width 46 height 25
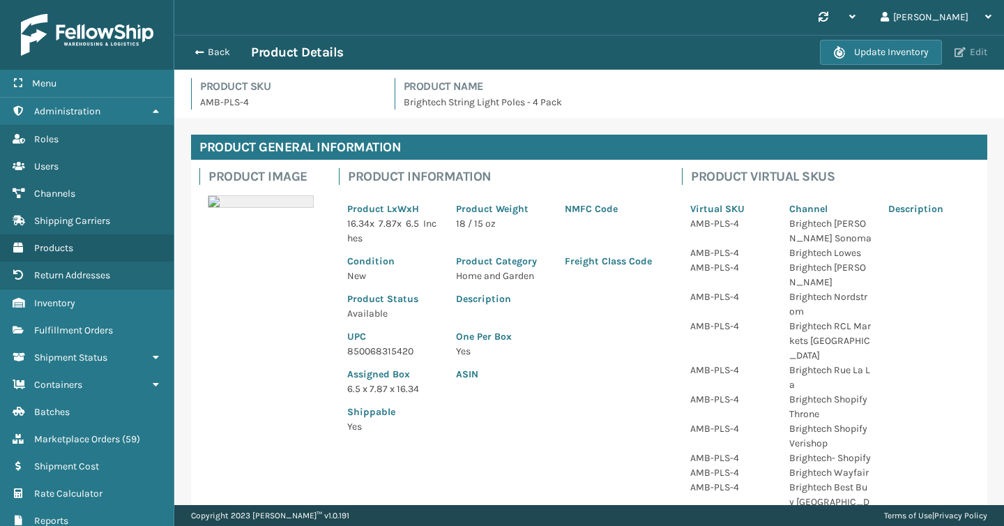
click at [970, 49] on button "Edit" at bounding box center [971, 52] width 41 height 13
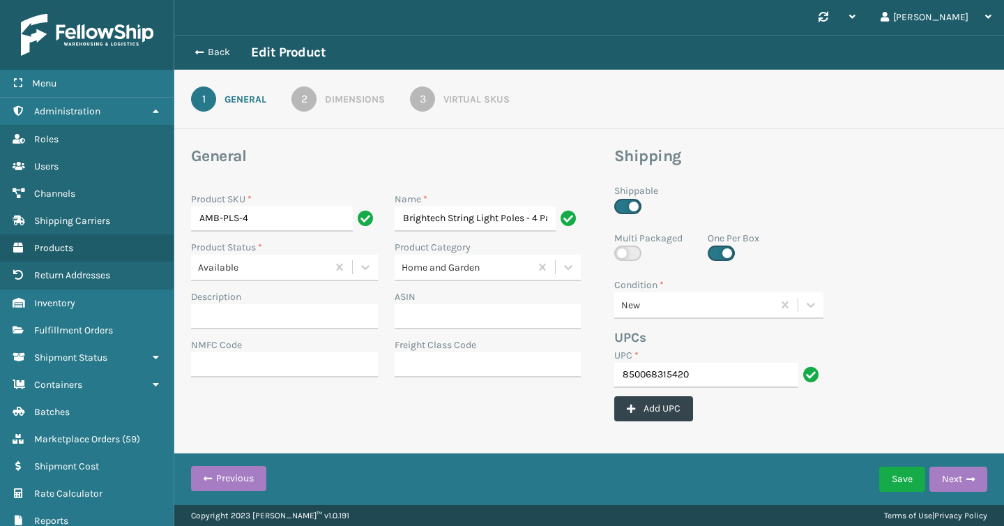
scroll to position [0, 16]
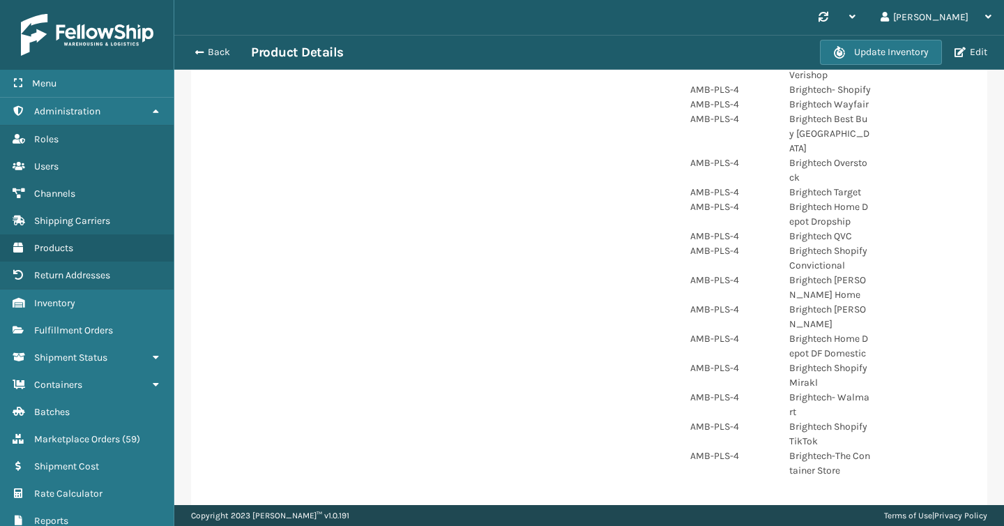
scroll to position [402, 0]
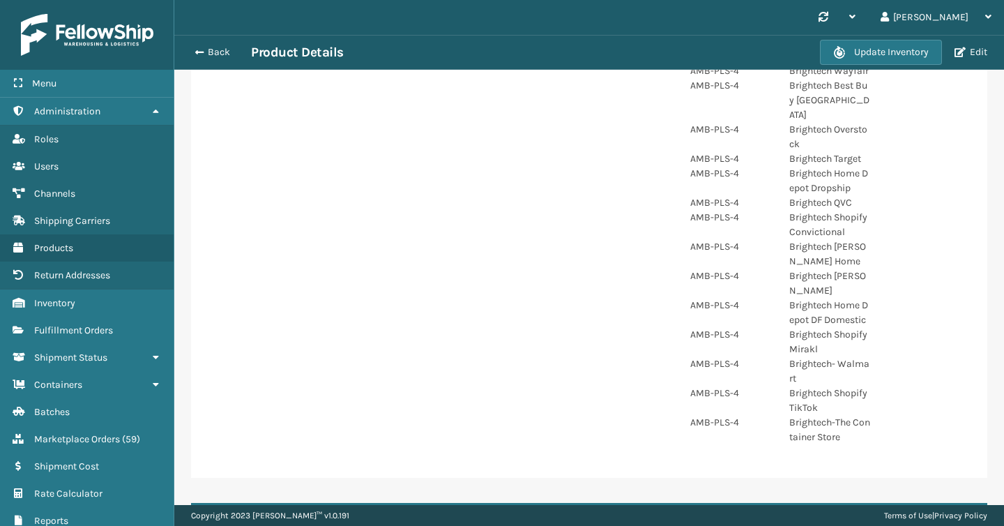
click at [963, 43] on div "Update Inventory Edit" at bounding box center [906, 52] width 172 height 25
click at [963, 58] on button "Edit" at bounding box center [971, 52] width 41 height 13
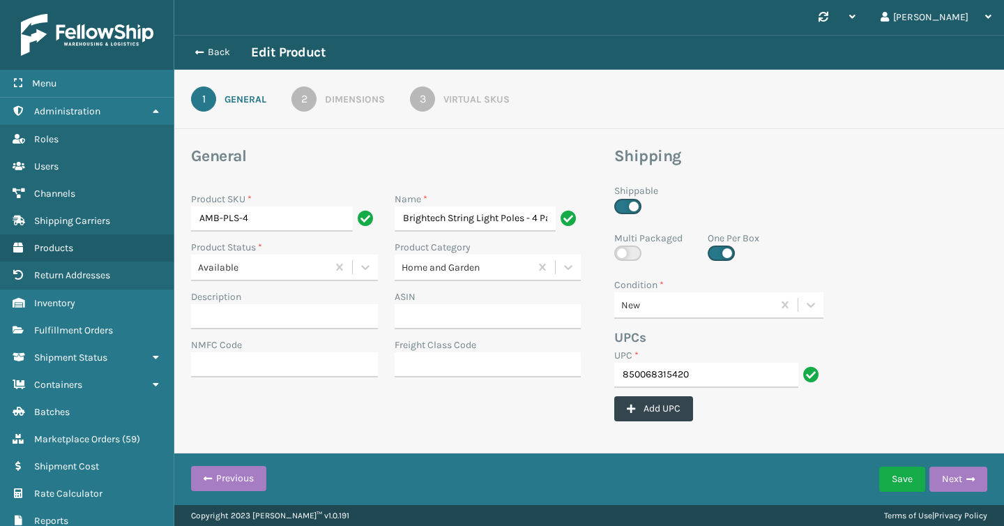
click at [463, 98] on div "Virtual SKUs" at bounding box center [477, 99] width 66 height 15
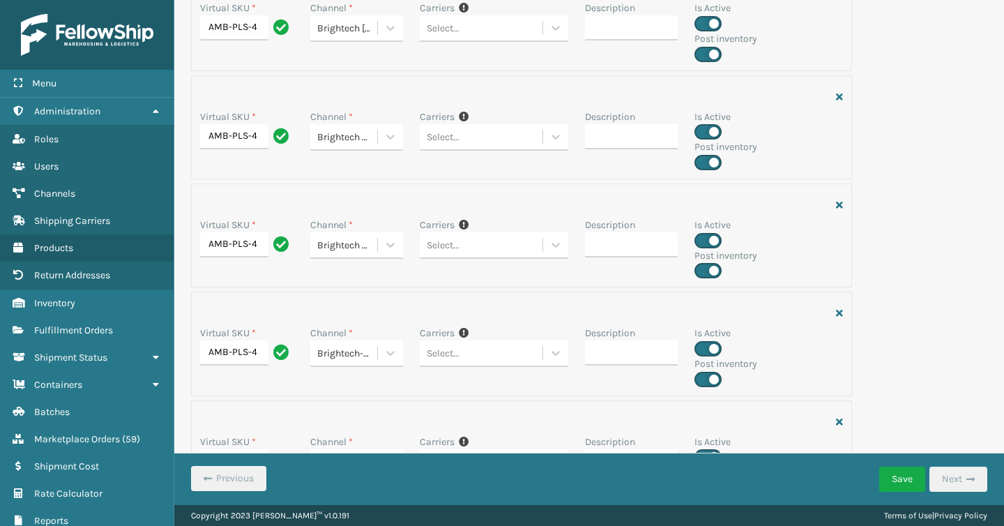
scroll to position [2201, 0]
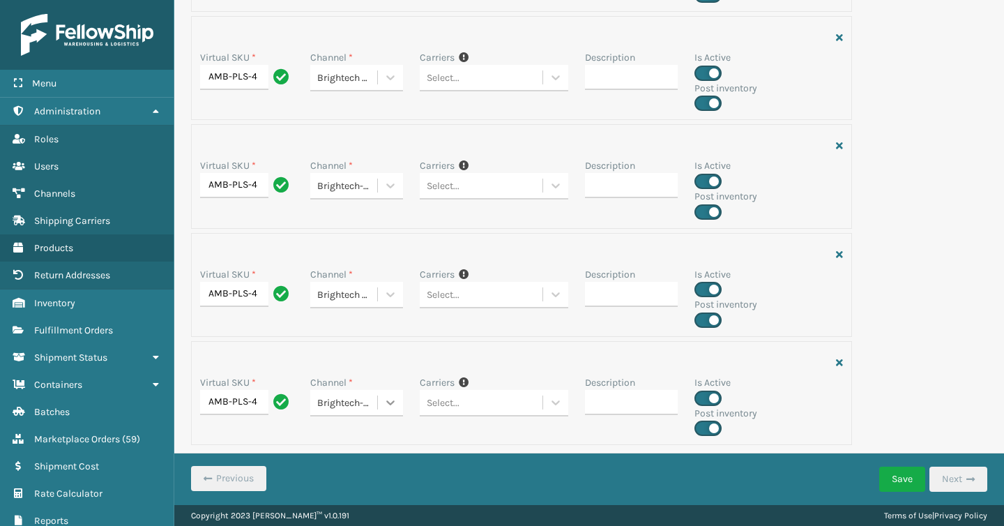
click at [393, 406] on icon at bounding box center [391, 403] width 14 height 14
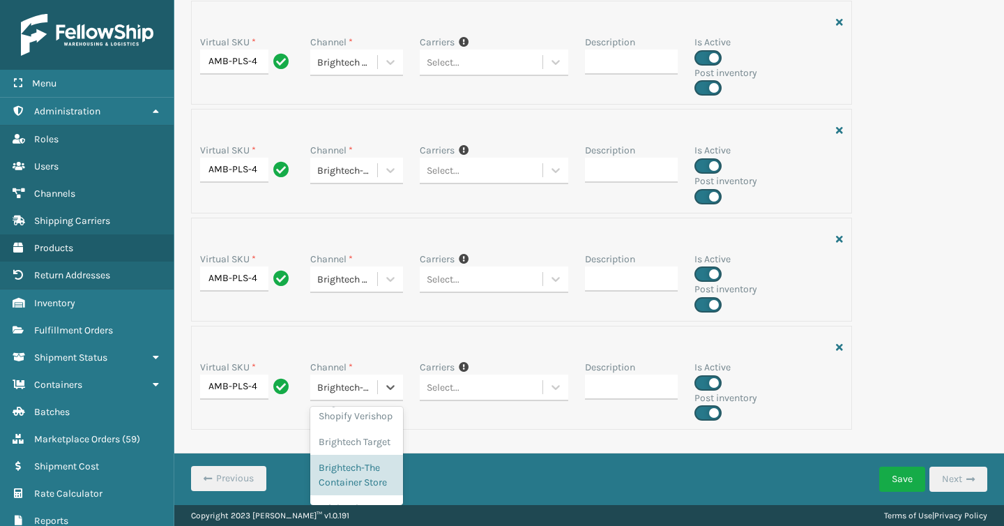
scroll to position [778, 0]
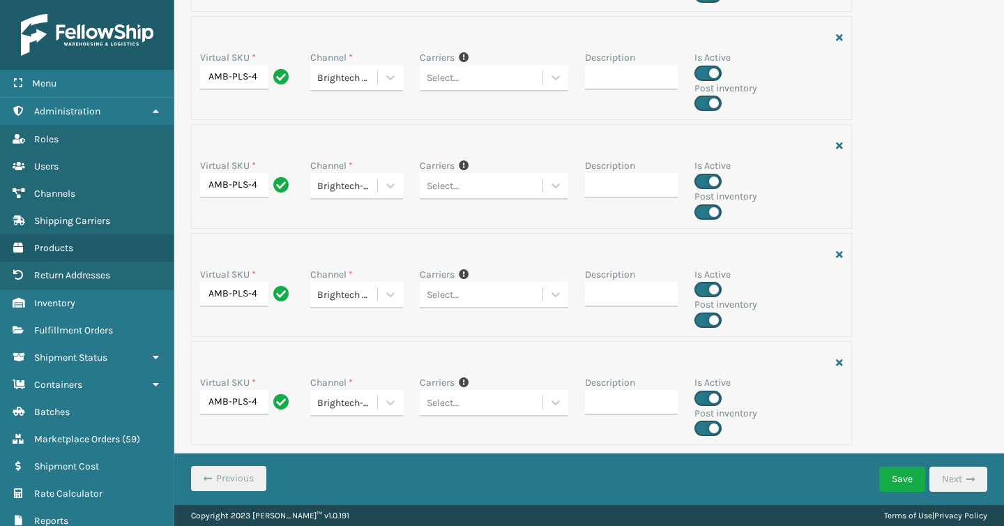
click at [481, 422] on div "Virtual SKU * AMB-PLS-4 Channel * Brightech-The Container Store Carriers If you…" at bounding box center [521, 393] width 661 height 104
click at [914, 479] on button "Save" at bounding box center [903, 479] width 46 height 25
